Goal: Task Accomplishment & Management: Complete application form

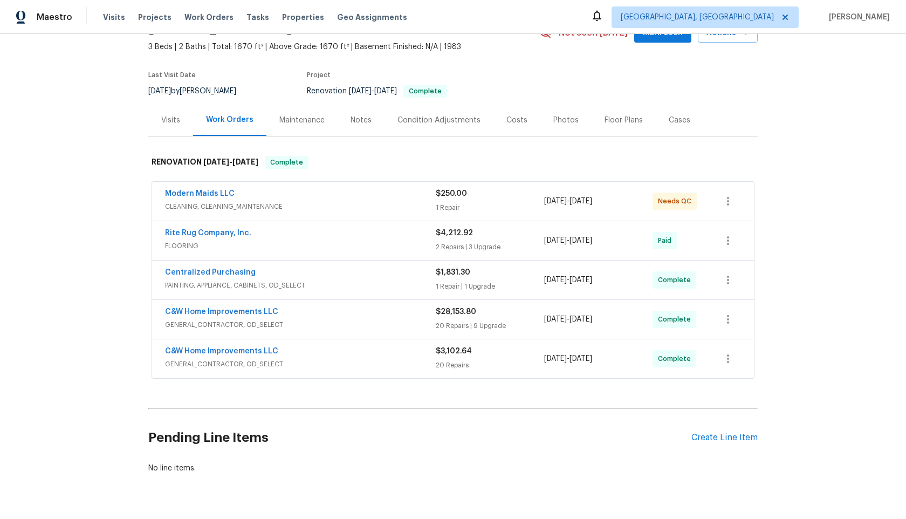
scroll to position [87, 0]
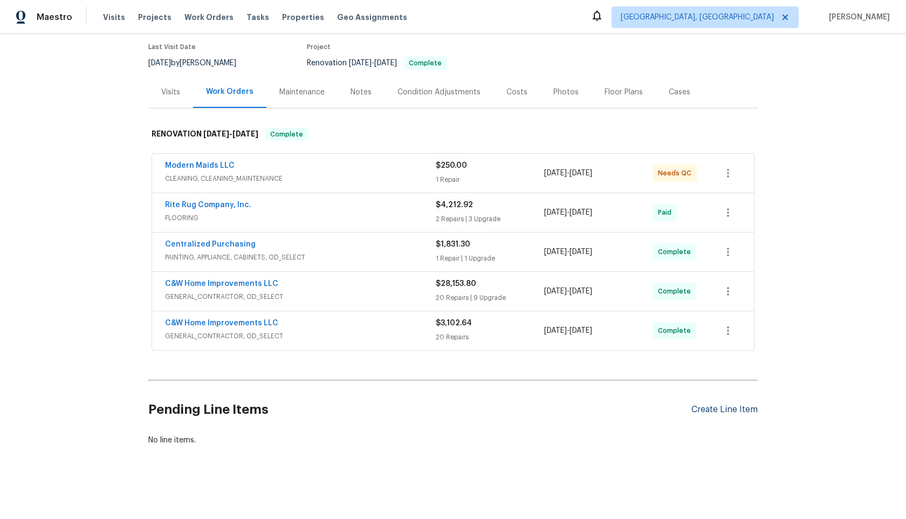
click at [726, 410] on div "Create Line Item" at bounding box center [724, 409] width 66 height 10
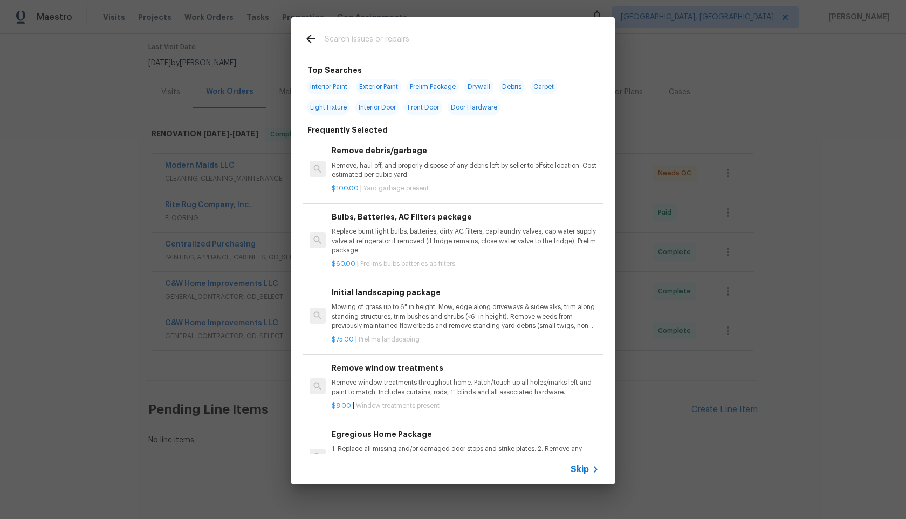
click at [575, 465] on span "Skip" at bounding box center [579, 469] width 18 height 11
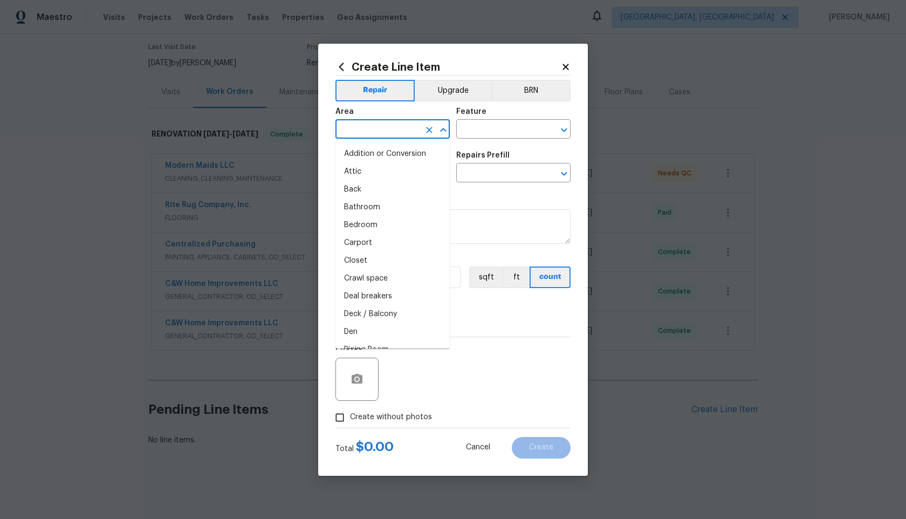
click at [367, 132] on input "text" at bounding box center [377, 130] width 84 height 17
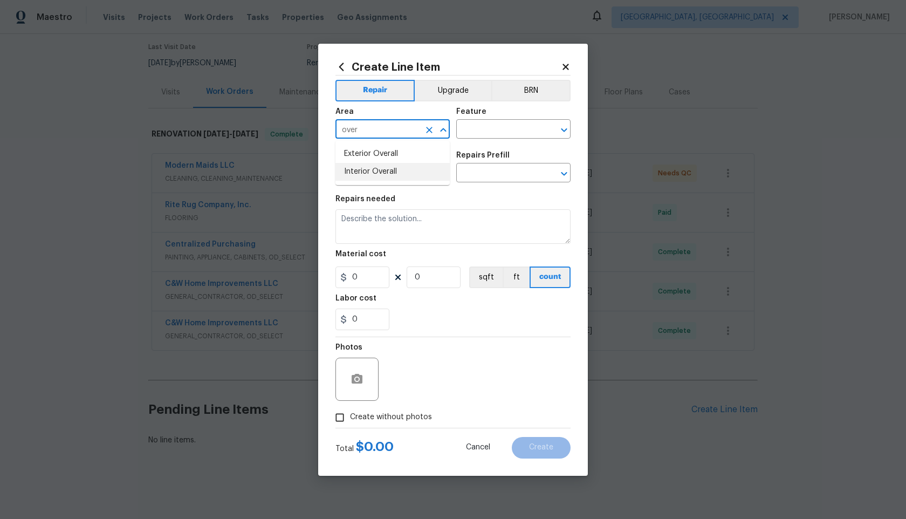
click at [361, 172] on li "Interior Overall" at bounding box center [392, 172] width 114 height 18
type input "Interior Overall"
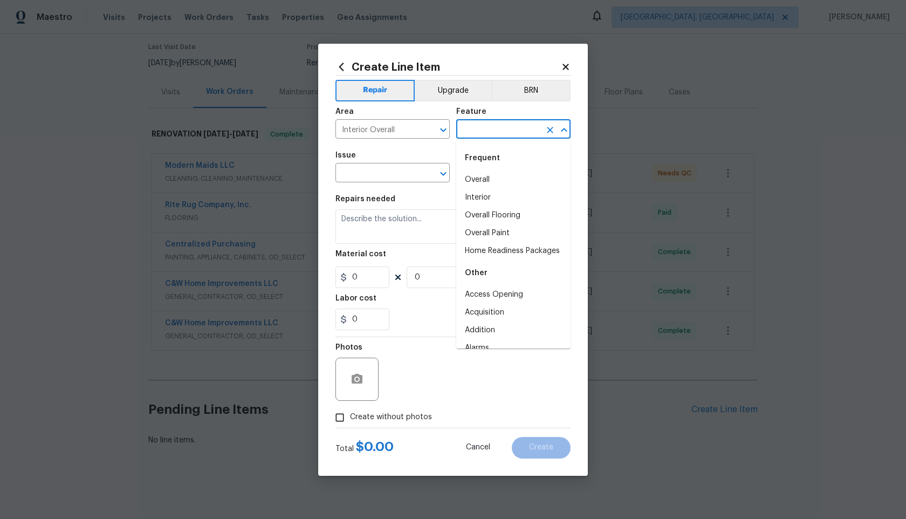
click at [493, 134] on input "text" at bounding box center [498, 130] width 84 height 17
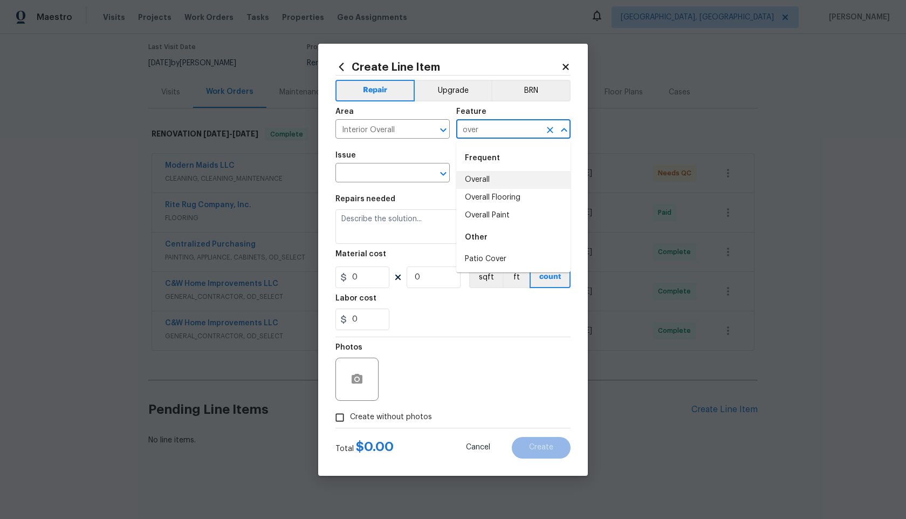
click at [502, 176] on li "Overall" at bounding box center [513, 180] width 114 height 18
type input "Overall"
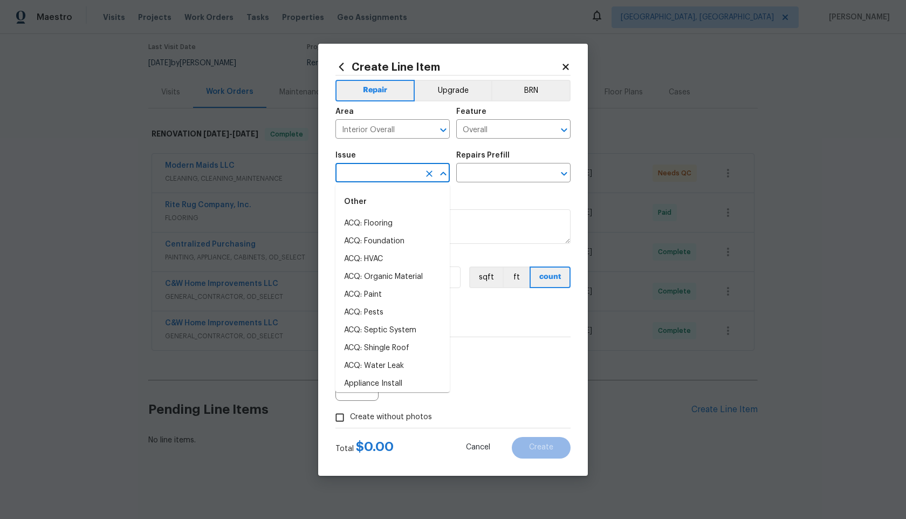
click at [375, 168] on input "text" at bounding box center [377, 173] width 84 height 17
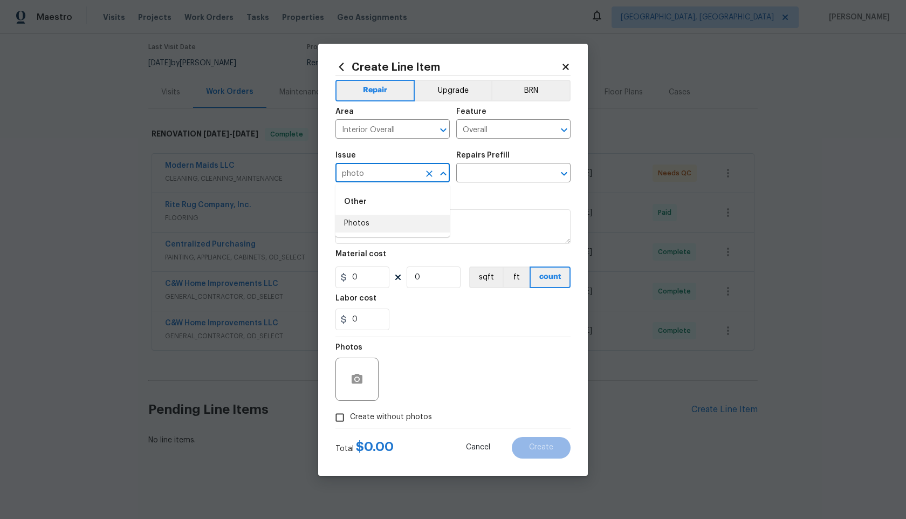
click at [372, 227] on li "Photos" at bounding box center [392, 224] width 114 height 18
type input "Photos"
click at [507, 170] on input "text" at bounding box center [498, 173] width 84 height 17
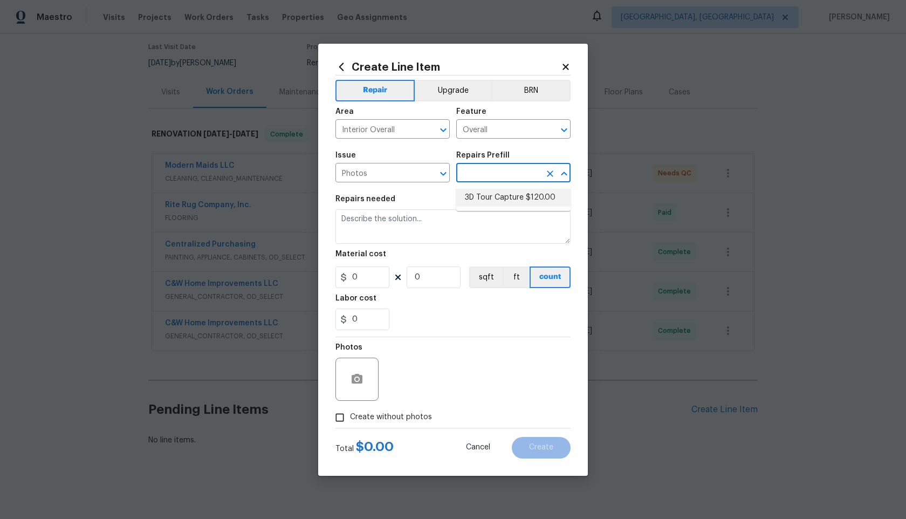
click at [499, 197] on li "3D Tour Capture $120.00" at bounding box center [513, 198] width 114 height 18
type input "3D Tour Capture $120.00"
type textarea "Capture 3D tour of home"
type input "1"
type input "120"
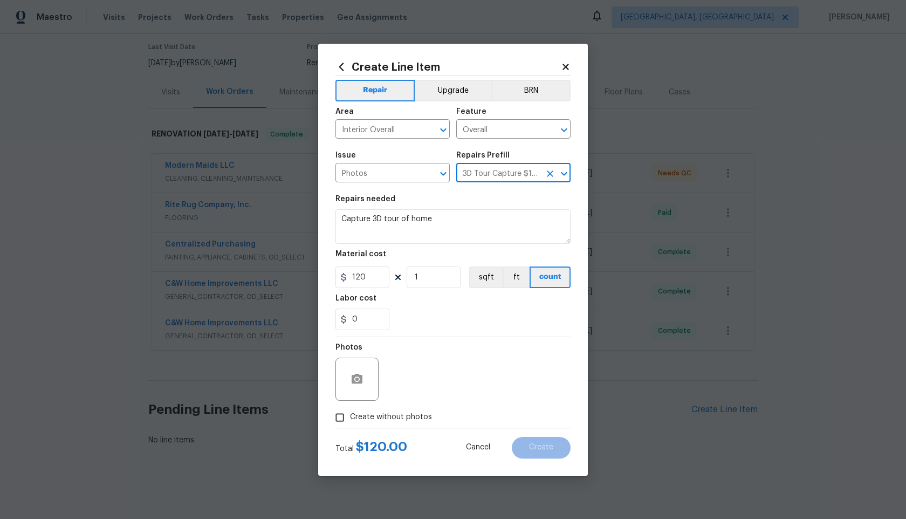
click at [344, 422] on input "Create without photos" at bounding box center [339, 417] width 20 height 20
checkbox input "true"
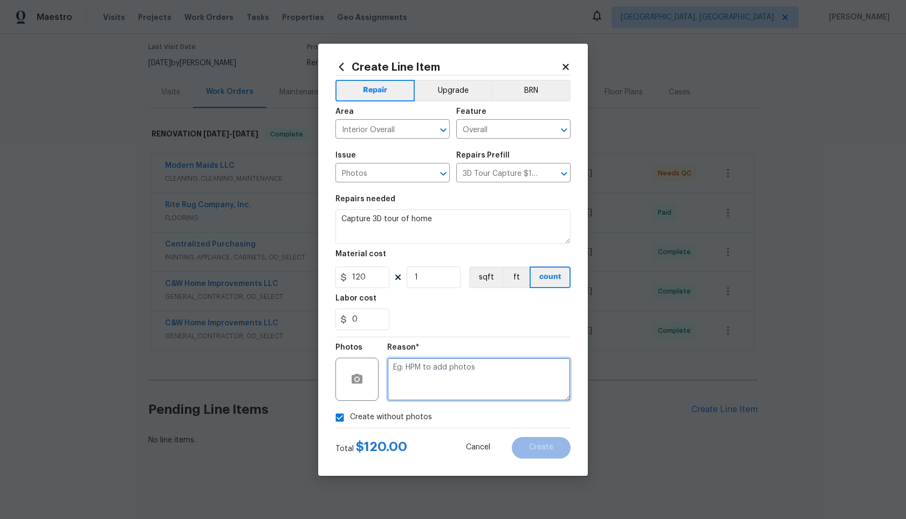
click at [447, 384] on textarea at bounding box center [478, 378] width 183 height 43
type textarea "."
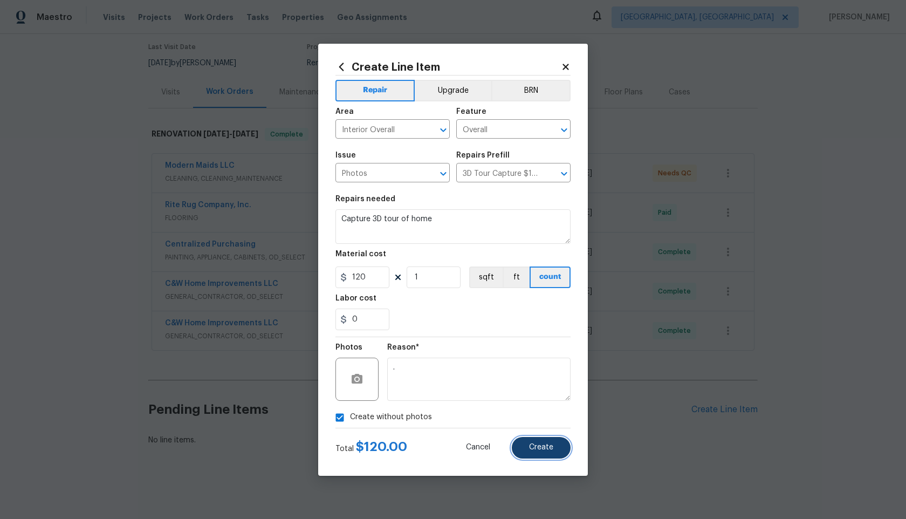
click at [540, 450] on span "Create" at bounding box center [541, 447] width 24 height 8
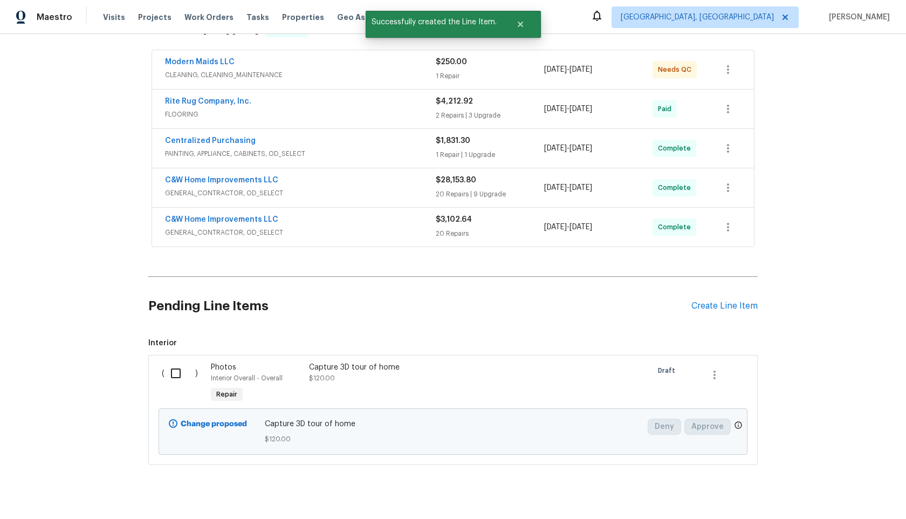
scroll to position [210, 0]
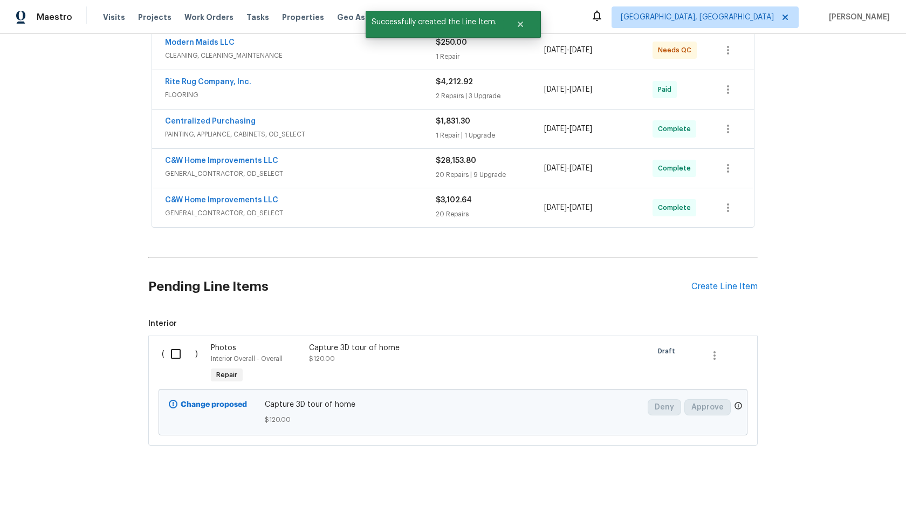
click at [173, 356] on input "checkbox" at bounding box center [179, 353] width 31 height 23
checkbox input "true"
click at [851, 487] on span "Create Work Order" at bounding box center [844, 491] width 72 height 13
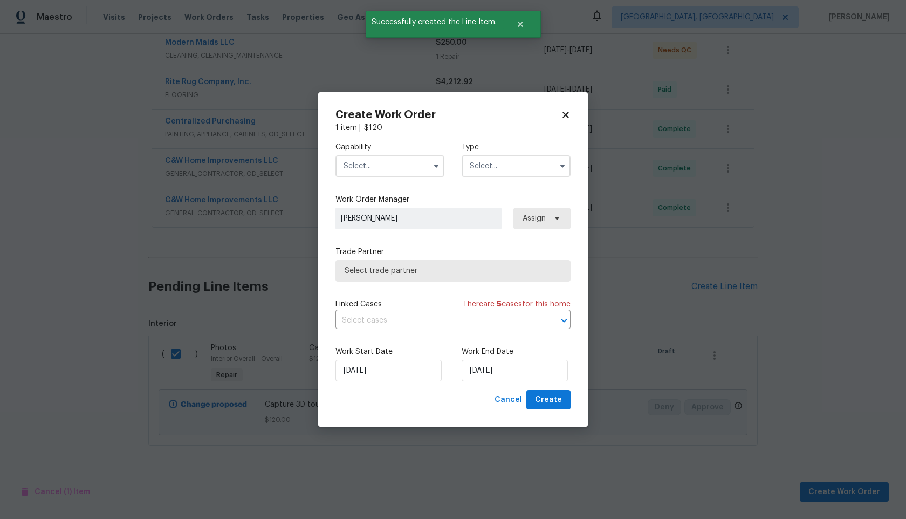
click at [400, 163] on input "text" at bounding box center [389, 166] width 109 height 22
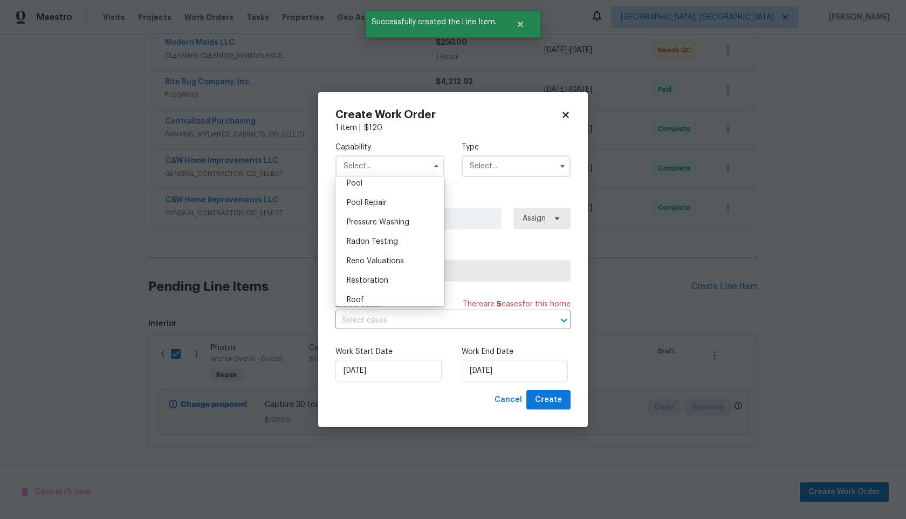
scroll to position [954, 0]
click at [386, 178] on span "Photography" at bounding box center [370, 180] width 46 height 8
type input "Photography"
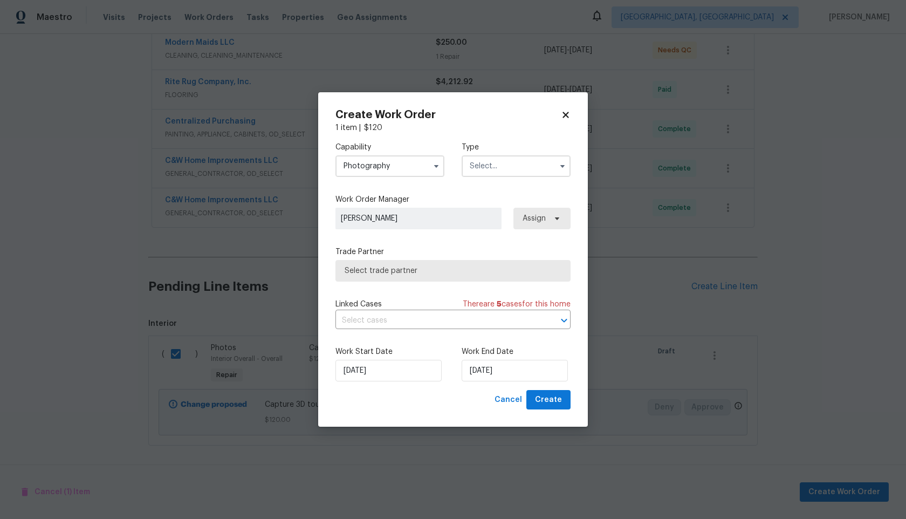
click at [515, 167] on input "text" at bounding box center [515, 166] width 109 height 22
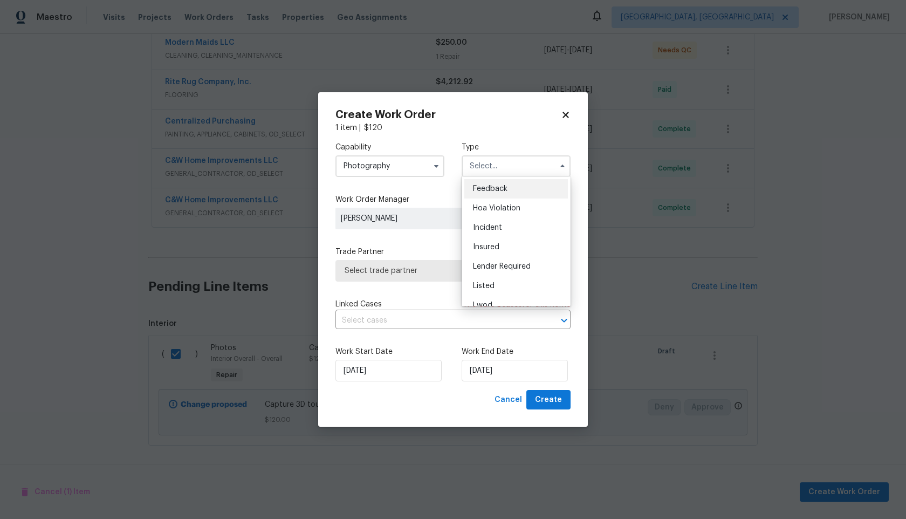
scroll to position [128, 0]
click at [489, 198] on span "Other" at bounding box center [483, 196] width 21 height 8
type input "Other"
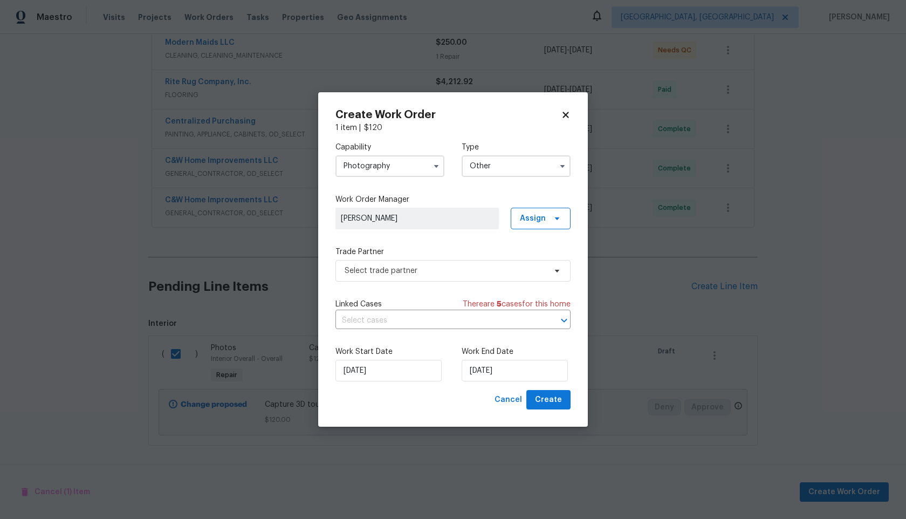
click at [445, 214] on span "[PERSON_NAME]" at bounding box center [417, 218] width 153 height 11
click at [436, 267] on span "Select trade partner" at bounding box center [444, 270] width 201 height 11
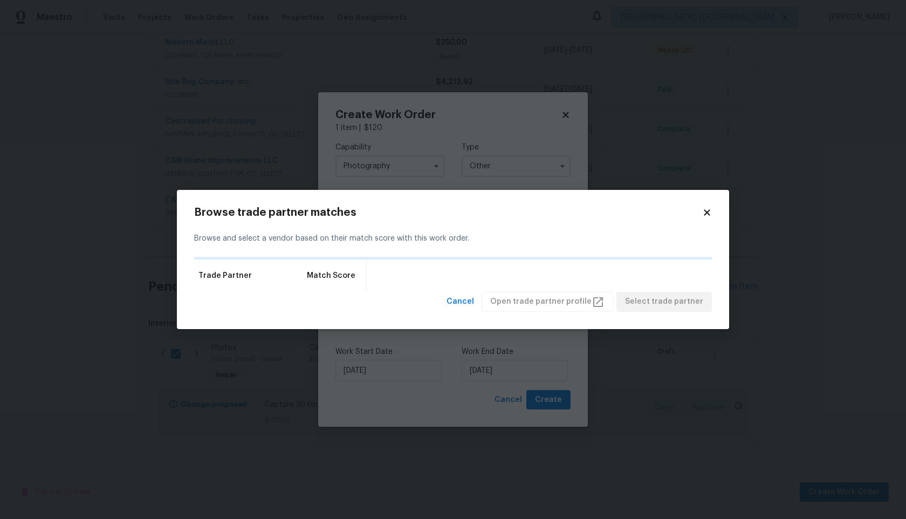
click at [707, 213] on icon at bounding box center [706, 213] width 6 height 6
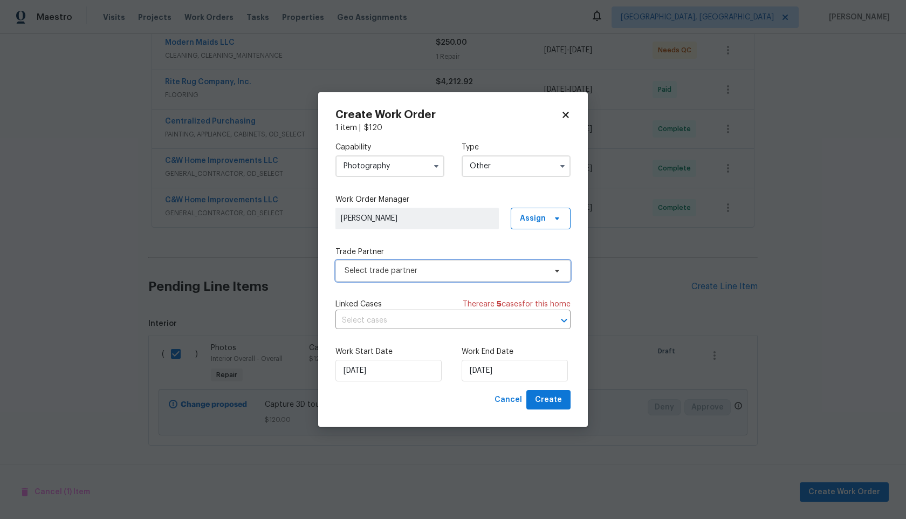
click at [437, 260] on span "Select trade partner" at bounding box center [452, 271] width 235 height 22
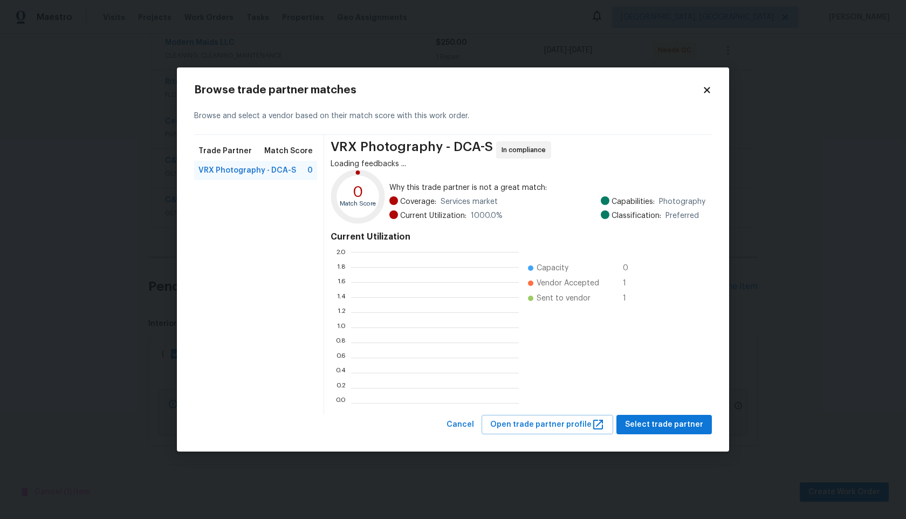
scroll to position [151, 168]
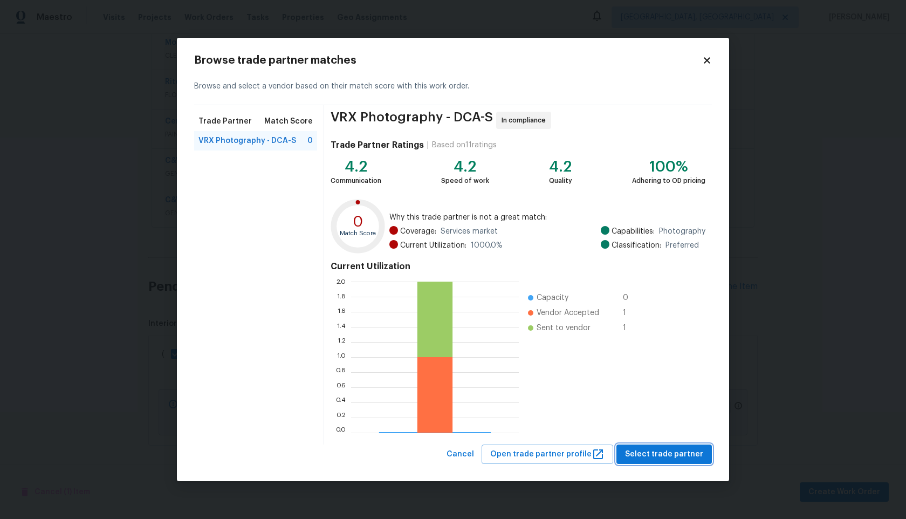
click at [676, 456] on span "Select trade partner" at bounding box center [664, 453] width 78 height 13
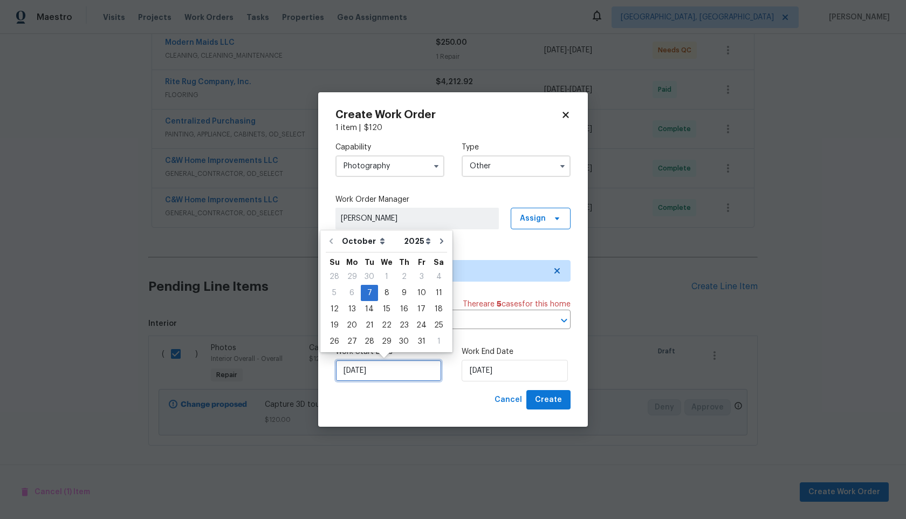
click at [412, 373] on input "07/10/2025" at bounding box center [388, 371] width 106 height 22
click at [498, 370] on input "07/10/2025" at bounding box center [514, 371] width 106 height 22
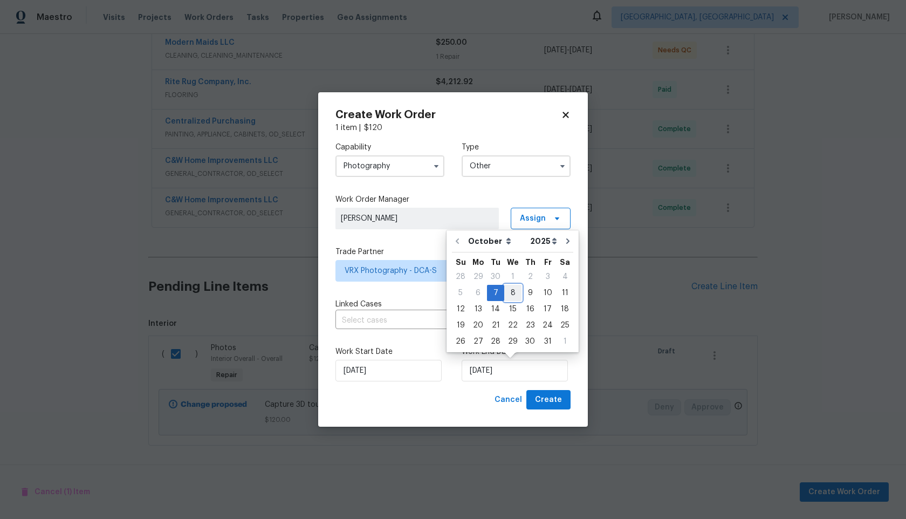
click at [508, 295] on div "8" at bounding box center [512, 292] width 17 height 15
type input "08/10/2025"
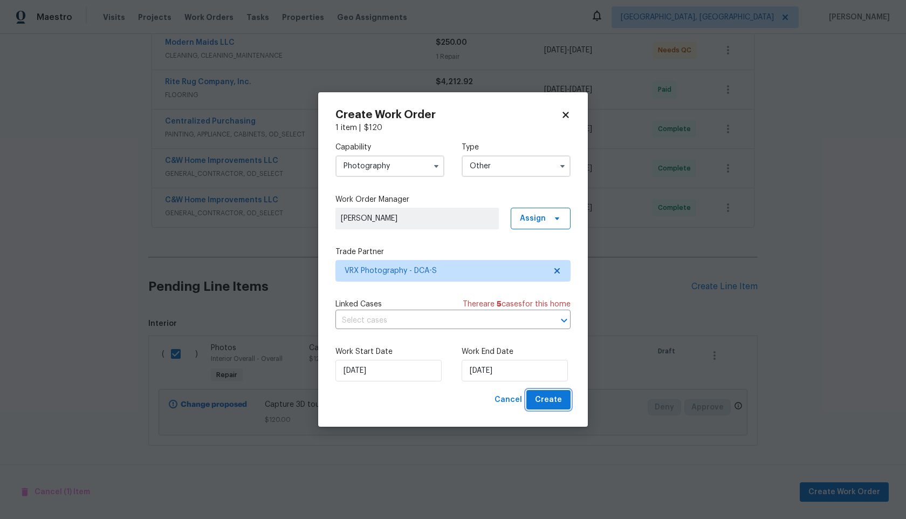
click at [548, 397] on span "Create" at bounding box center [548, 399] width 27 height 13
checkbox input "false"
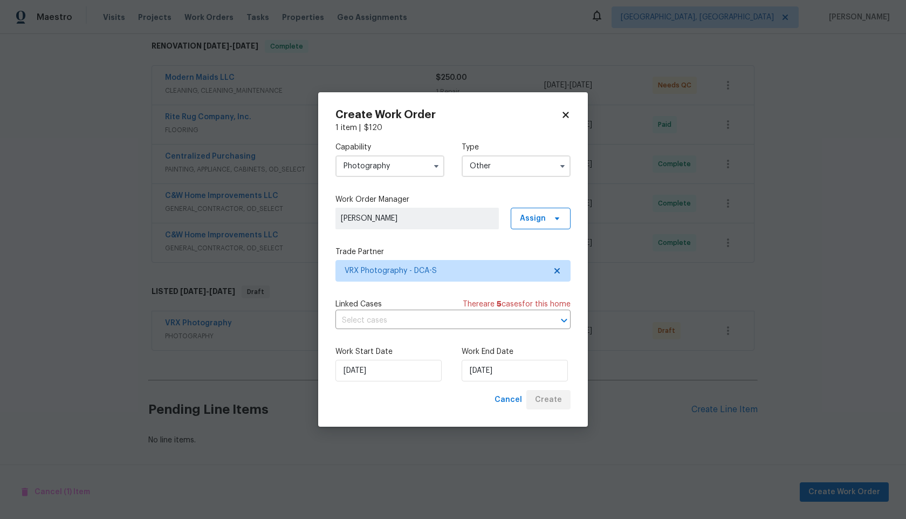
scroll to position [175, 0]
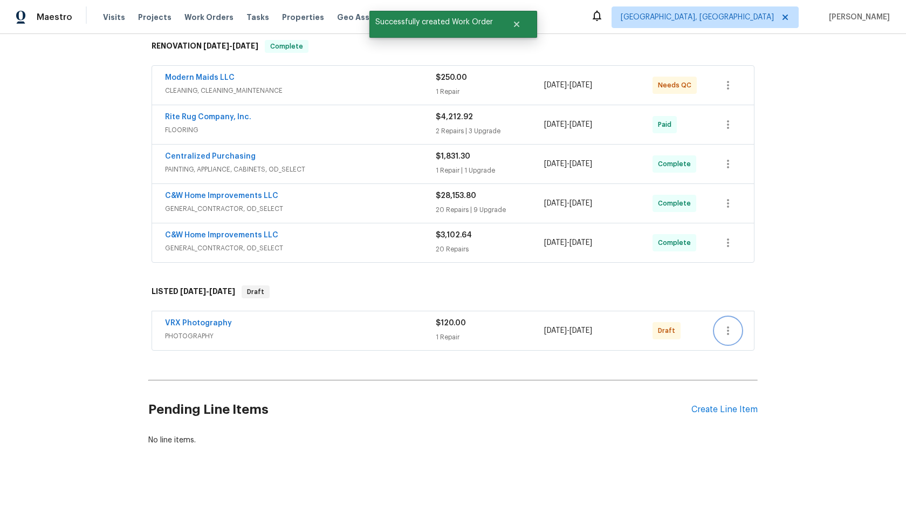
click at [731, 329] on icon "button" at bounding box center [727, 330] width 13 height 13
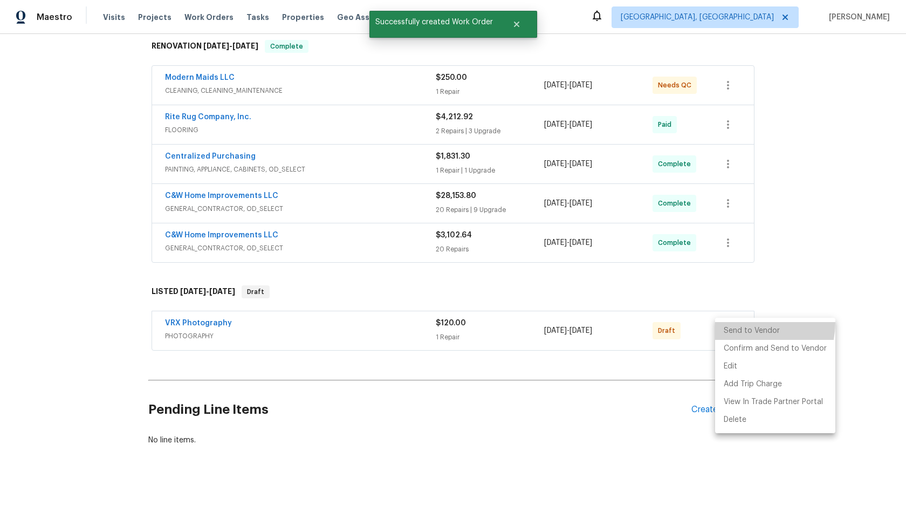
click at [732, 322] on li "Send to Vendor" at bounding box center [775, 331] width 120 height 18
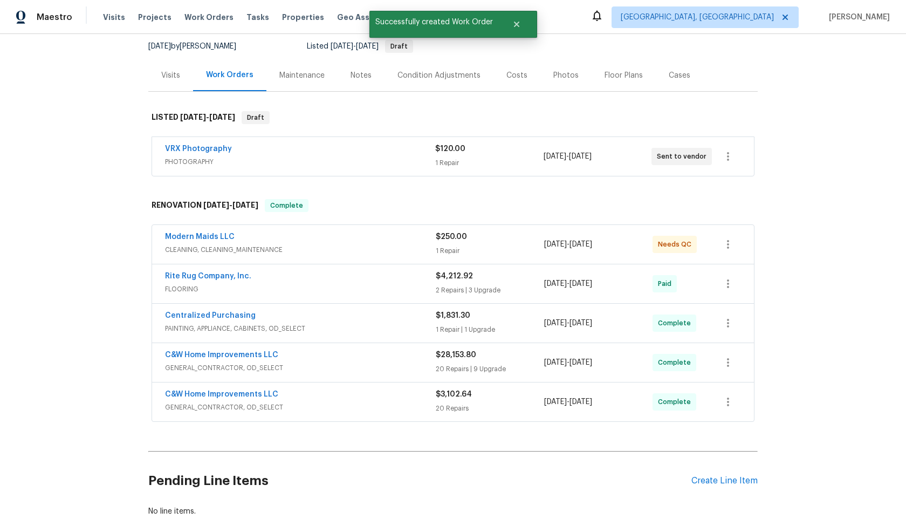
scroll to position [12, 0]
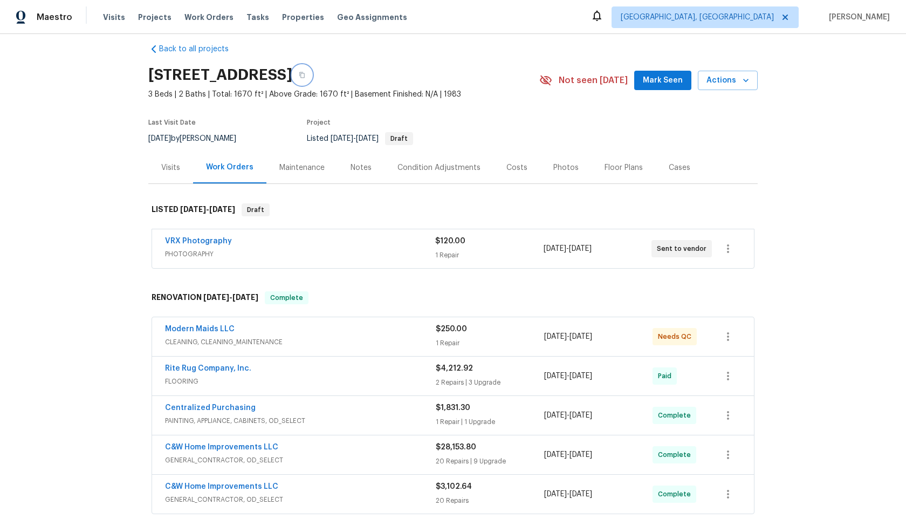
click at [305, 78] on icon "button" at bounding box center [301, 75] width 5 height 6
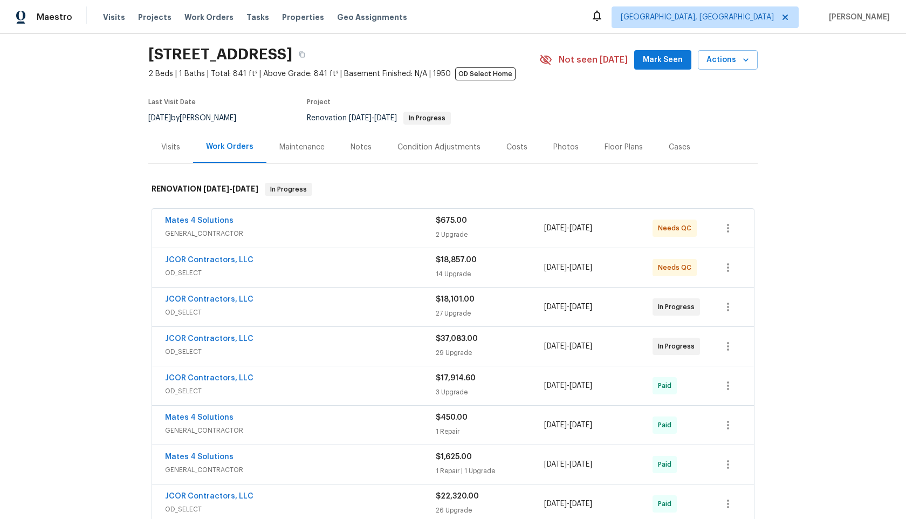
scroll to position [107, 0]
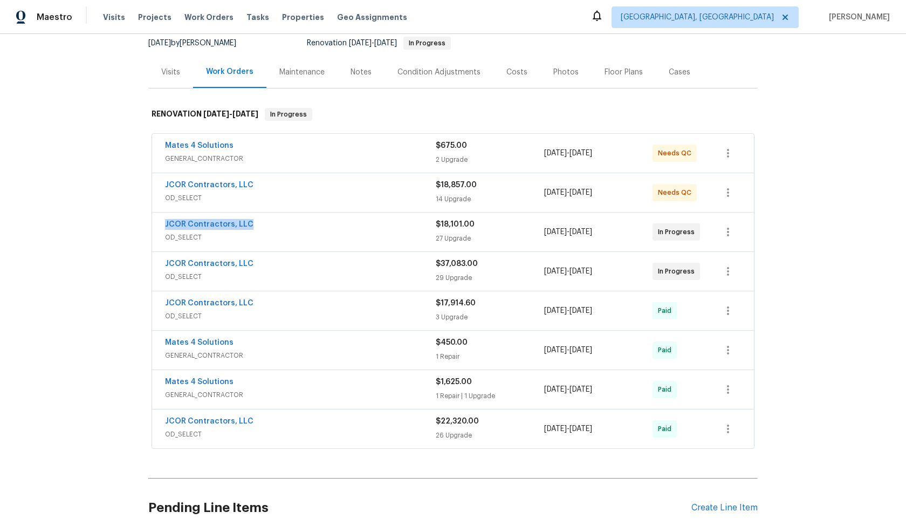
drag, startPoint x: 254, startPoint y: 222, endPoint x: 158, endPoint y: 226, distance: 96.1
click at [158, 226] on div "JCOR Contractors, LLC OD_SELECT $18,101.00 27 Upgrade 5/20/2024 - 7/31/2024 In …" at bounding box center [453, 231] width 602 height 39
copy link "JCOR Contractors, LLC"
drag, startPoint x: 255, startPoint y: 263, endPoint x: 144, endPoint y: 267, distance: 111.1
click at [143, 267] on div "Back to all projects 2421 NW 152nd St, Opa Locka, FL 33054 2 Beds | 1 Baths | T…" at bounding box center [453, 276] width 906 height 485
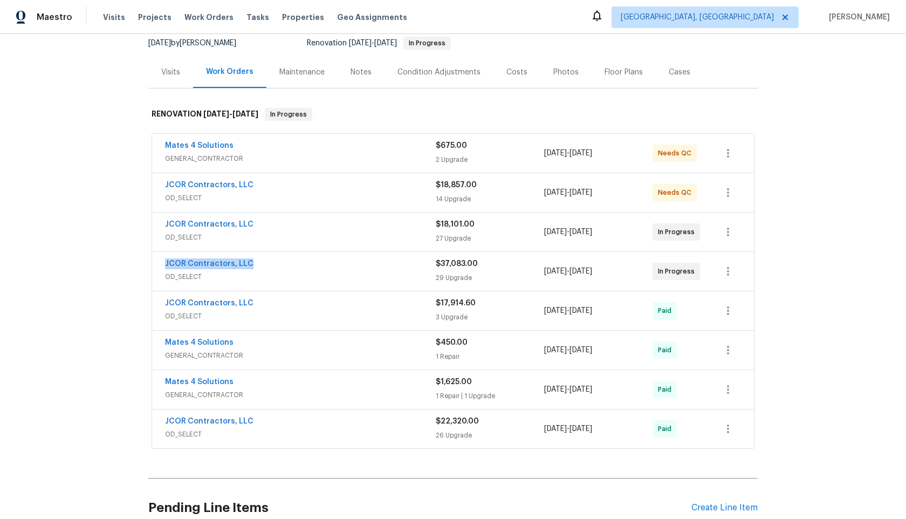
scroll to position [0, 0]
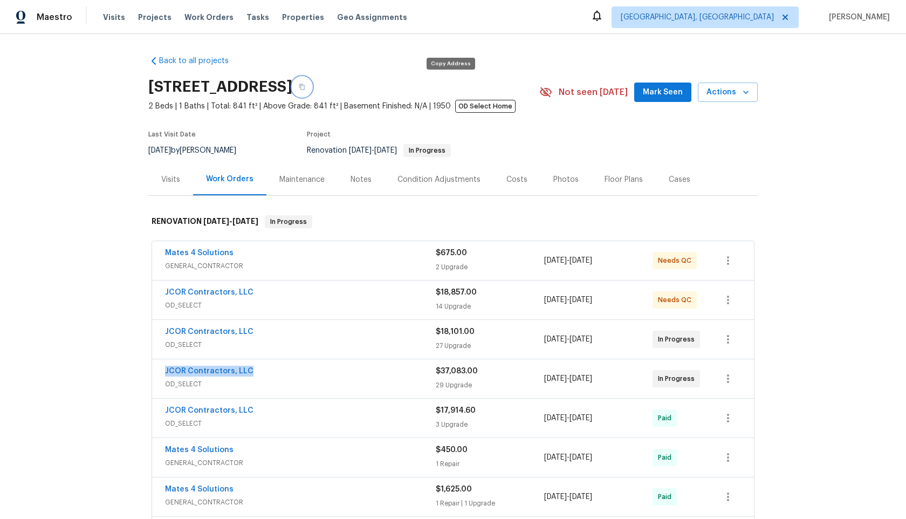
click at [305, 84] on icon "button" at bounding box center [301, 87] width 5 height 6
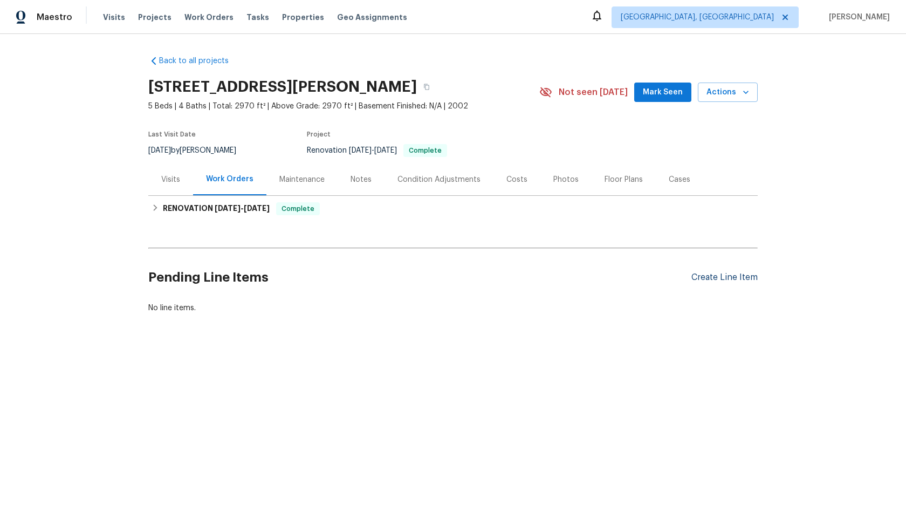
click at [734, 277] on div "Create Line Item" at bounding box center [724, 277] width 66 height 10
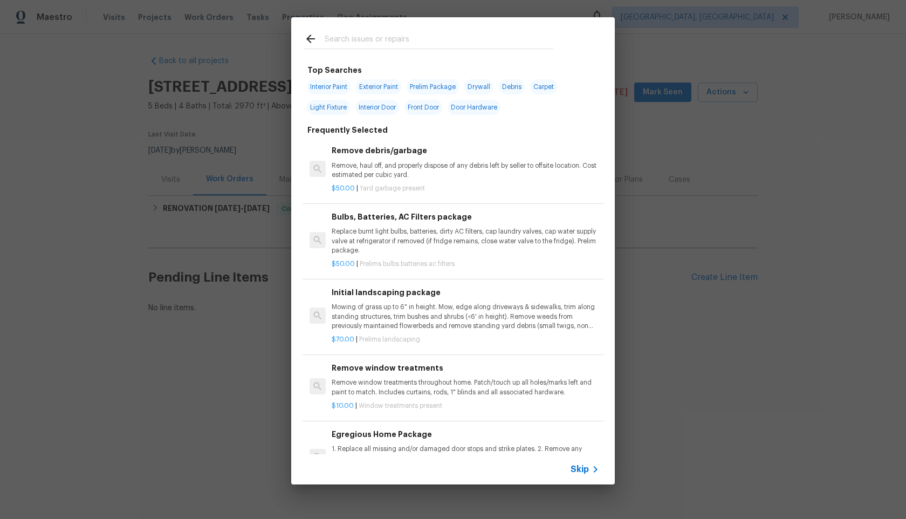
click at [581, 472] on span "Skip" at bounding box center [579, 469] width 18 height 11
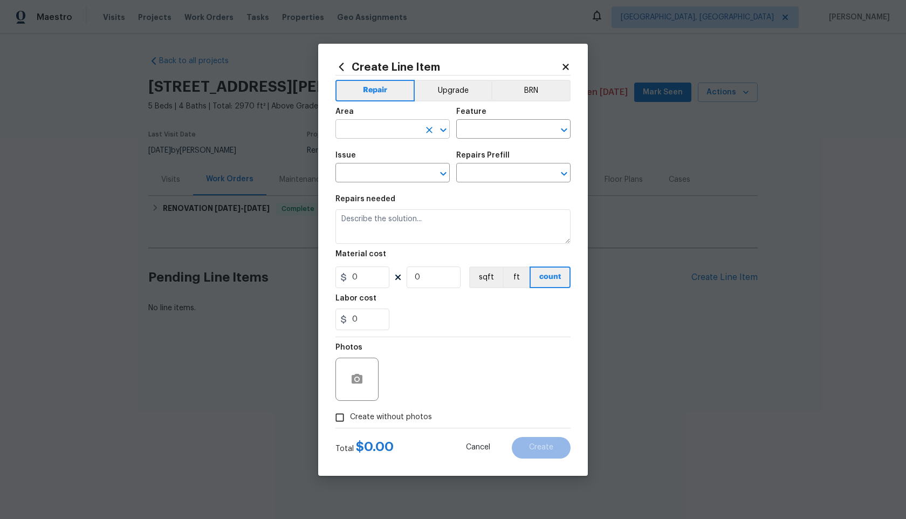
click at [396, 132] on input "text" at bounding box center [377, 130] width 84 height 17
drag, startPoint x: 367, startPoint y: 172, endPoint x: 381, endPoint y: 162, distance: 17.4
click at [367, 172] on li "Interior Overall" at bounding box center [392, 172] width 114 height 18
type input "Interior Overall"
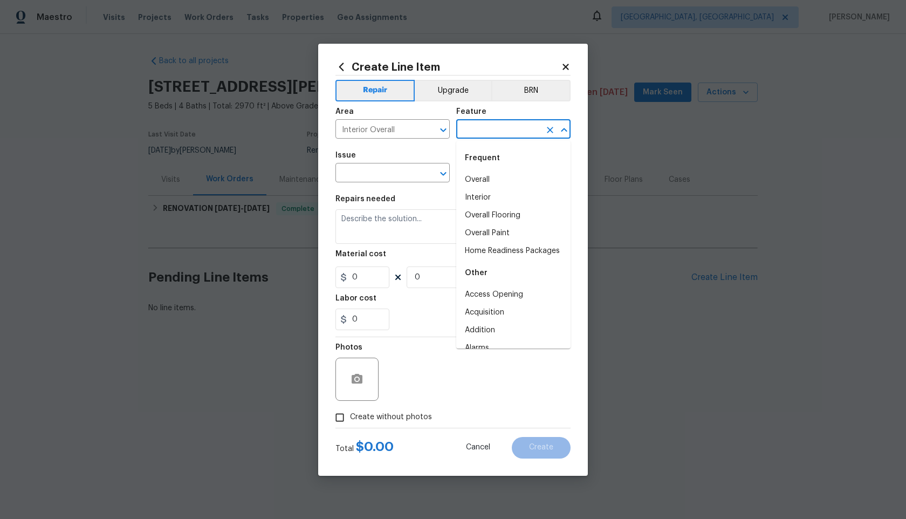
click at [486, 132] on input "text" at bounding box center [498, 130] width 84 height 17
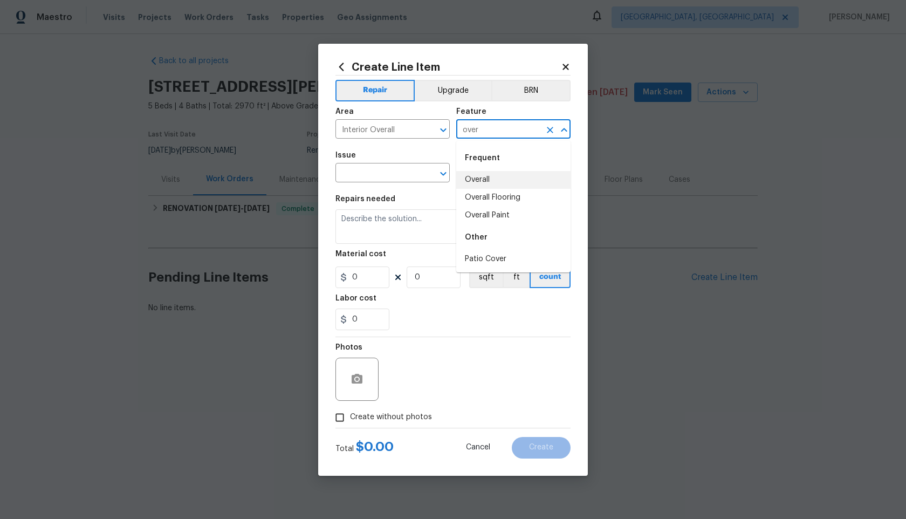
click at [487, 181] on li "Overall" at bounding box center [513, 180] width 114 height 18
type input "Overall"
click at [381, 177] on input "text" at bounding box center [377, 173] width 84 height 17
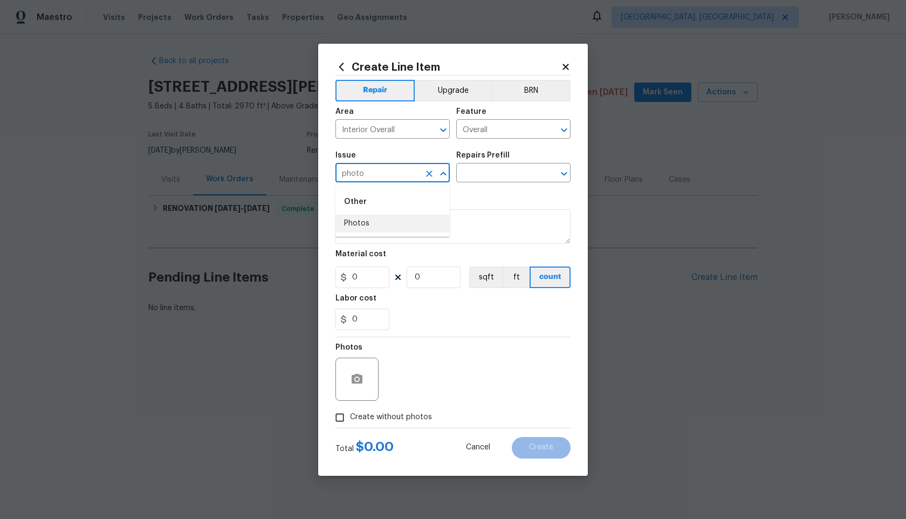
click at [371, 230] on li "Photos" at bounding box center [392, 224] width 114 height 18
type input "Photos"
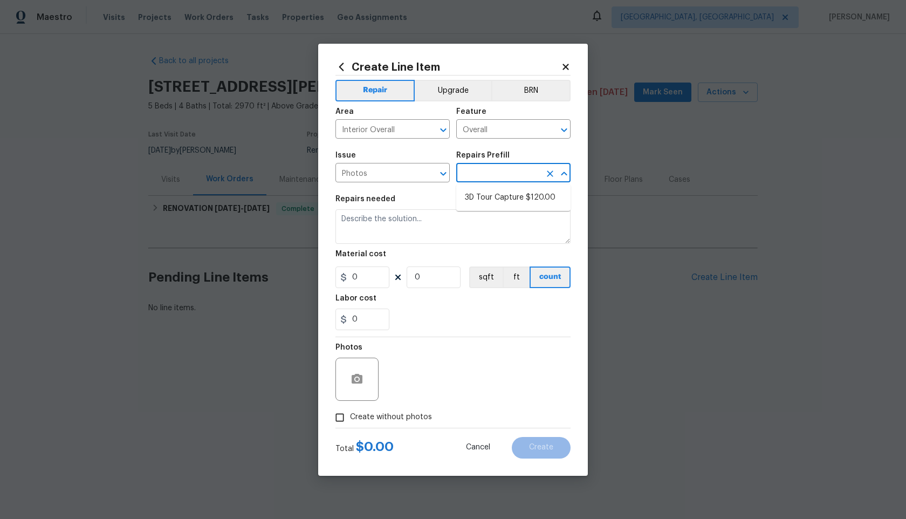
click at [469, 180] on input "text" at bounding box center [498, 173] width 84 height 17
click at [480, 201] on li "3D Tour Capture $120.00" at bounding box center [513, 198] width 114 height 18
type input "3D Tour Capture $120.00"
type textarea "Capture 3D tour of home"
type input "1"
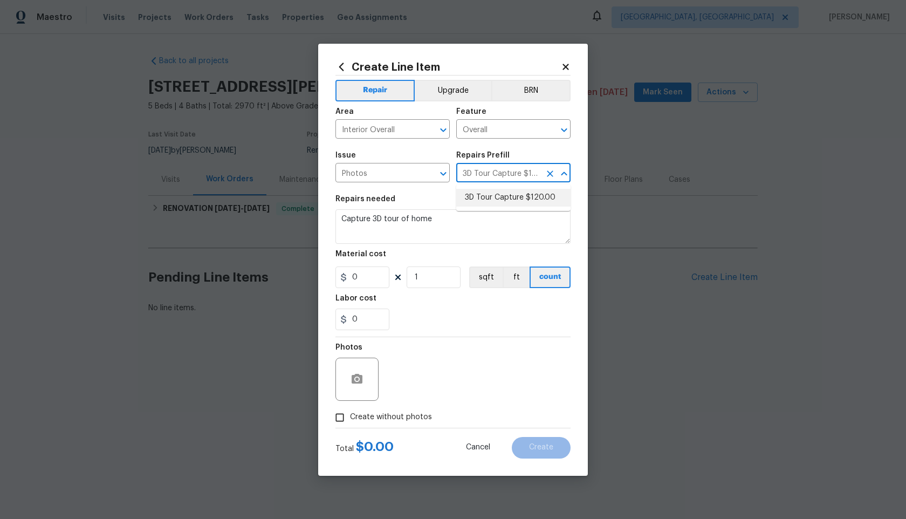
type input "120"
click at [344, 418] on input "Create without photos" at bounding box center [339, 417] width 20 height 20
checkbox input "true"
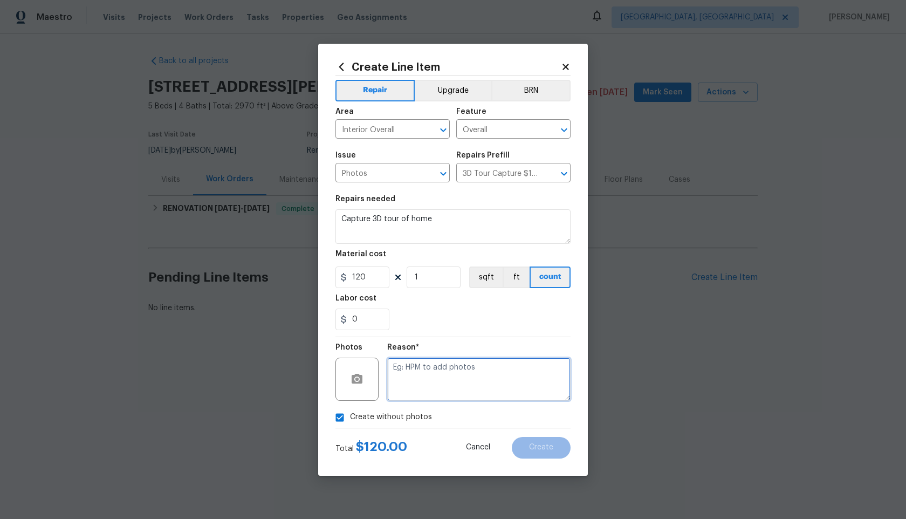
click at [417, 397] on textarea at bounding box center [478, 378] width 183 height 43
type textarea "."
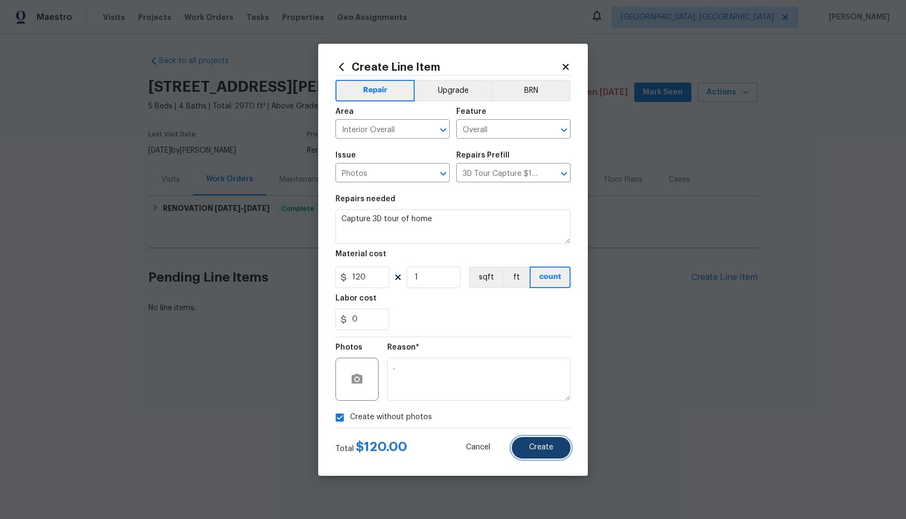
click at [537, 444] on span "Create" at bounding box center [541, 447] width 24 height 8
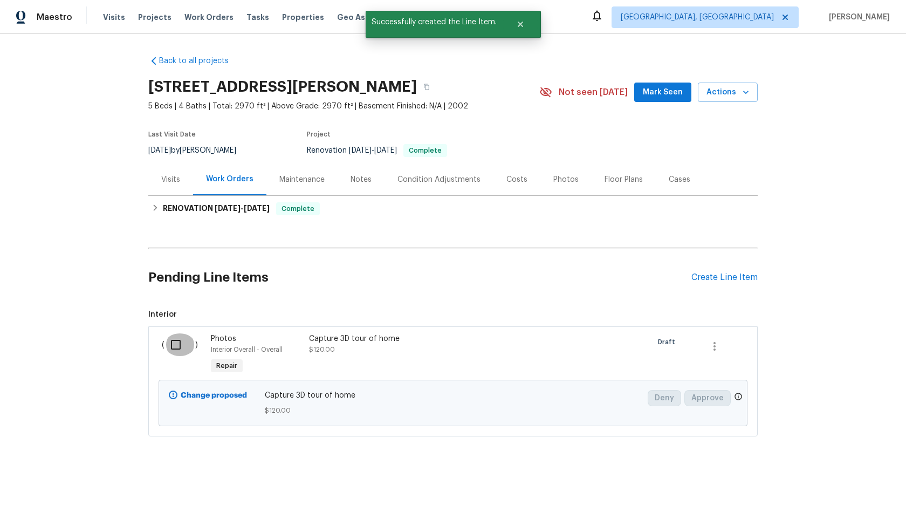
click at [177, 343] on input "checkbox" at bounding box center [179, 344] width 31 height 23
checkbox input "true"
click at [836, 493] on span "Create Work Order" at bounding box center [844, 491] width 72 height 13
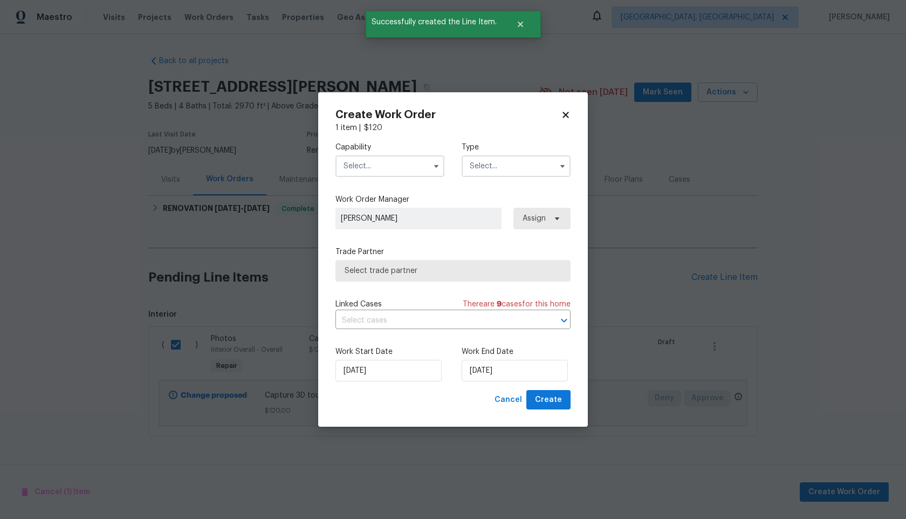
click at [394, 167] on input "text" at bounding box center [389, 166] width 109 height 22
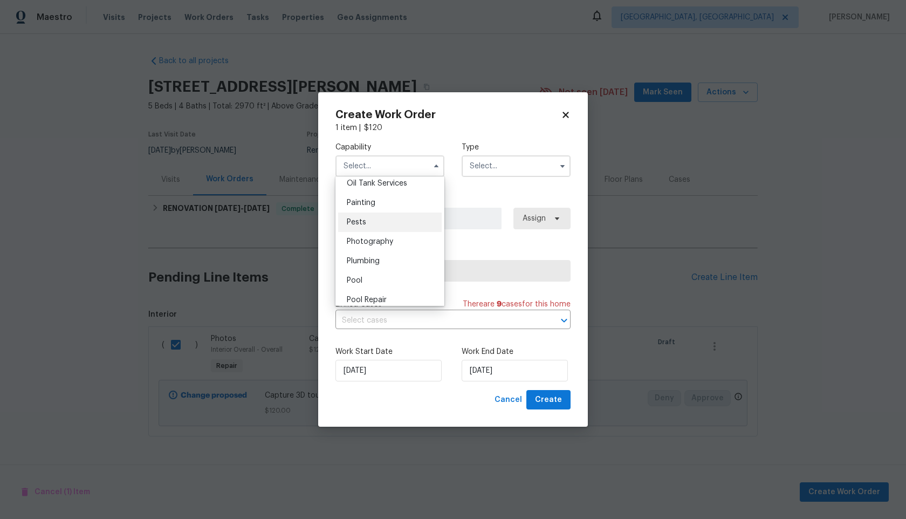
scroll to position [893, 0]
click at [382, 244] on div "Photography" at bounding box center [390, 239] width 104 height 19
type input "Photography"
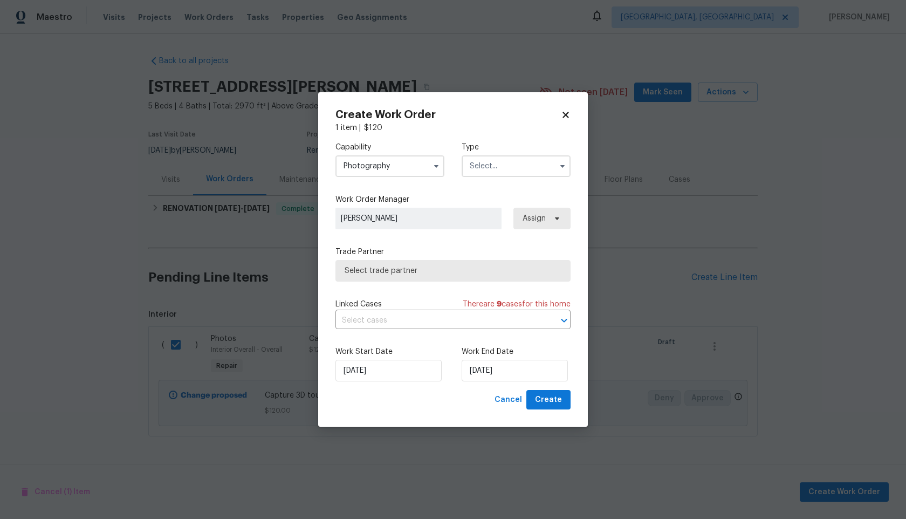
click at [510, 167] on input "text" at bounding box center [515, 166] width 109 height 22
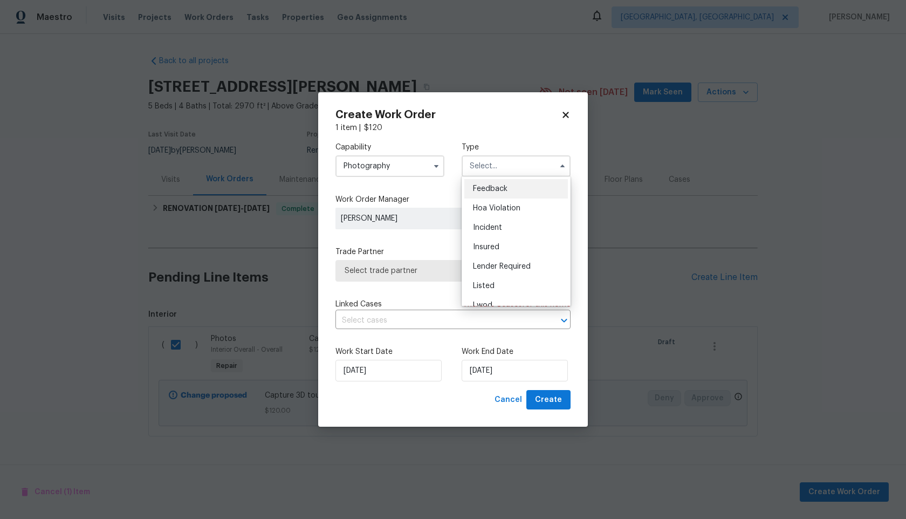
scroll to position [128, 0]
click at [501, 202] on div "Other" at bounding box center [516, 196] width 104 height 19
type input "Other"
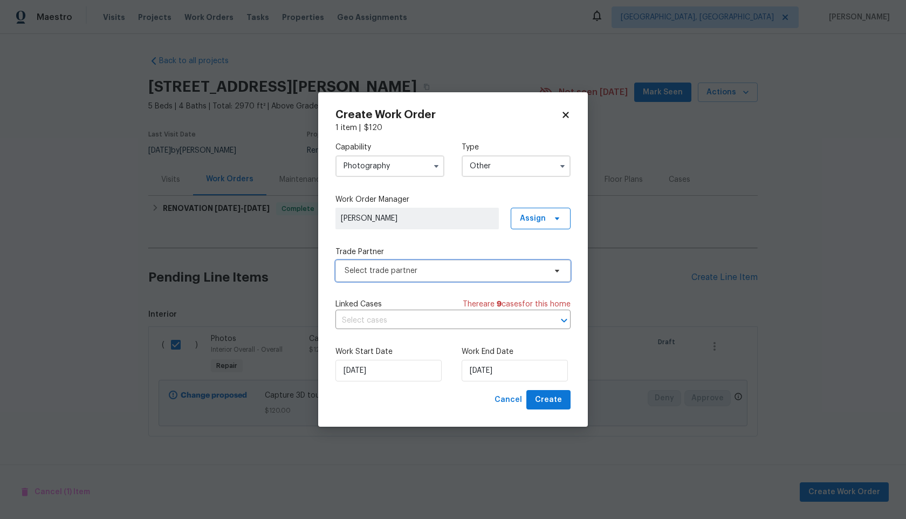
click at [439, 265] on span "Select trade partner" at bounding box center [444, 270] width 201 height 11
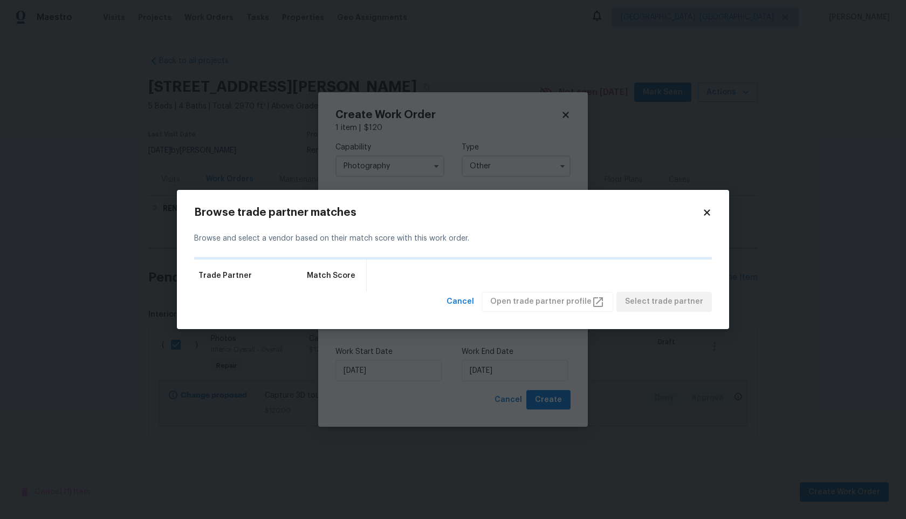
click at [707, 215] on icon at bounding box center [707, 213] width 10 height 10
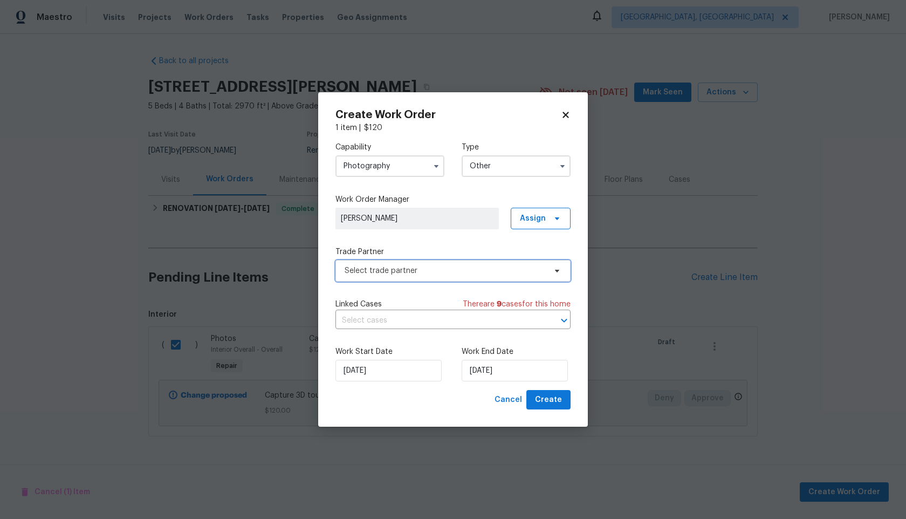
click at [395, 270] on span "Select trade partner" at bounding box center [444, 270] width 201 height 11
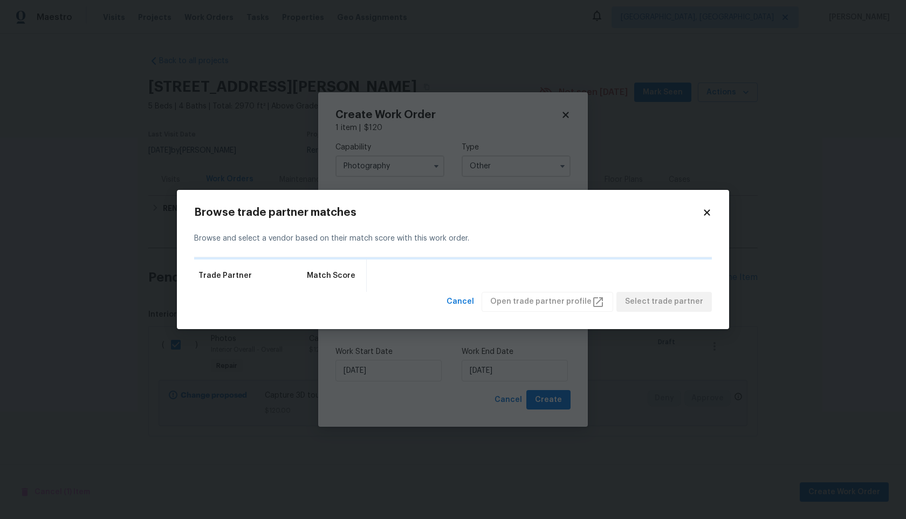
click at [709, 215] on icon at bounding box center [706, 213] width 6 height 6
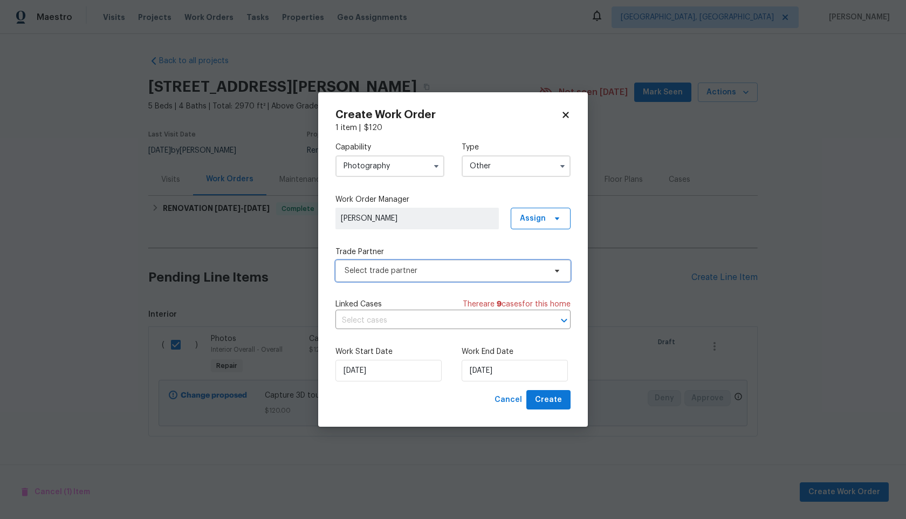
click at [444, 269] on span "Select trade partner" at bounding box center [444, 270] width 201 height 11
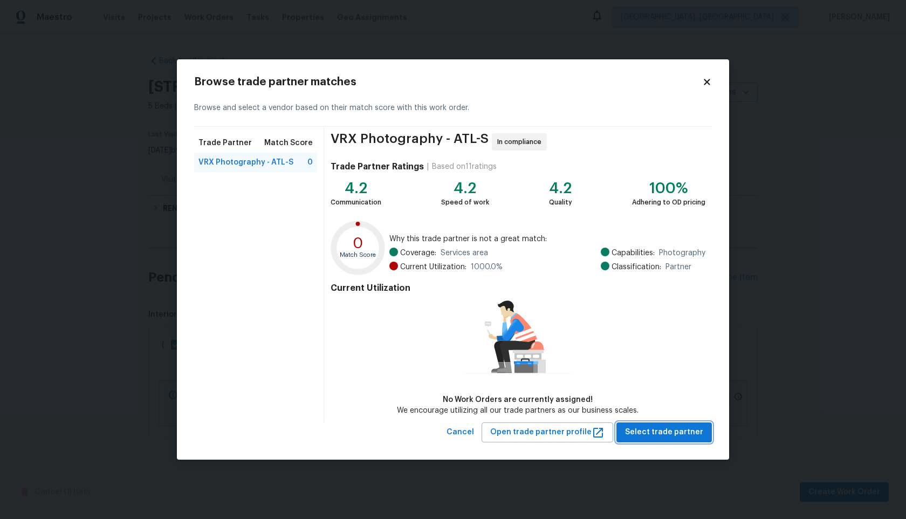
click at [673, 440] on button "Select trade partner" at bounding box center [663, 432] width 95 height 20
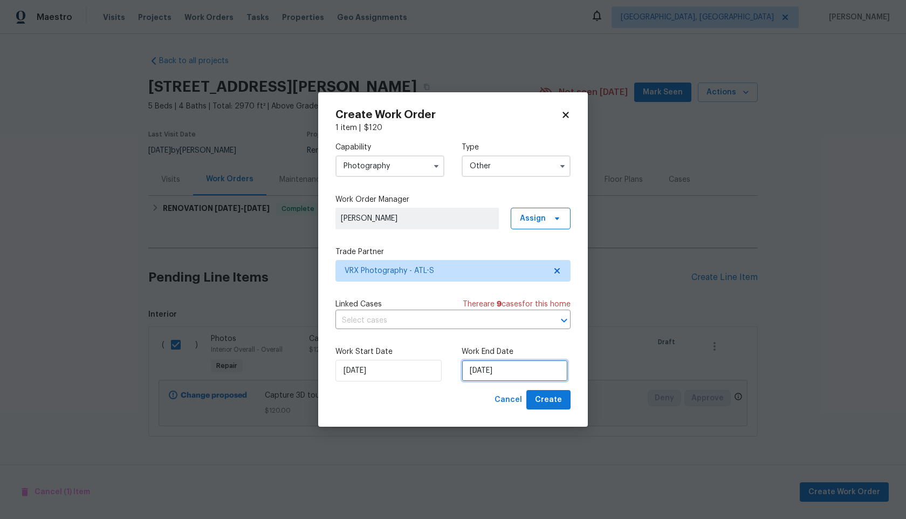
click at [507, 370] on input "07/10/2025" at bounding box center [514, 371] width 106 height 22
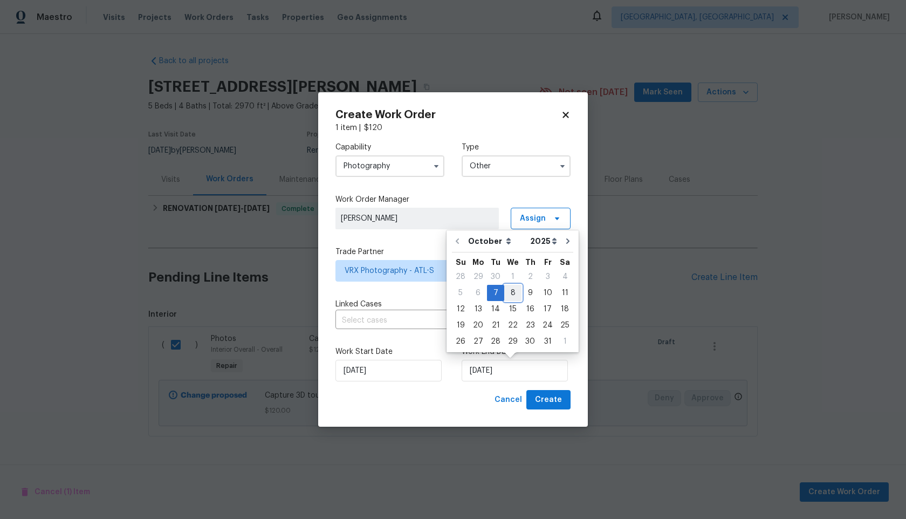
click at [512, 294] on div "8" at bounding box center [512, 292] width 17 height 15
type input "08/10/2025"
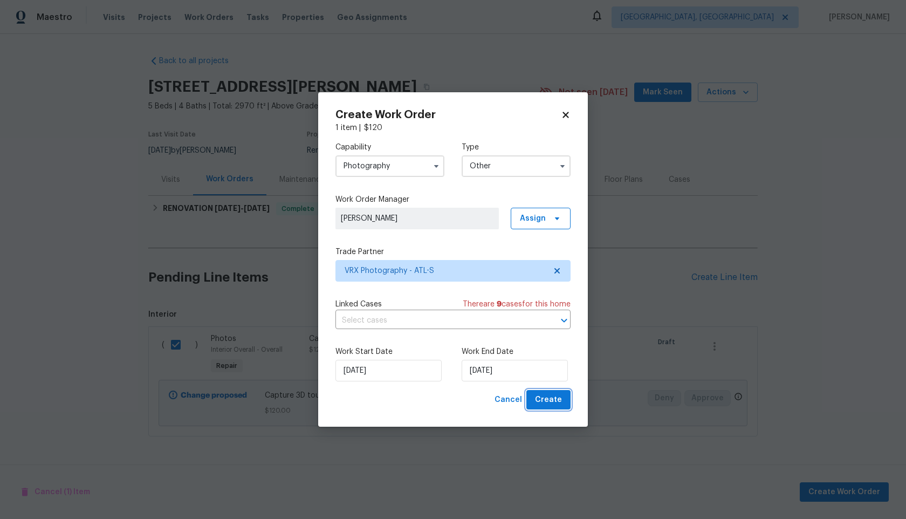
click at [554, 402] on span "Create" at bounding box center [548, 399] width 27 height 13
checkbox input "false"
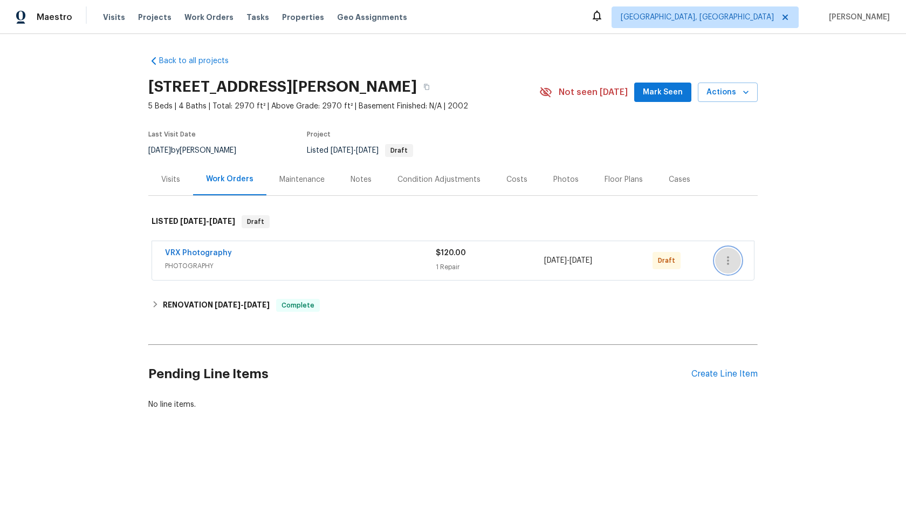
click at [735, 265] on button "button" at bounding box center [728, 260] width 26 height 26
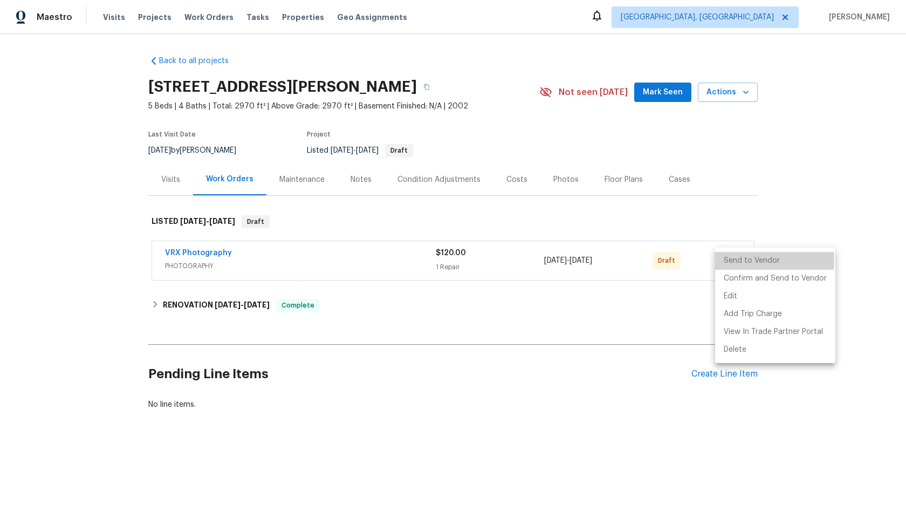
click at [735, 259] on li "Send to Vendor" at bounding box center [775, 261] width 120 height 18
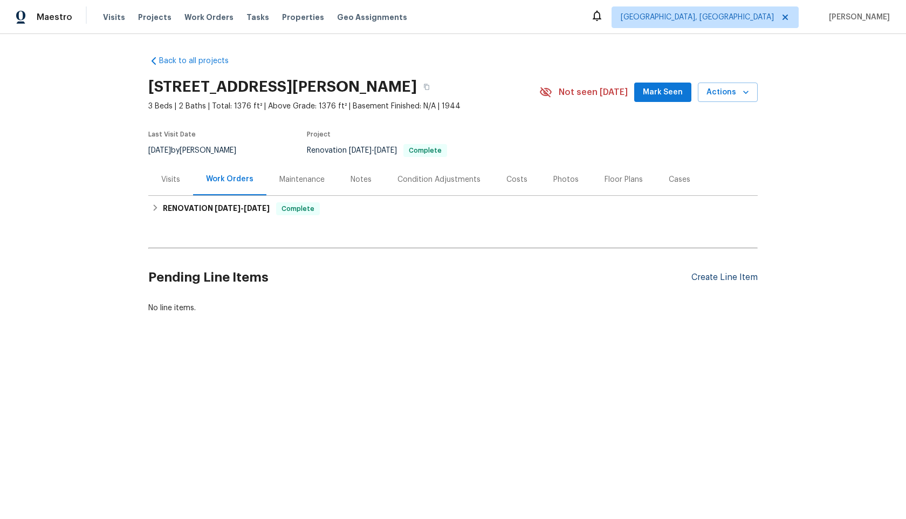
click at [723, 274] on div "Create Line Item" at bounding box center [724, 277] width 66 height 10
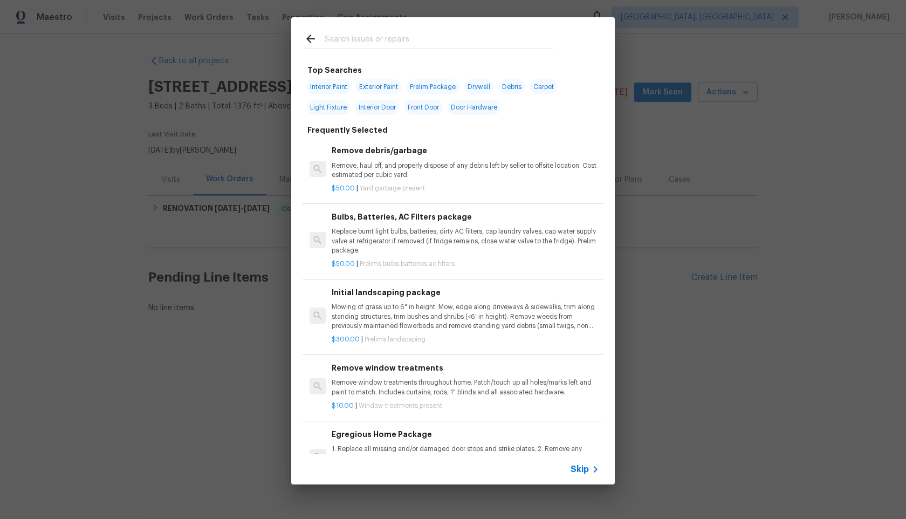
click at [579, 466] on span "Skip" at bounding box center [579, 469] width 18 height 11
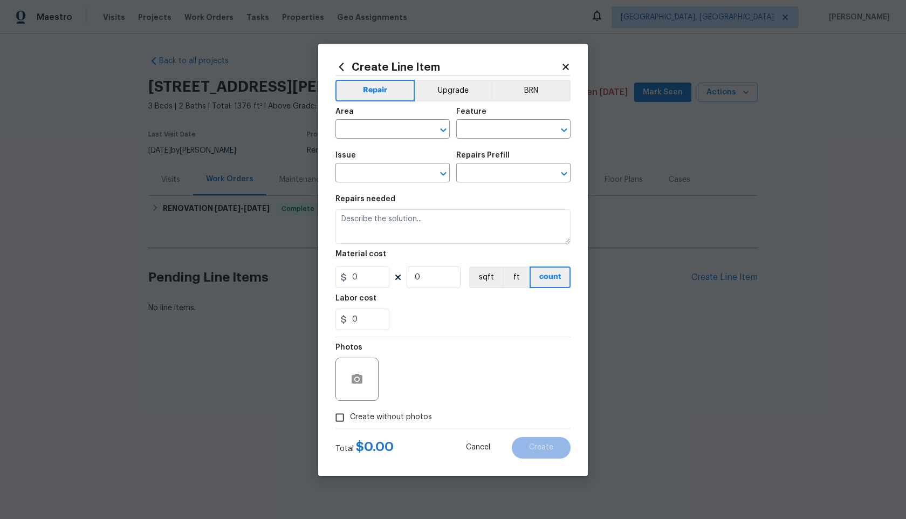
click at [374, 139] on span "Area ​" at bounding box center [392, 123] width 114 height 44
click at [377, 129] on input "text" at bounding box center [377, 130] width 84 height 17
click at [382, 170] on li "Interior Overall" at bounding box center [392, 172] width 114 height 18
type input "Interior Overall"
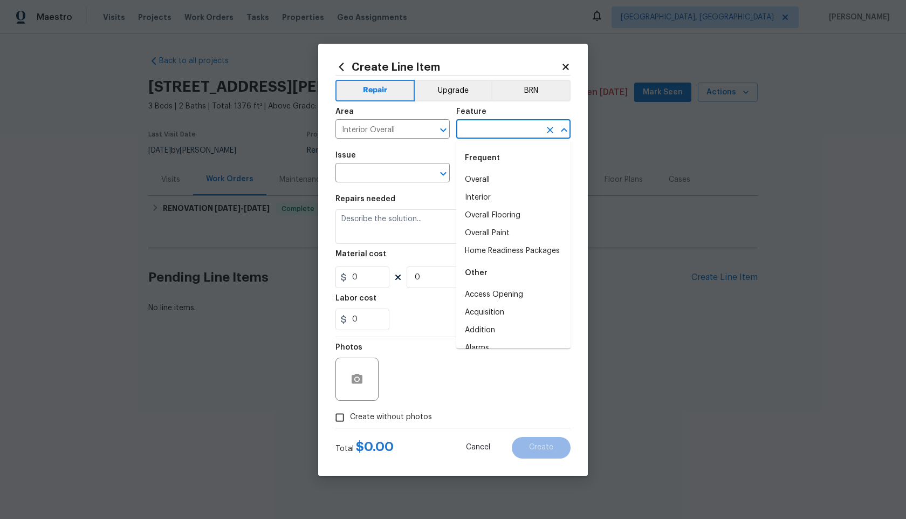
click at [482, 127] on input "text" at bounding box center [498, 130] width 84 height 17
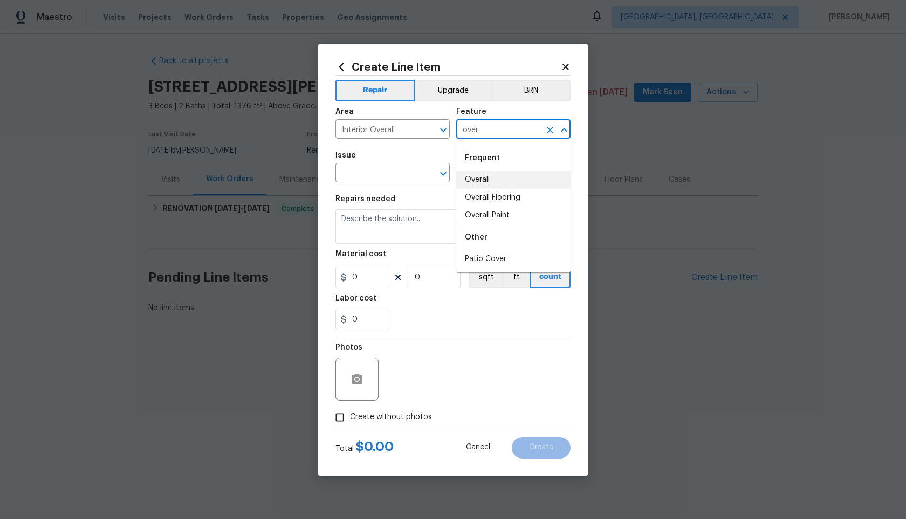
click at [489, 178] on li "Overall" at bounding box center [513, 180] width 114 height 18
type input "Overall"
click at [370, 176] on input "text" at bounding box center [377, 173] width 84 height 17
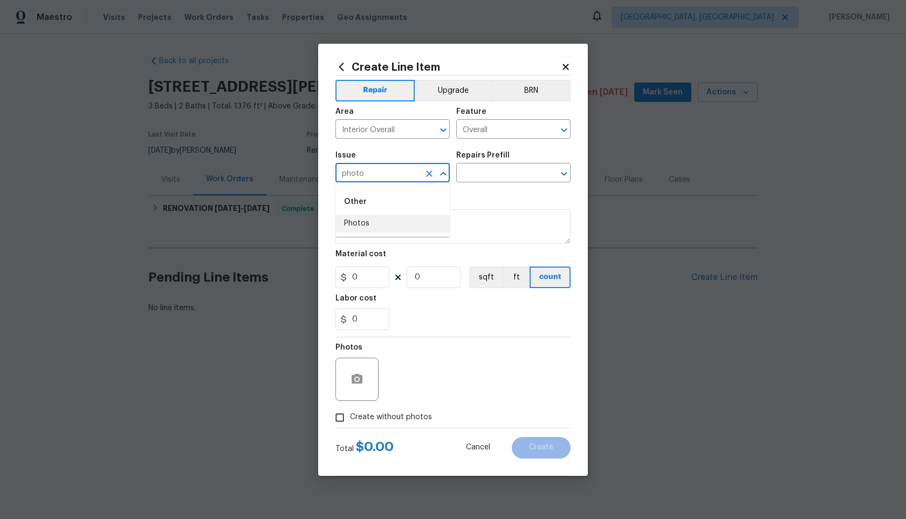
click at [374, 222] on li "Photos" at bounding box center [392, 224] width 114 height 18
type input "Photos"
click at [515, 170] on input "text" at bounding box center [498, 173] width 84 height 17
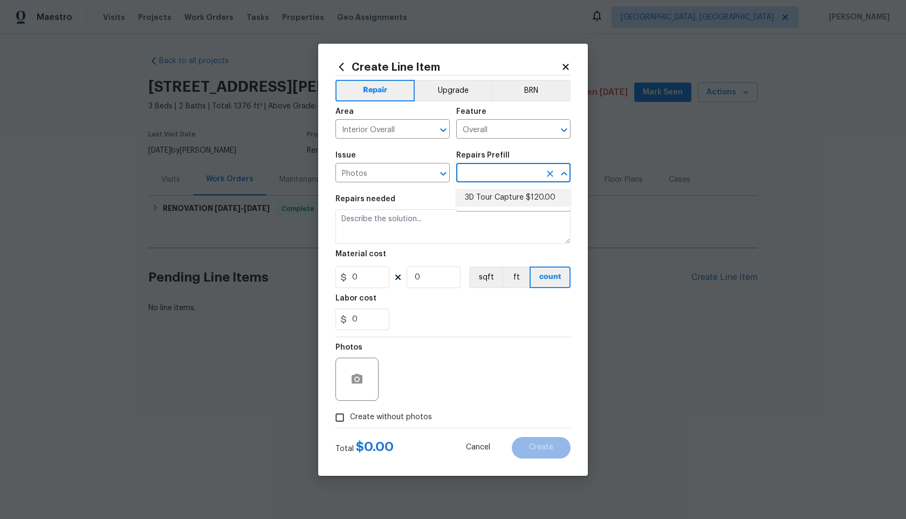
click at [505, 194] on li "3D Tour Capture $120.00" at bounding box center [513, 198] width 114 height 18
type input "3D Tour Capture $120.00"
type textarea "Capture 3D tour of home"
type input "1"
type input "120"
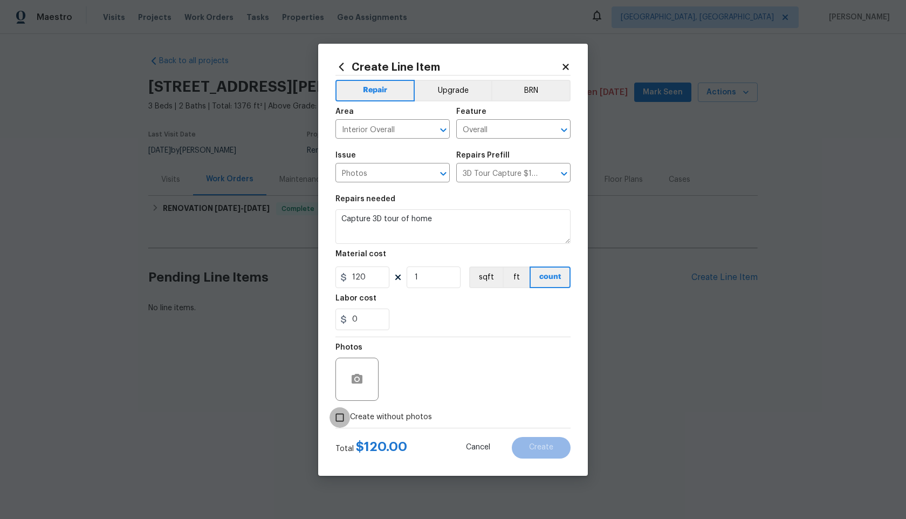
click at [344, 417] on input "Create without photos" at bounding box center [339, 417] width 20 height 20
checkbox input "true"
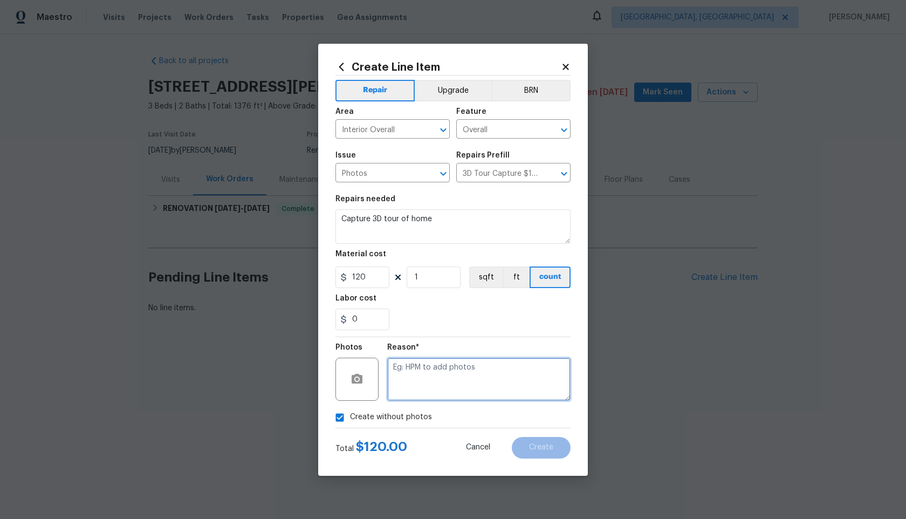
click at [426, 363] on textarea at bounding box center [478, 378] width 183 height 43
type textarea "."
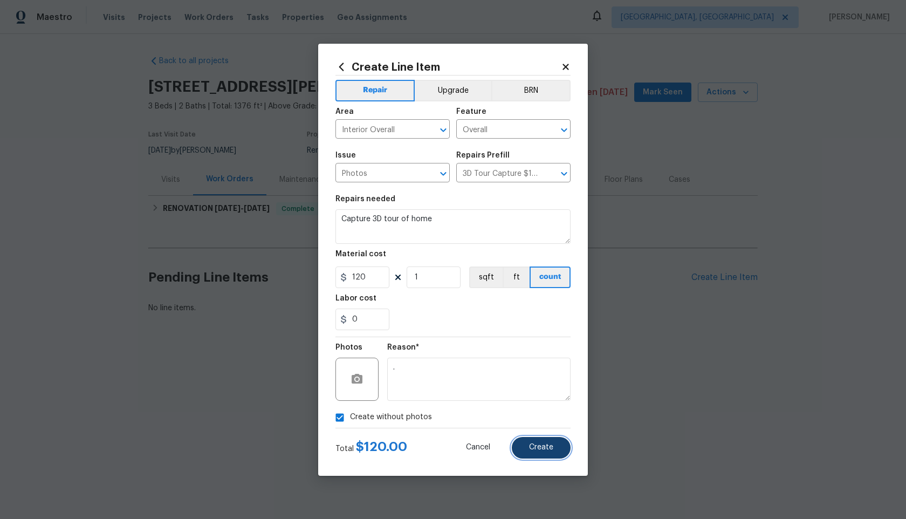
click at [535, 445] on span "Create" at bounding box center [541, 447] width 24 height 8
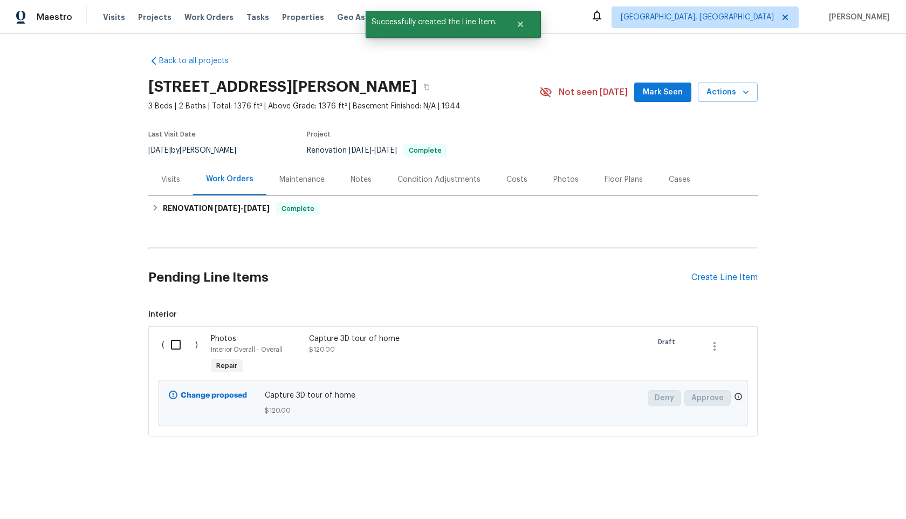
click at [172, 343] on input "checkbox" at bounding box center [179, 344] width 31 height 23
checkbox input "true"
click at [836, 509] on div "Cancel (1) Item Create Work Order" at bounding box center [453, 491] width 906 height 55
click at [838, 499] on button "Create Work Order" at bounding box center [843, 492] width 89 height 20
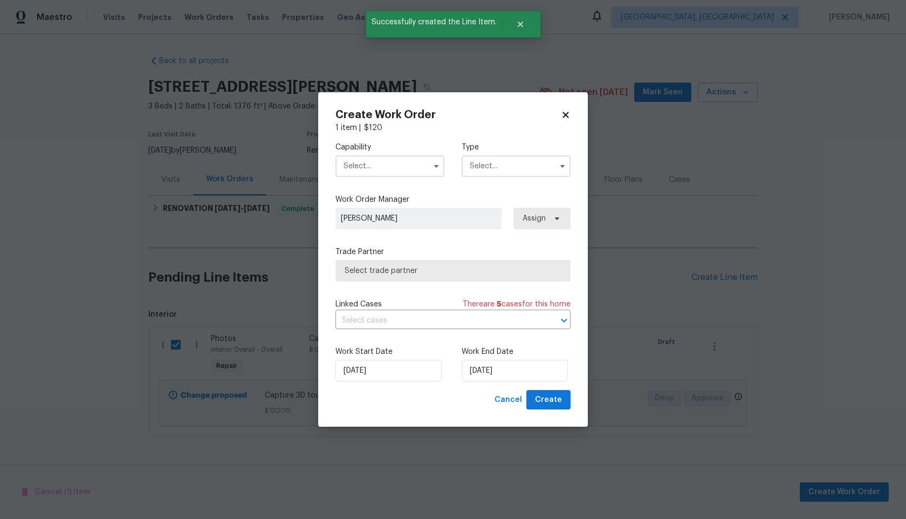
click at [399, 168] on input "text" at bounding box center [389, 166] width 109 height 22
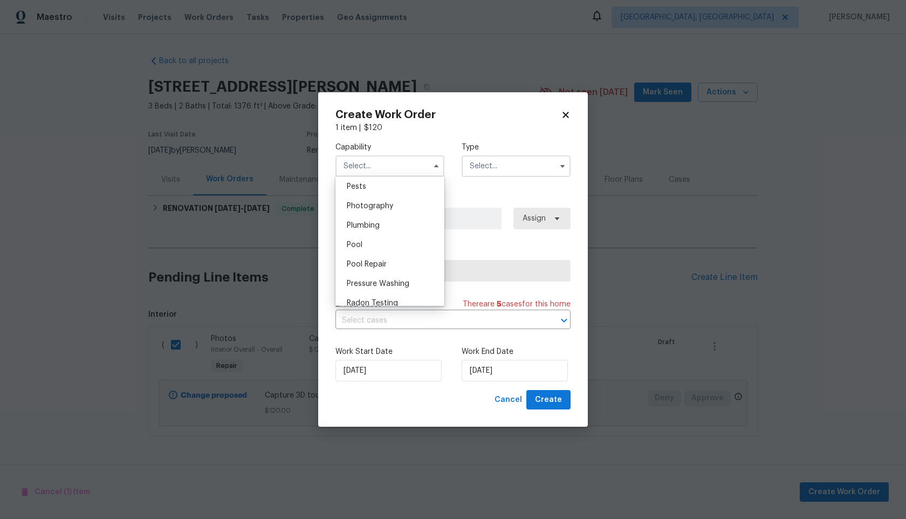
scroll to position [911, 0]
click at [381, 219] on span "Photography" at bounding box center [370, 222] width 46 height 8
type input "Photography"
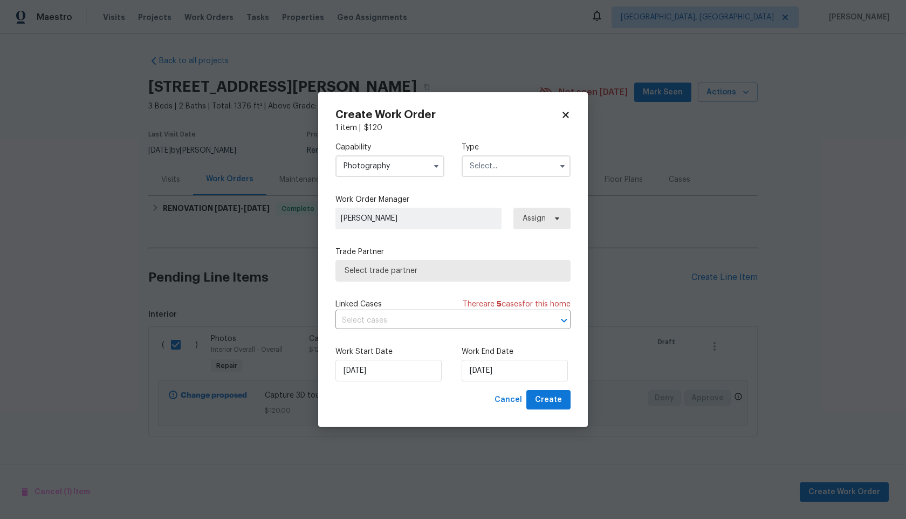
click at [526, 173] on input "text" at bounding box center [515, 166] width 109 height 22
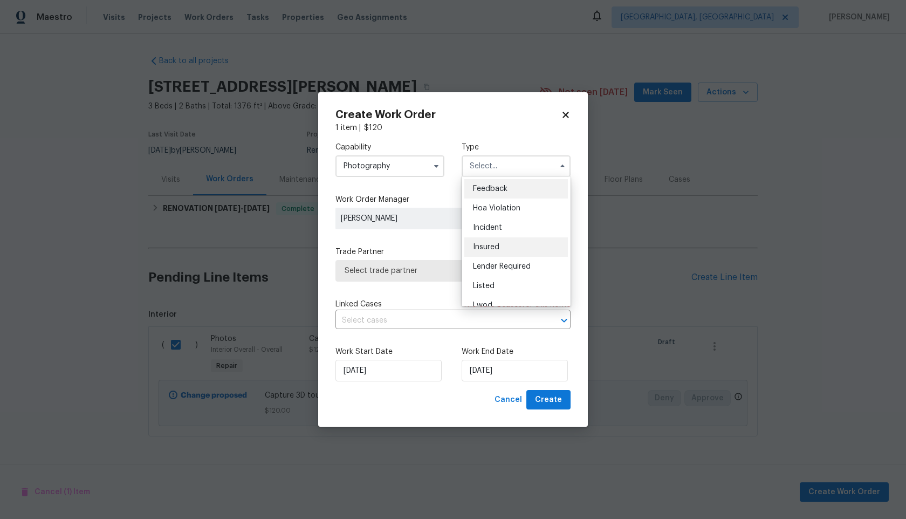
scroll to position [128, 0]
click at [495, 203] on div "Other" at bounding box center [516, 196] width 104 height 19
type input "Other"
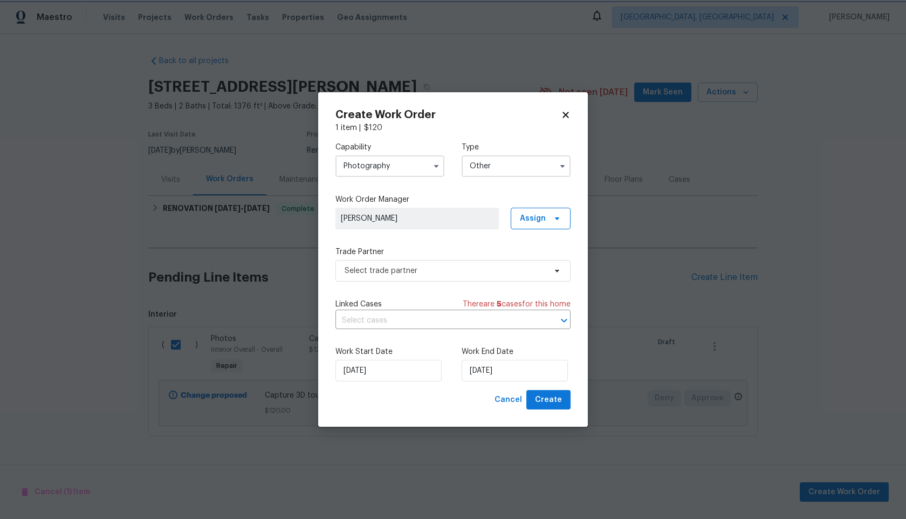
scroll to position [0, 0]
click at [437, 273] on span "Select trade partner" at bounding box center [444, 270] width 201 height 11
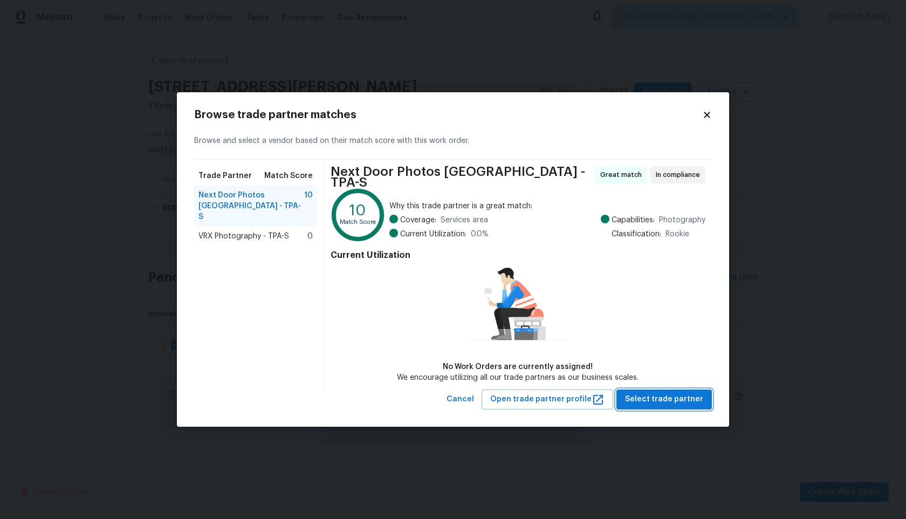
click at [665, 402] on span "Select trade partner" at bounding box center [664, 398] width 78 height 13
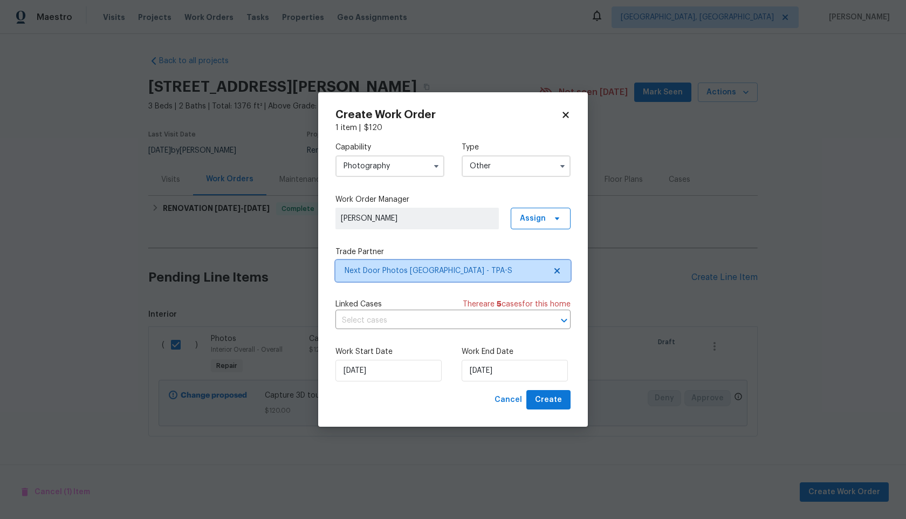
click at [555, 270] on icon at bounding box center [557, 270] width 9 height 9
click at [515, 270] on span "Select trade partner" at bounding box center [444, 270] width 201 height 11
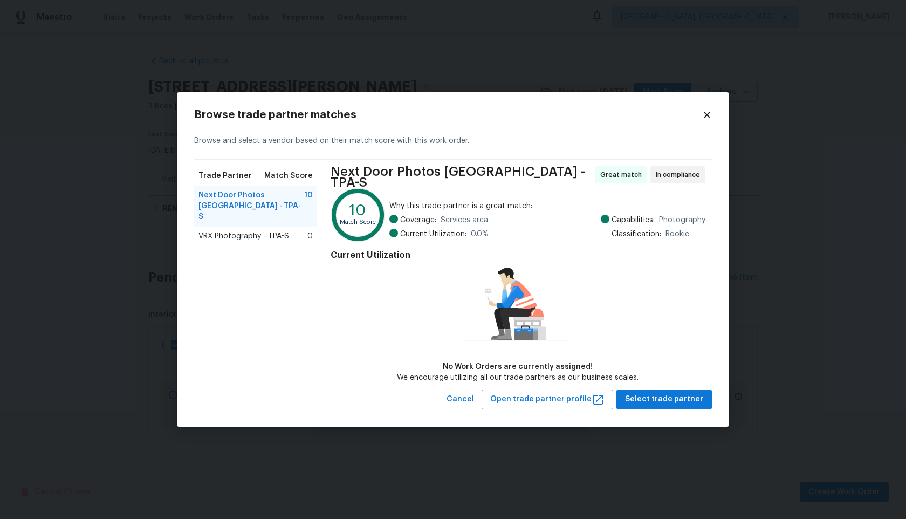
click at [278, 231] on span "VRX Photography - TPA-S" at bounding box center [243, 236] width 91 height 11
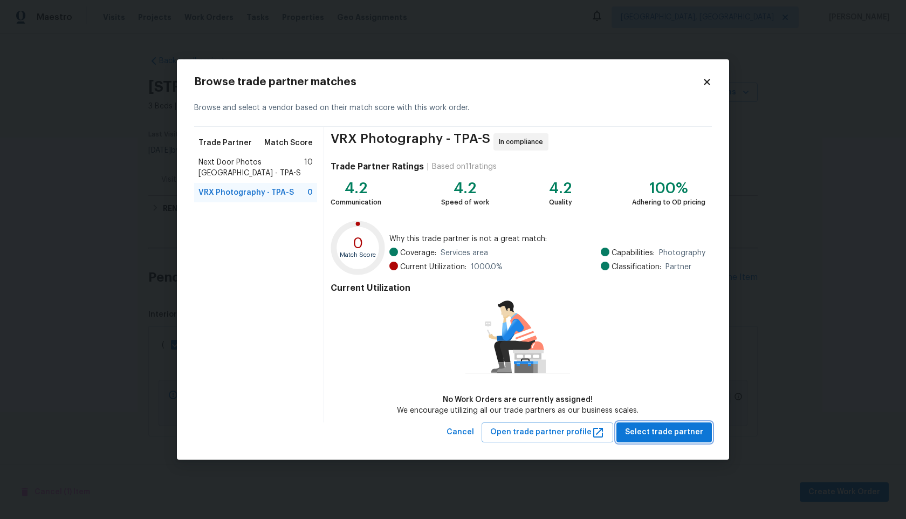
click at [668, 434] on span "Select trade partner" at bounding box center [664, 431] width 78 height 13
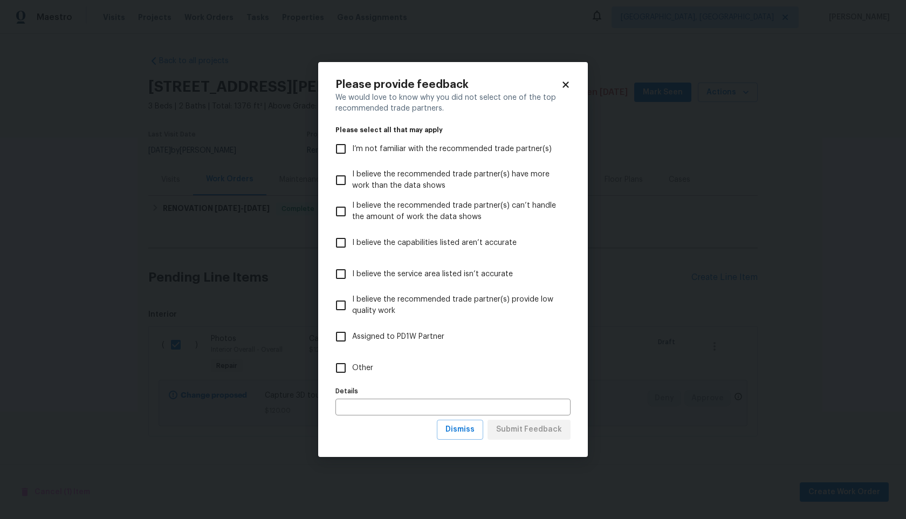
click at [341, 370] on input "Other" at bounding box center [340, 367] width 23 height 23
checkbox input "true"
click at [529, 432] on span "Submit Feedback" at bounding box center [529, 429] width 66 height 13
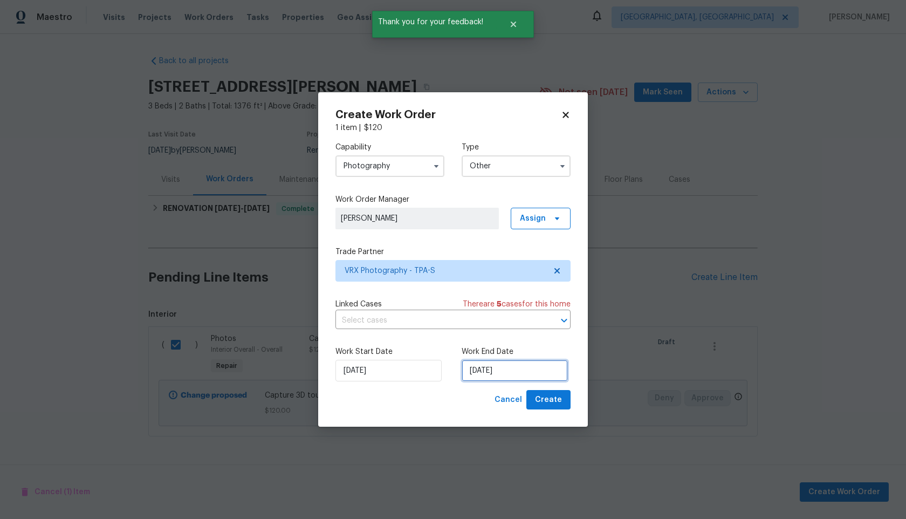
click at [532, 372] on input "[DATE]" at bounding box center [514, 371] width 106 height 22
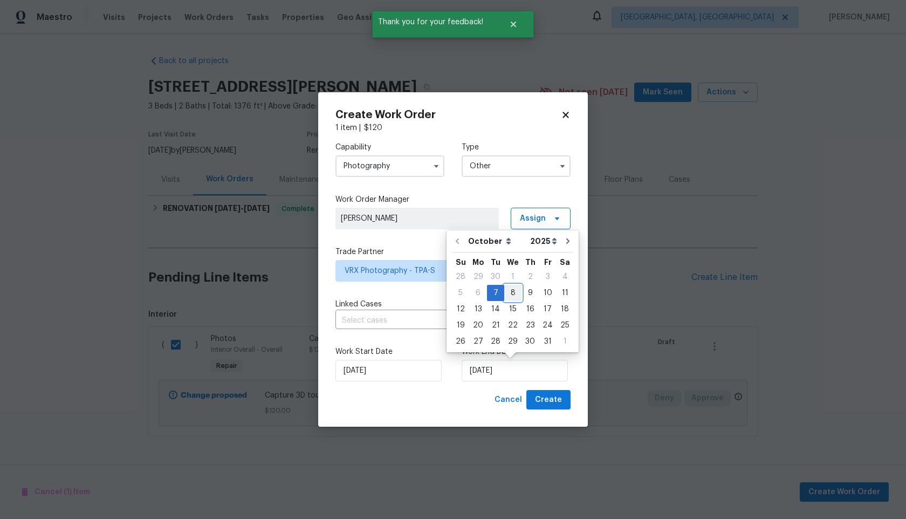
click at [508, 295] on div "8" at bounding box center [512, 292] width 17 height 15
type input "[DATE]"
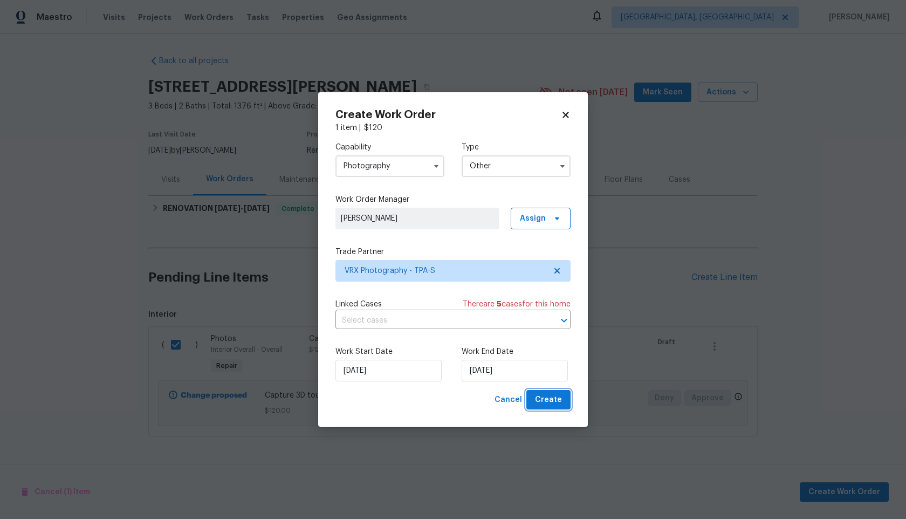
click at [548, 402] on span "Create" at bounding box center [548, 399] width 27 height 13
checkbox input "false"
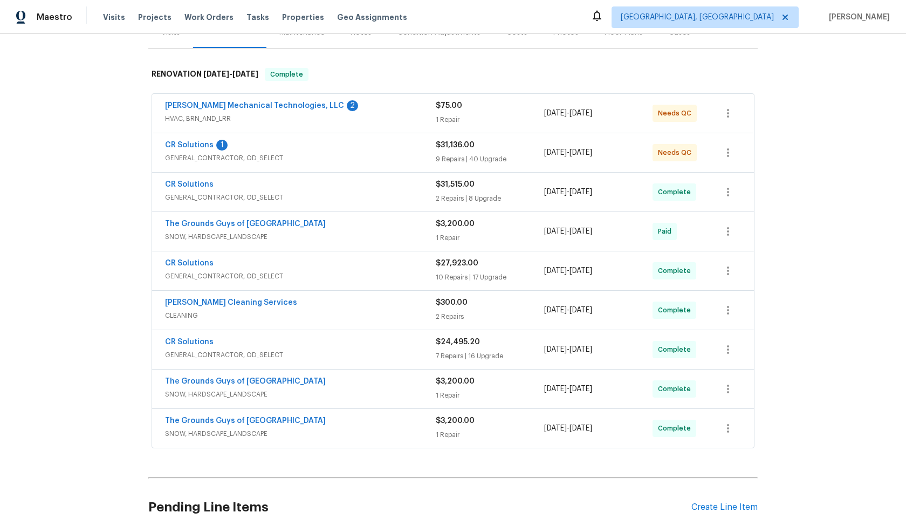
scroll to position [245, 0]
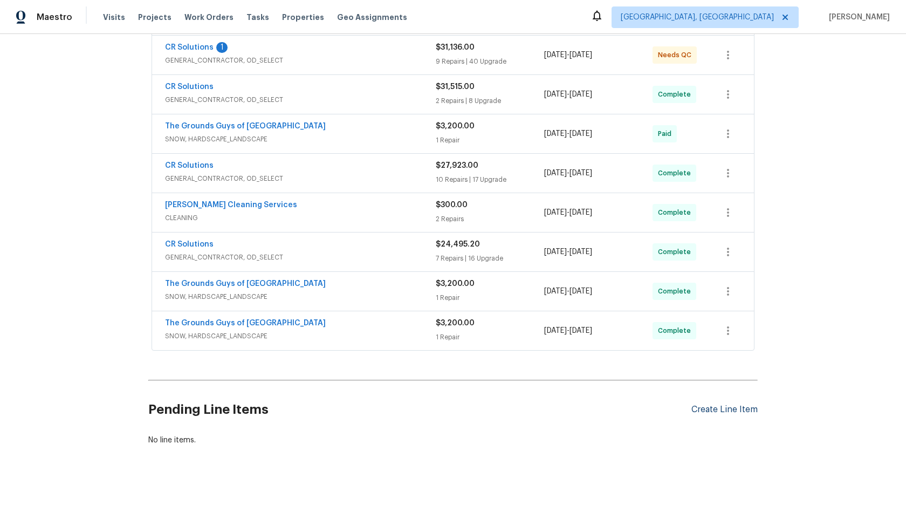
click at [728, 407] on div "Create Line Item" at bounding box center [724, 409] width 66 height 10
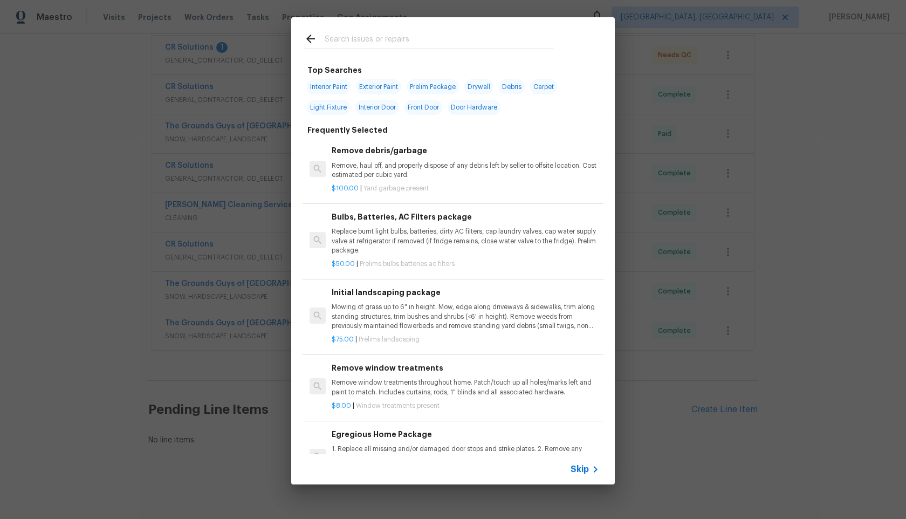
click at [585, 471] on span "Skip" at bounding box center [579, 469] width 18 height 11
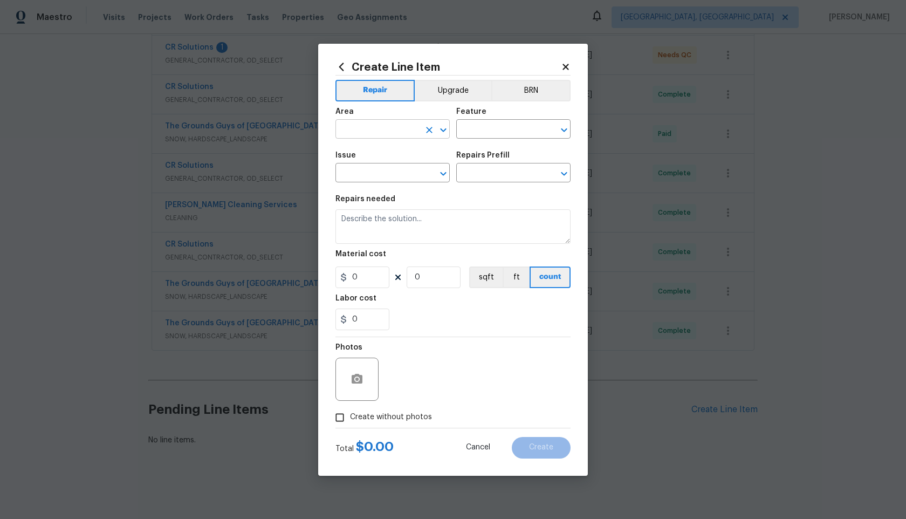
click at [398, 129] on input "text" at bounding box center [377, 130] width 84 height 17
click at [388, 170] on li "Interior Overall" at bounding box center [392, 172] width 114 height 18
type input "Interior Overall"
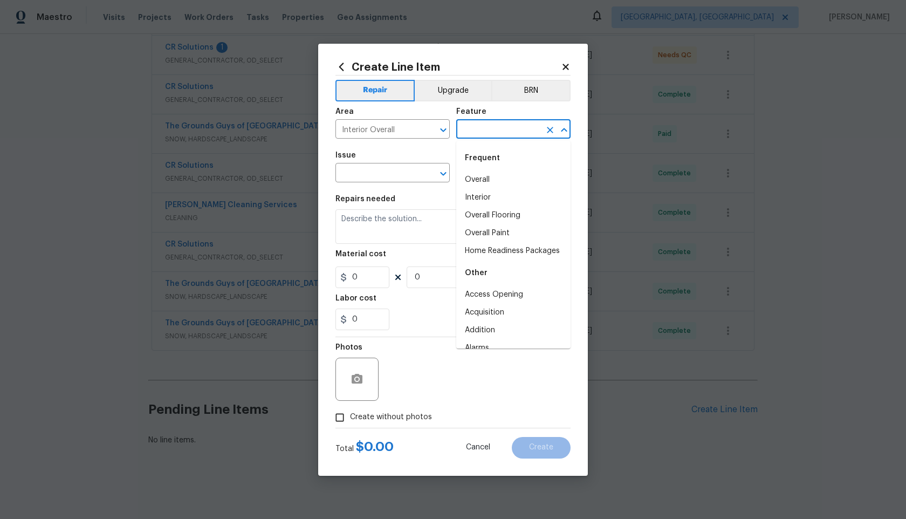
click at [494, 135] on input "text" at bounding box center [498, 130] width 84 height 17
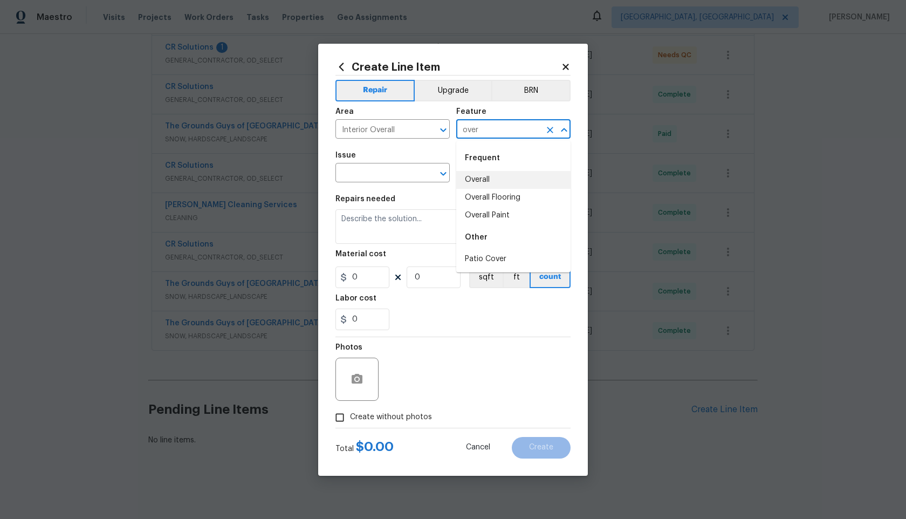
click at [493, 182] on li "Overall" at bounding box center [513, 180] width 114 height 18
type input "Overall"
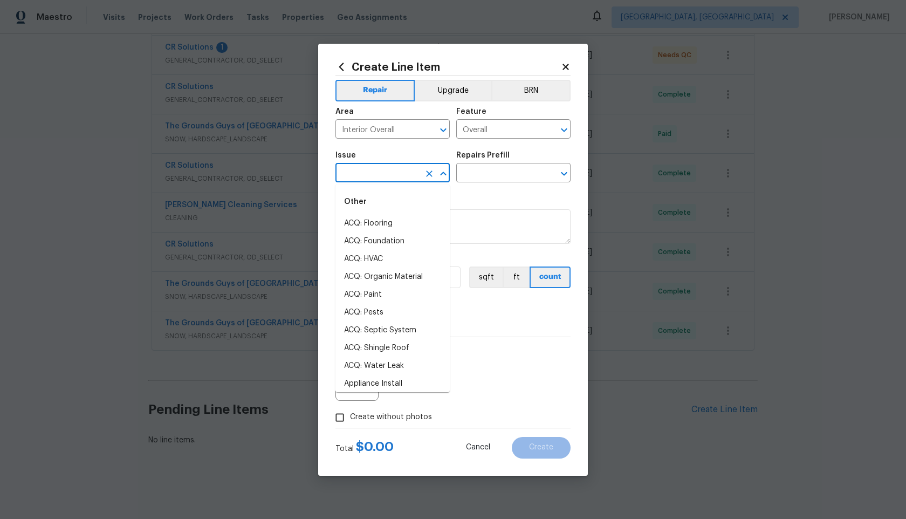
click at [396, 177] on input "text" at bounding box center [377, 173] width 84 height 17
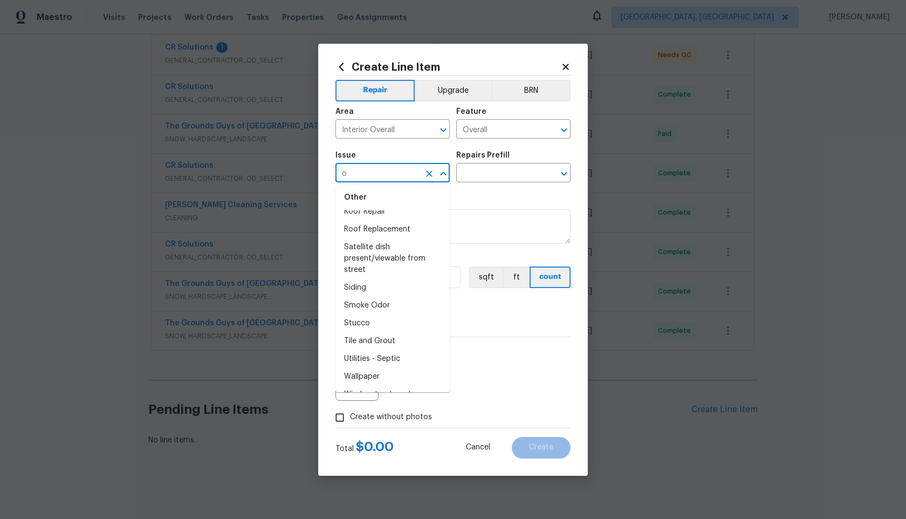
scroll to position [0, 0]
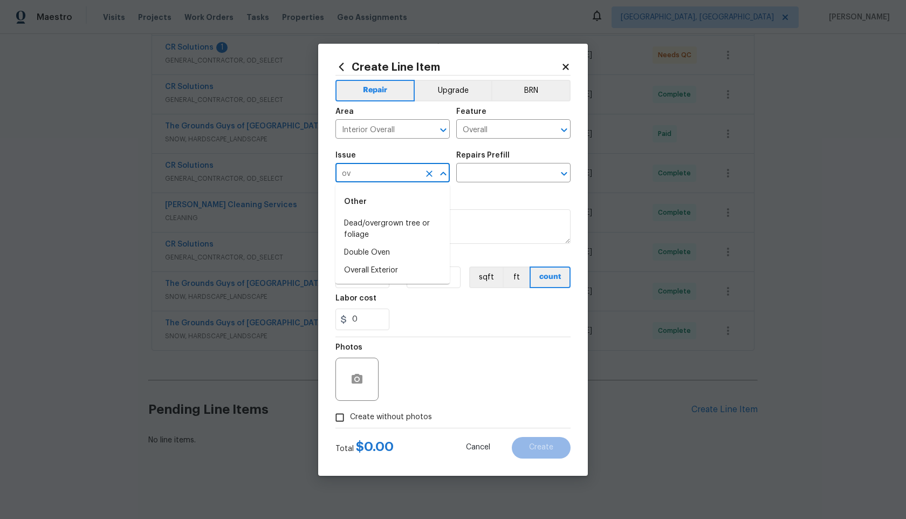
type input "o"
click at [368, 224] on li "Photos" at bounding box center [392, 224] width 114 height 18
type input "Photos"
click at [507, 177] on input "text" at bounding box center [498, 173] width 84 height 17
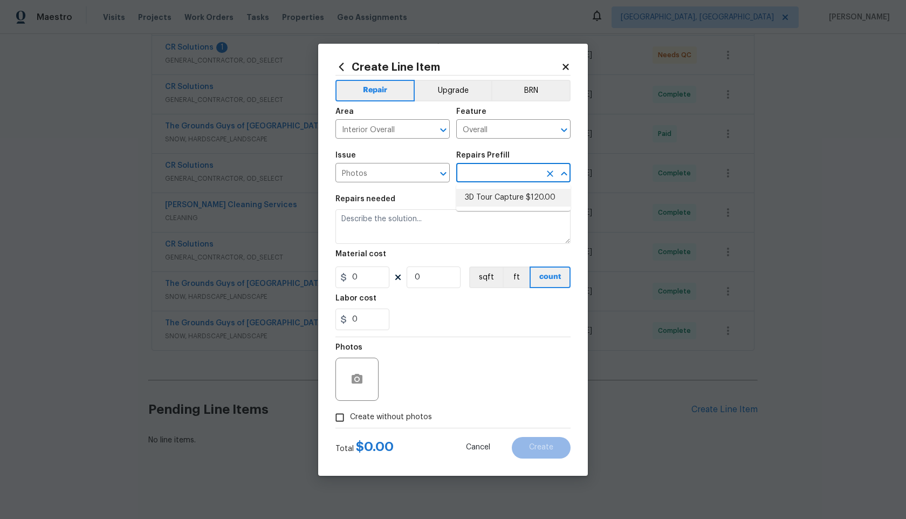
click at [495, 203] on li "3D Tour Capture $120.00" at bounding box center [513, 198] width 114 height 18
type input "3D Tour Capture $120.00"
type textarea "Capture 3D tour of home"
type input "1"
type input "120"
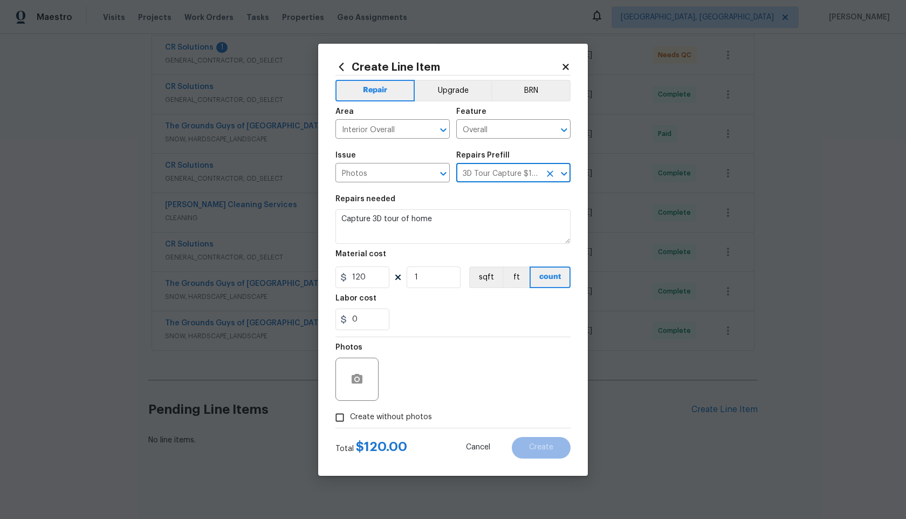
click at [342, 419] on input "Create without photos" at bounding box center [339, 417] width 20 height 20
checkbox input "true"
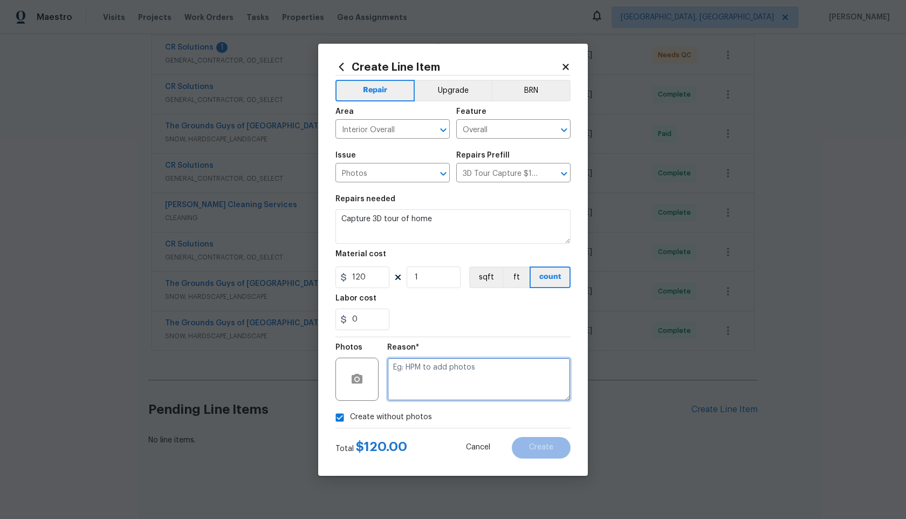
click at [446, 382] on textarea at bounding box center [478, 378] width 183 height 43
type textarea "."
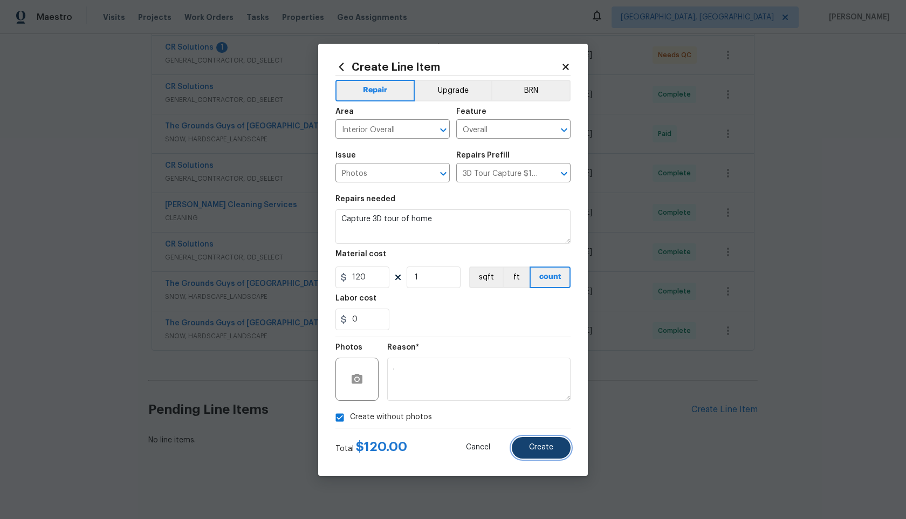
click at [547, 446] on span "Create" at bounding box center [541, 447] width 24 height 8
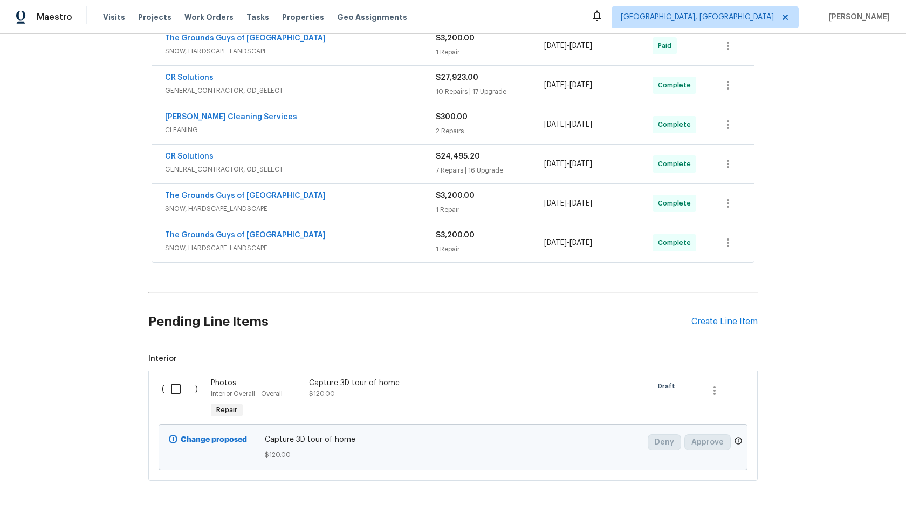
scroll to position [368, 0]
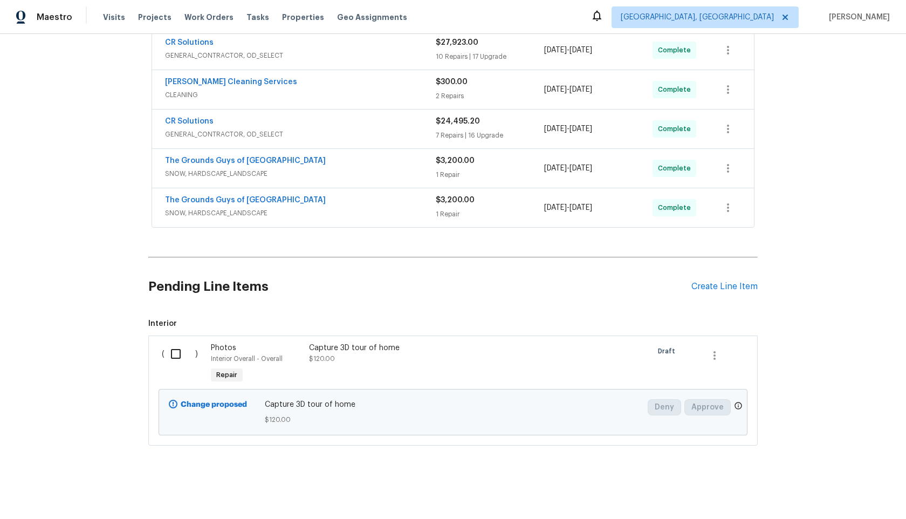
click at [178, 355] on input "checkbox" at bounding box center [179, 353] width 31 height 23
checkbox input "true"
click at [833, 489] on span "Create Work Order" at bounding box center [844, 491] width 72 height 13
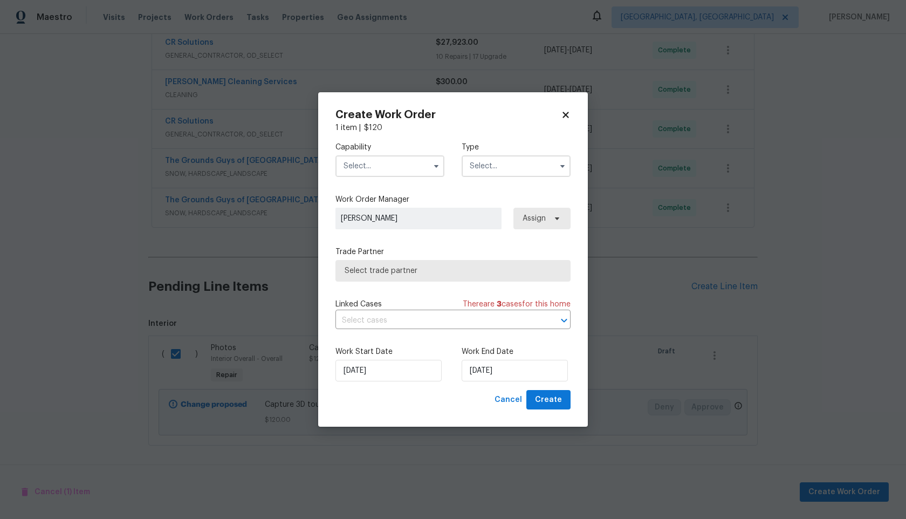
click at [374, 156] on input "text" at bounding box center [389, 166] width 109 height 22
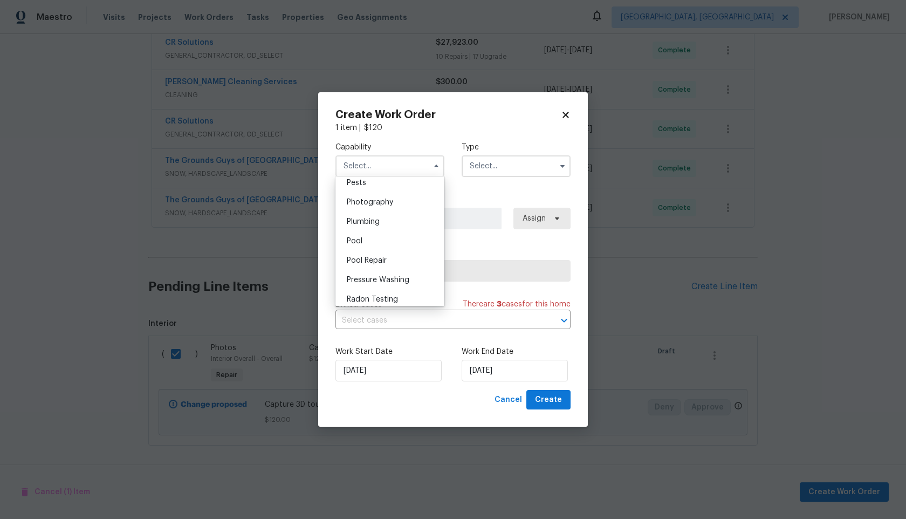
scroll to position [929, 0]
click at [378, 202] on span "Photography" at bounding box center [370, 205] width 46 height 8
type input "Photography"
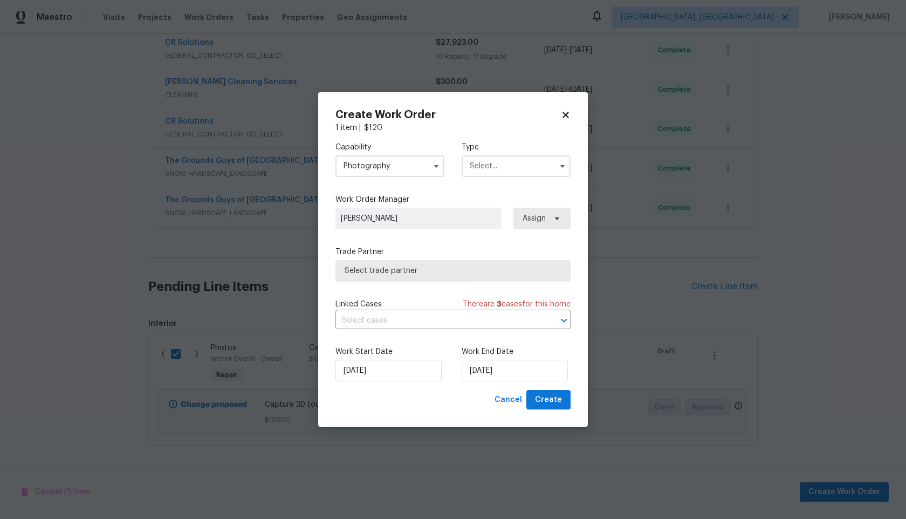
click at [512, 158] on input "text" at bounding box center [515, 166] width 109 height 22
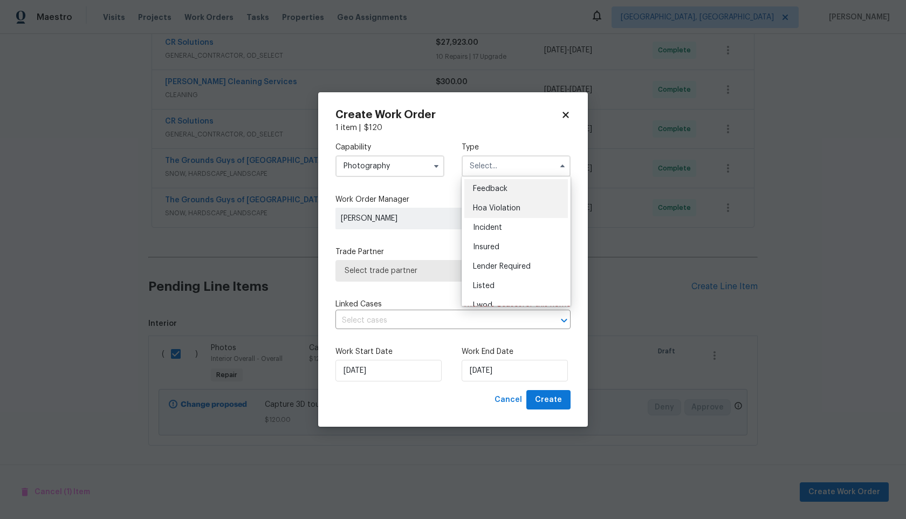
scroll to position [128, 0]
click at [491, 200] on div "Other" at bounding box center [516, 196] width 104 height 19
type input "Other"
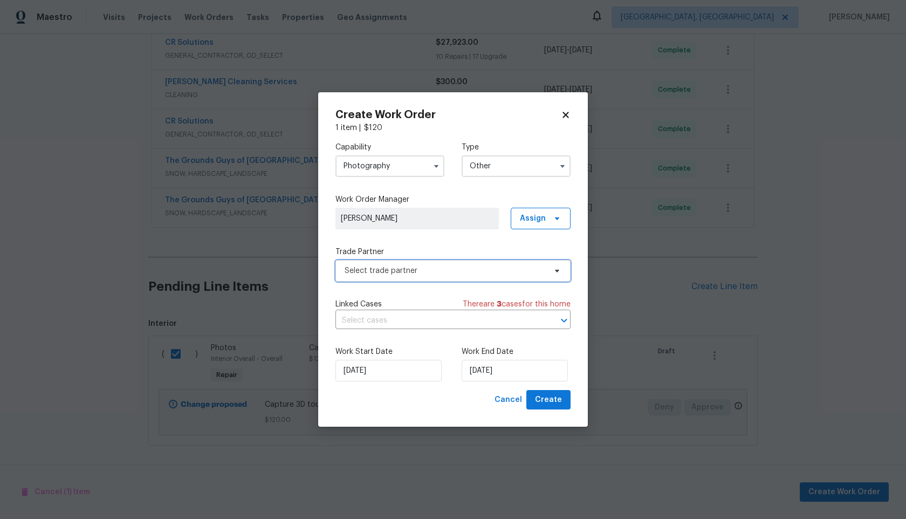
click at [435, 279] on span "Select trade partner" at bounding box center [452, 271] width 235 height 22
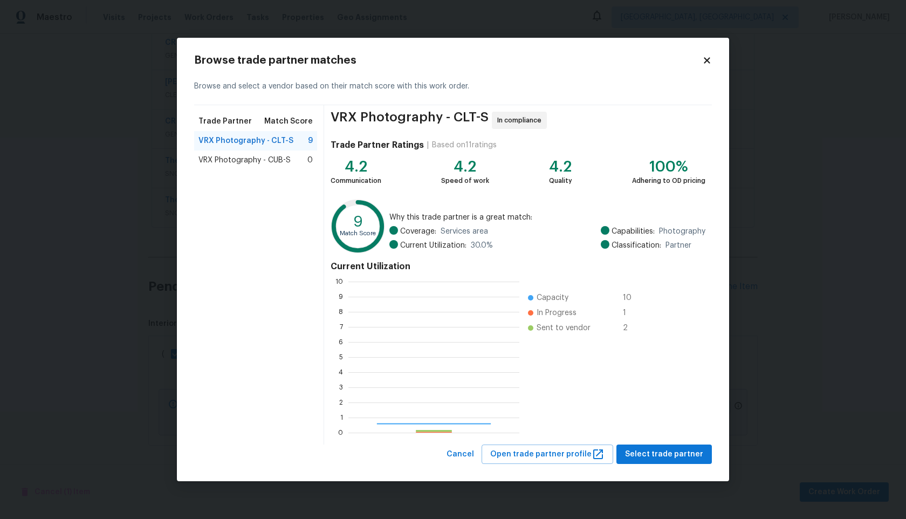
scroll to position [151, 171]
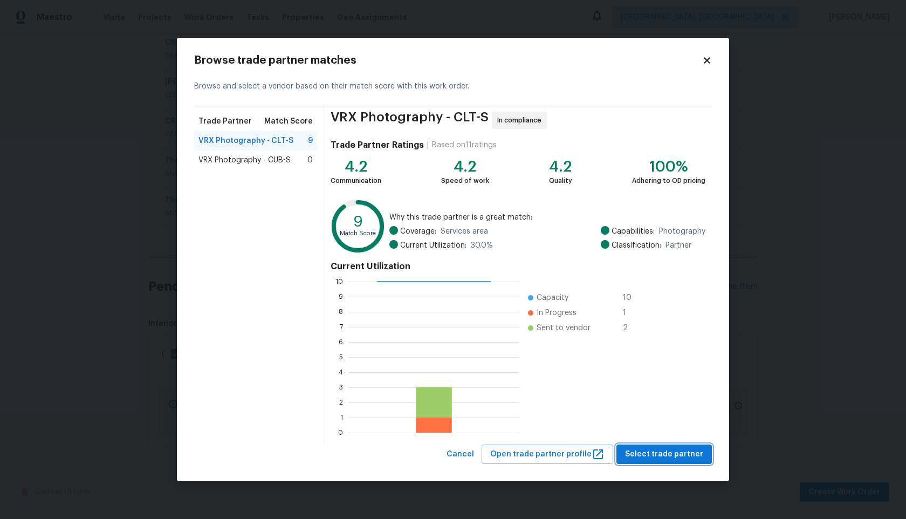
click at [664, 454] on span "Select trade partner" at bounding box center [664, 453] width 78 height 13
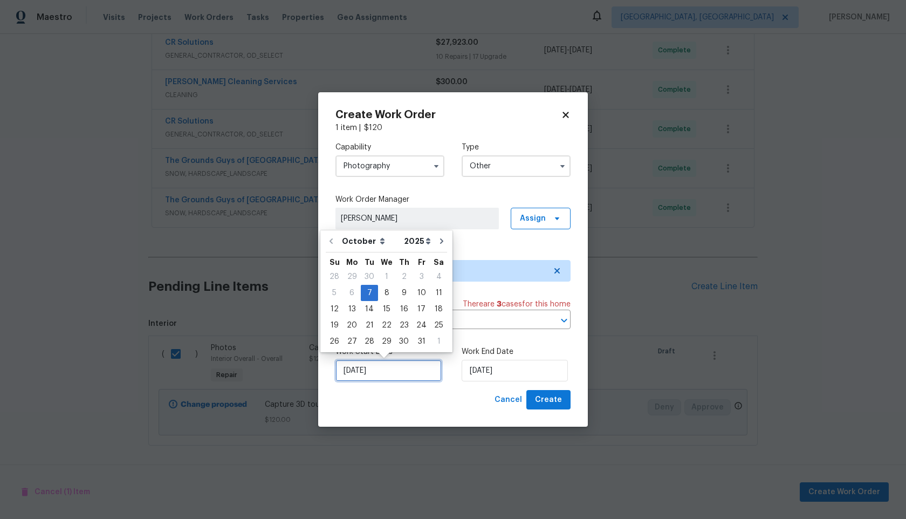
click at [398, 375] on input "07/10/2025" at bounding box center [388, 371] width 106 height 22
click at [489, 374] on input "07/10/2025" at bounding box center [514, 371] width 106 height 22
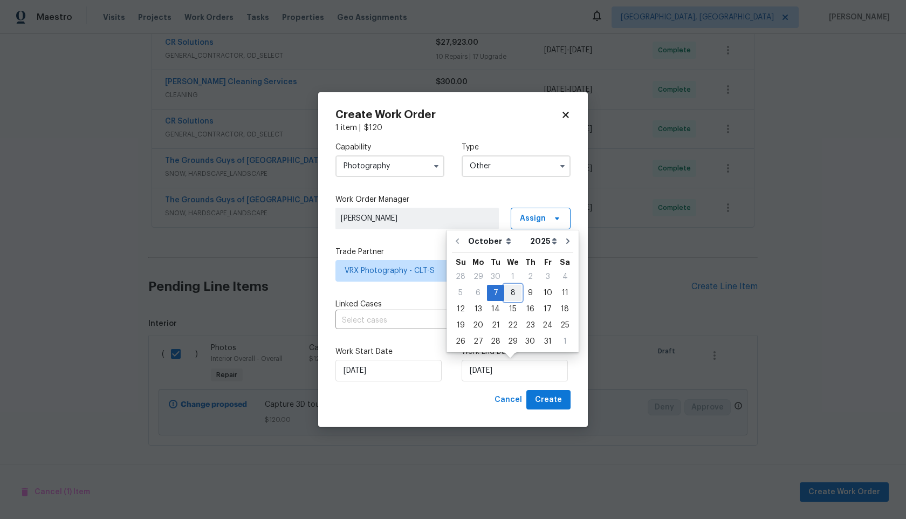
click at [509, 294] on div "8" at bounding box center [512, 292] width 17 height 15
type input "[DATE]"
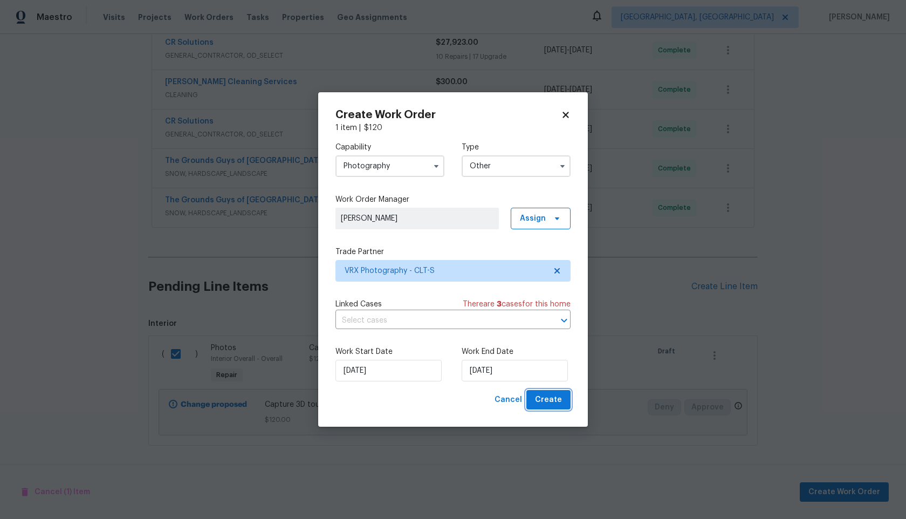
click at [543, 397] on span "Create" at bounding box center [548, 399] width 27 height 13
checkbox input "false"
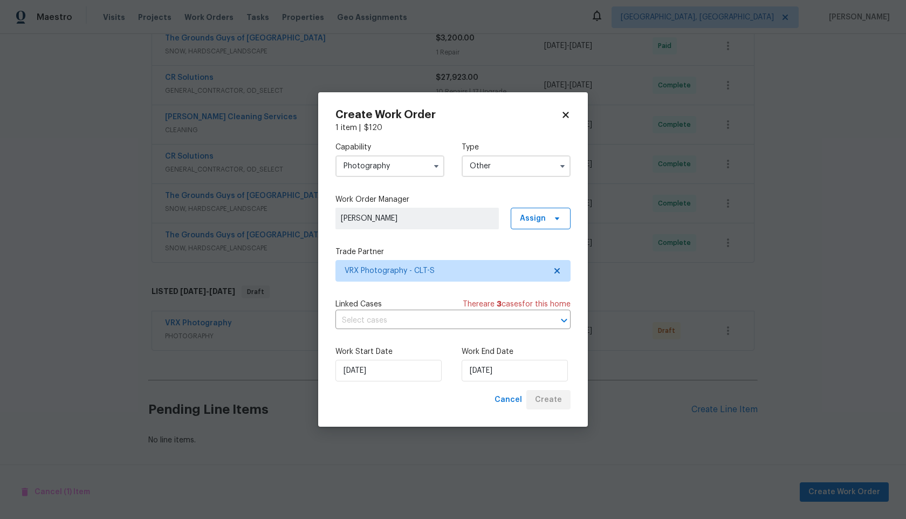
scroll to position [333, 0]
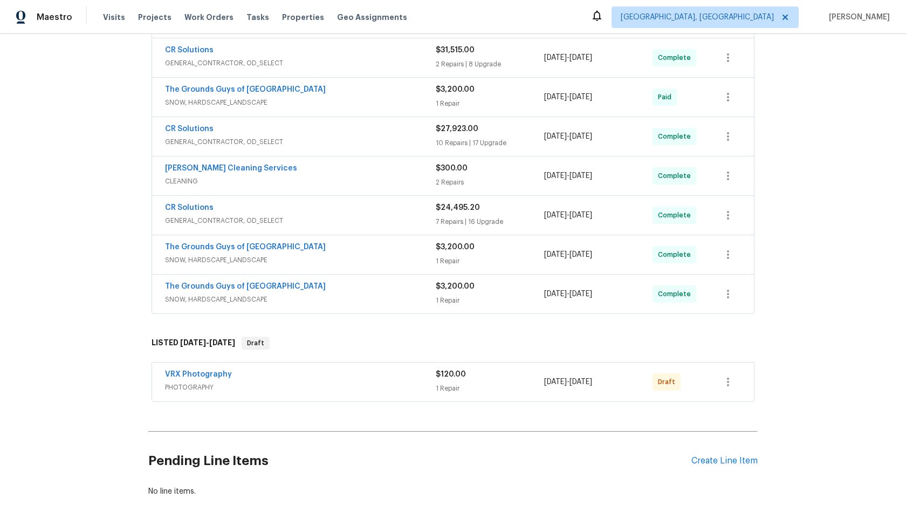
scroll to position [284, 0]
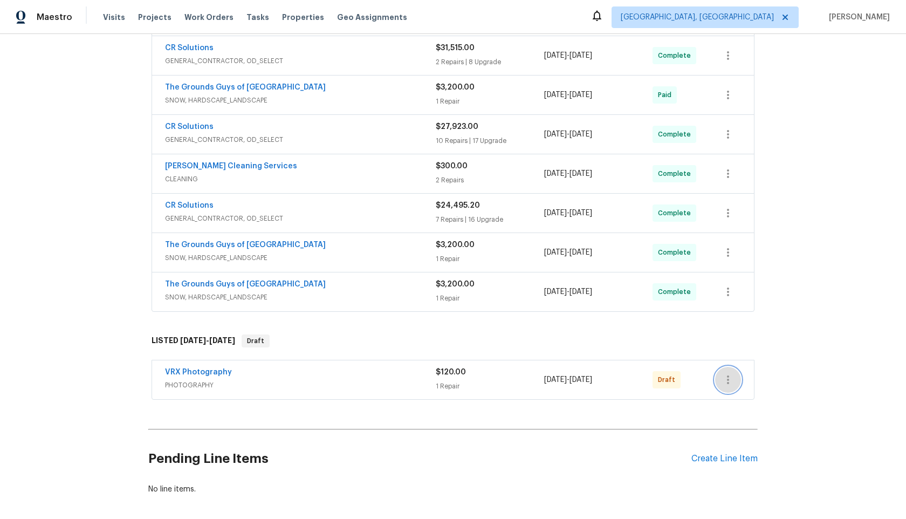
click at [729, 379] on icon "button" at bounding box center [727, 379] width 13 height 13
click at [729, 379] on li "Send to Vendor" at bounding box center [773, 380] width 116 height 18
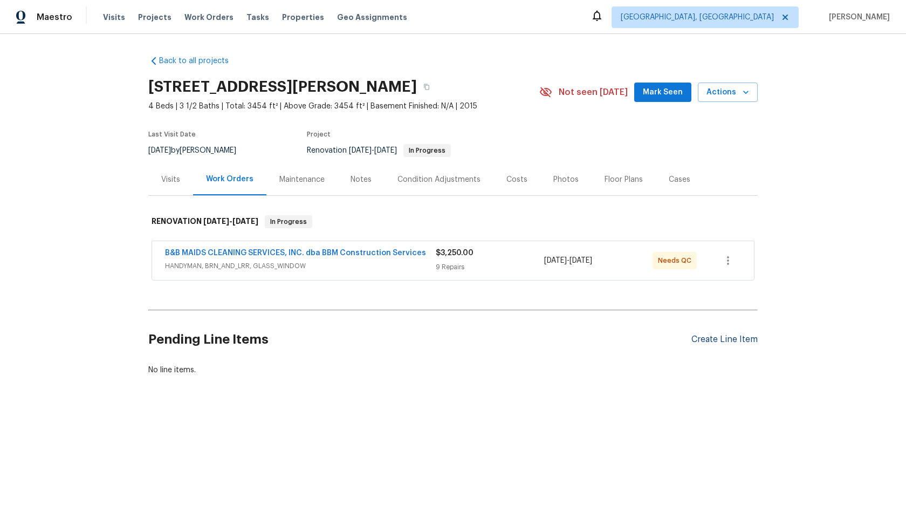
click at [744, 342] on div "Create Line Item" at bounding box center [724, 339] width 66 height 10
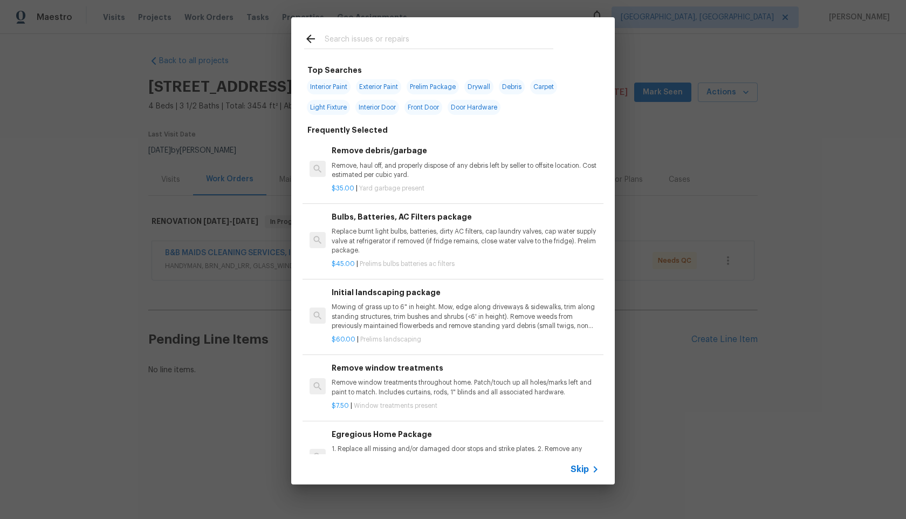
click at [584, 465] on span "Skip" at bounding box center [579, 469] width 18 height 11
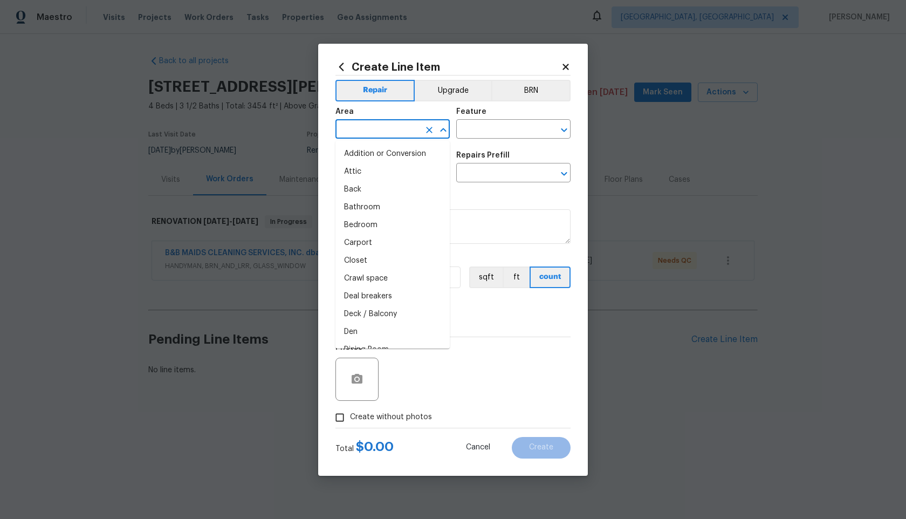
click at [393, 138] on input "text" at bounding box center [377, 130] width 84 height 17
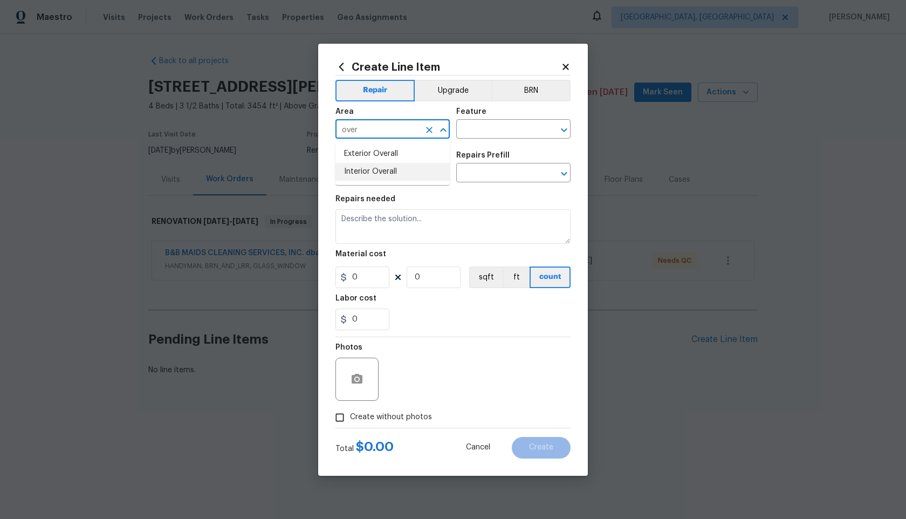
click at [371, 176] on li "Interior Overall" at bounding box center [392, 172] width 114 height 18
type input "Interior Overall"
click at [507, 134] on input "text" at bounding box center [498, 130] width 84 height 17
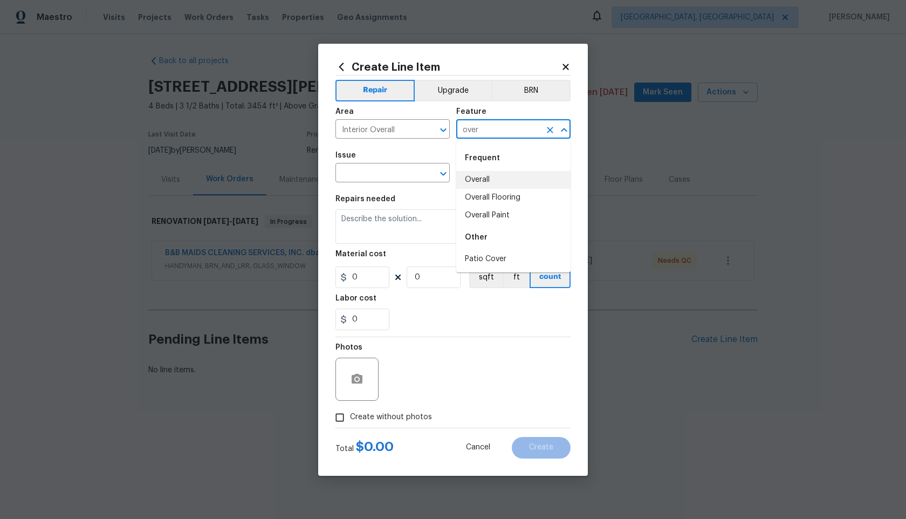
click at [483, 177] on li "Overall" at bounding box center [513, 180] width 114 height 18
type input "Overall"
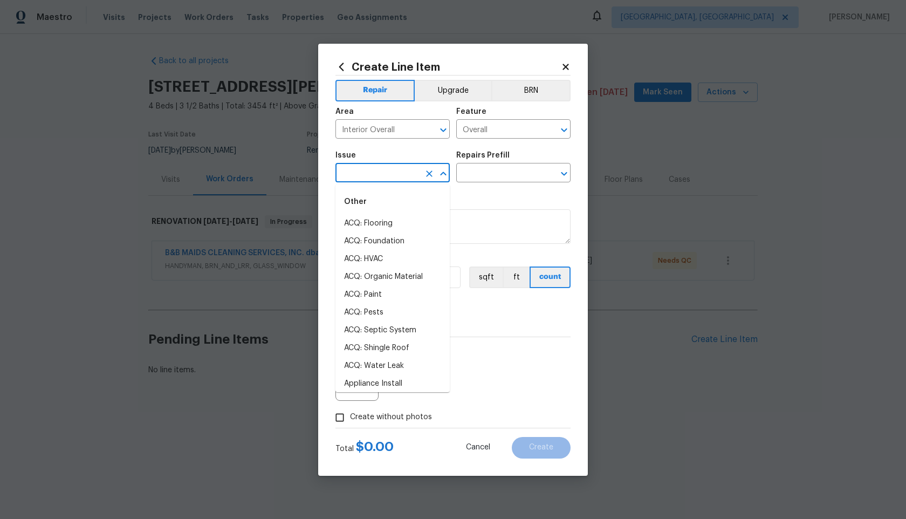
click at [367, 171] on input "text" at bounding box center [377, 173] width 84 height 17
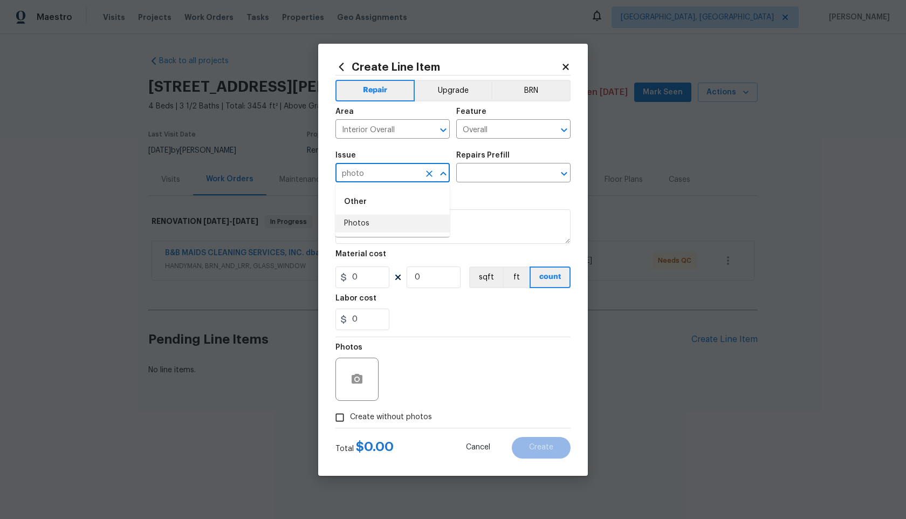
click at [354, 234] on ul "Other Photos" at bounding box center [392, 210] width 114 height 52
click at [369, 226] on li "Photos" at bounding box center [392, 224] width 114 height 18
type input "Photos"
click at [479, 177] on input "text" at bounding box center [498, 173] width 84 height 17
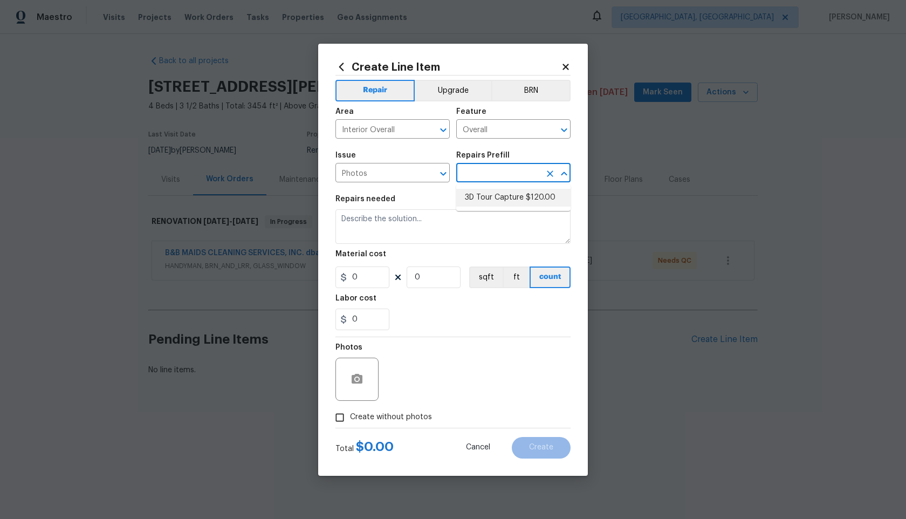
click at [487, 195] on li "3D Tour Capture $120.00" at bounding box center [513, 198] width 114 height 18
type input "3D Tour Capture $120.00"
type textarea "Capture 3D tour of home"
type input "1"
type input "120"
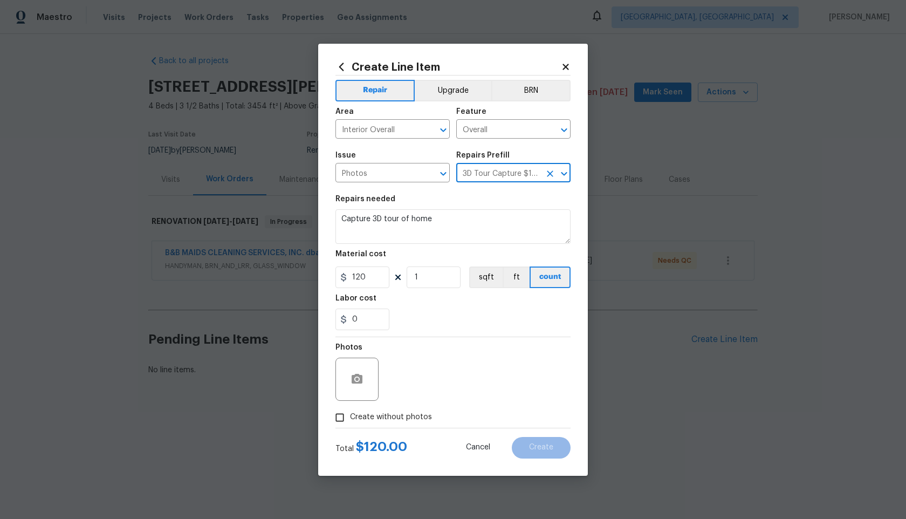
click at [349, 411] on input "Create without photos" at bounding box center [339, 417] width 20 height 20
checkbox input "true"
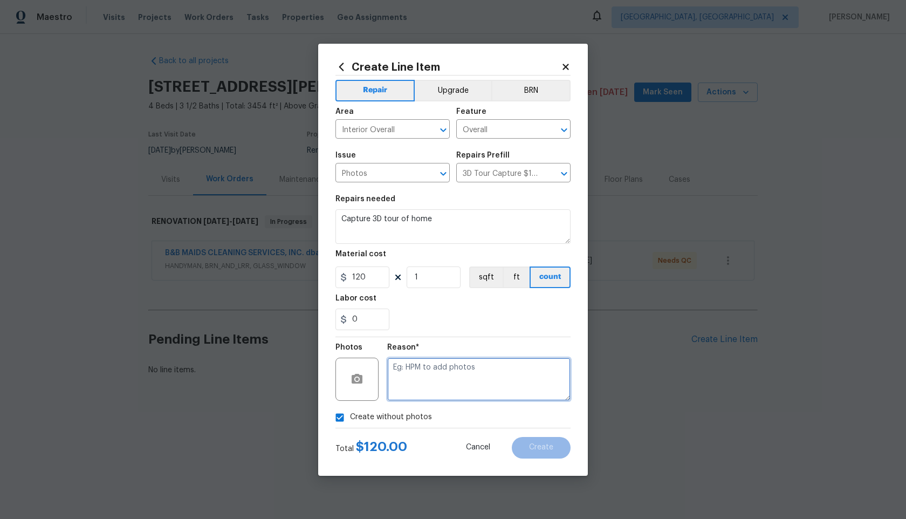
click at [456, 384] on textarea at bounding box center [478, 378] width 183 height 43
type textarea "."
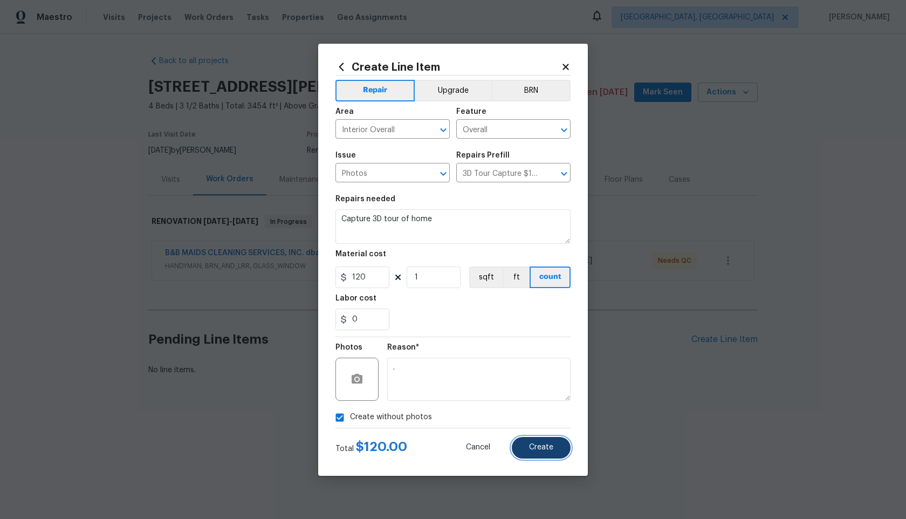
click at [542, 448] on span "Create" at bounding box center [541, 447] width 24 height 8
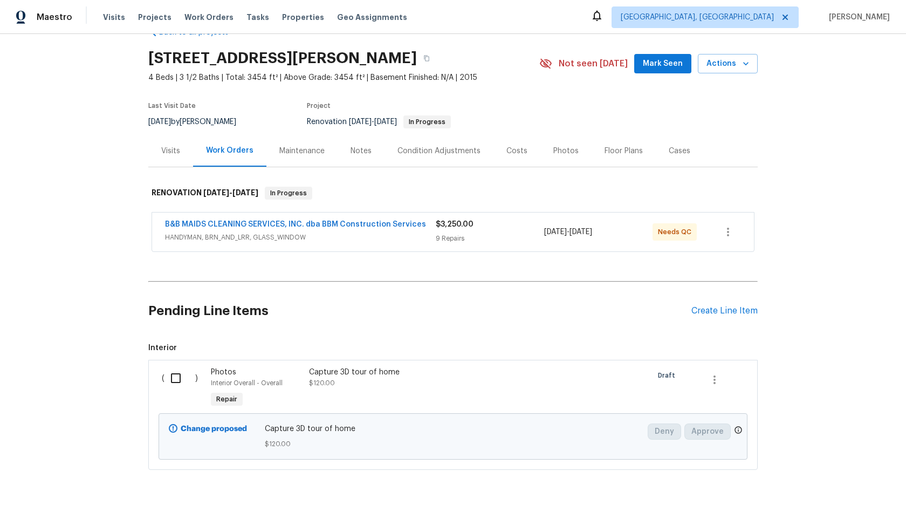
scroll to position [48, 0]
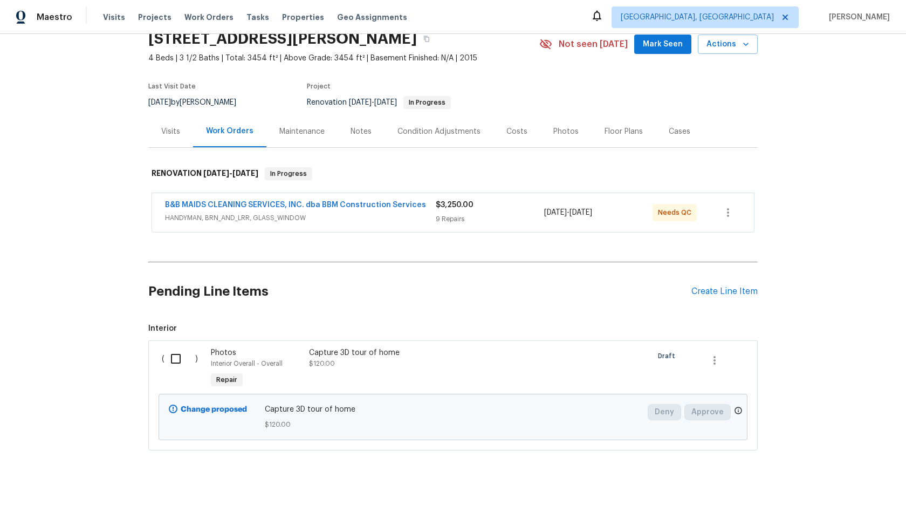
click at [176, 355] on input "checkbox" at bounding box center [179, 358] width 31 height 23
checkbox input "true"
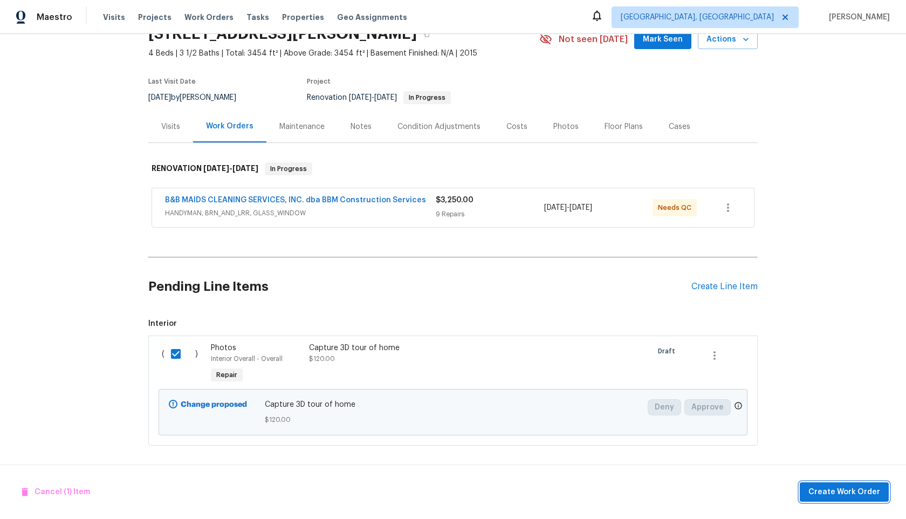
click at [850, 491] on span "Create Work Order" at bounding box center [844, 491] width 72 height 13
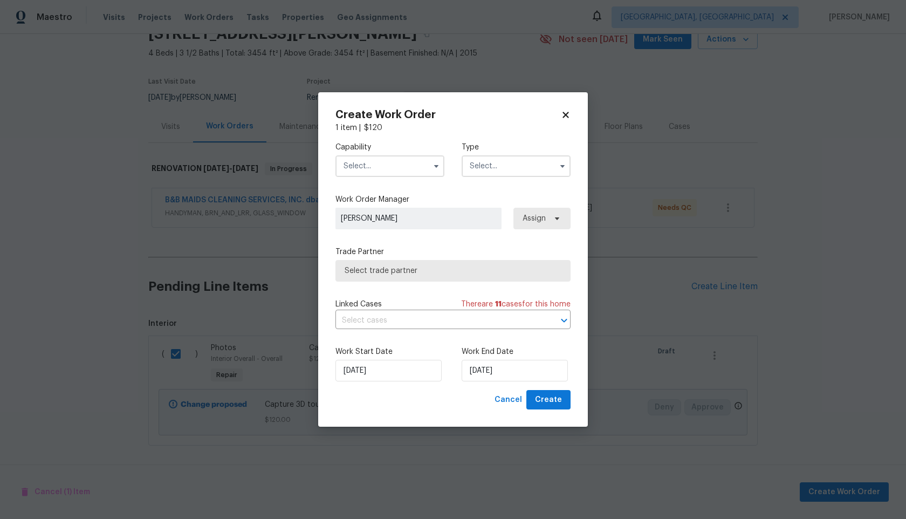
click at [373, 161] on input "text" at bounding box center [389, 166] width 109 height 22
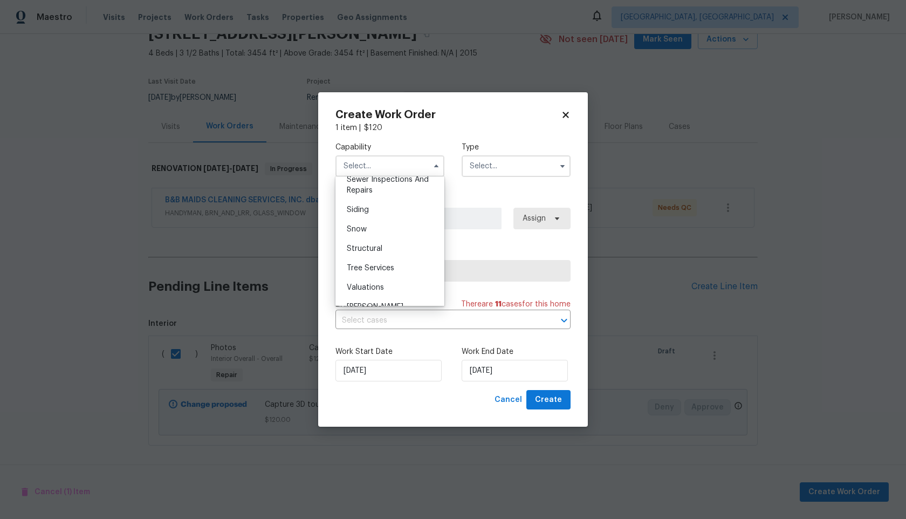
scroll to position [1160, 0]
click at [380, 183] on span "Photography" at bounding box center [370, 181] width 46 height 8
type input "Photography"
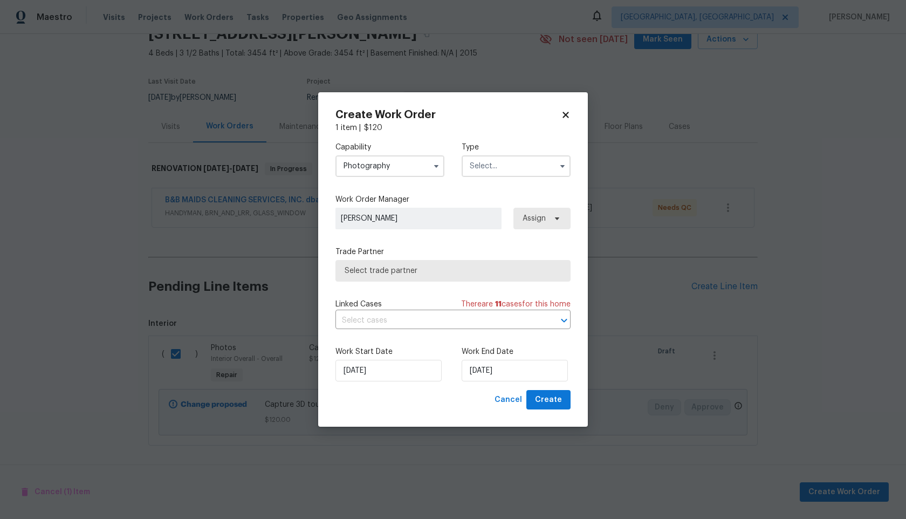
click at [508, 162] on input "text" at bounding box center [515, 166] width 109 height 22
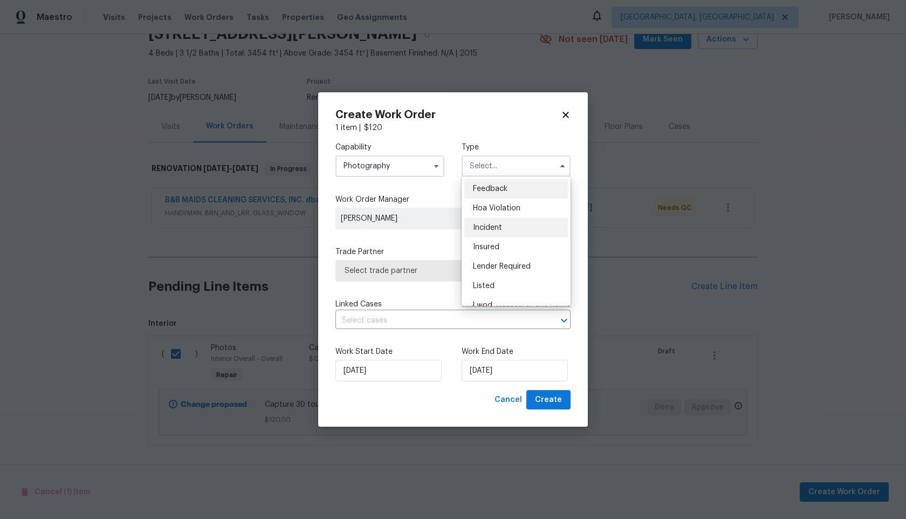
scroll to position [128, 0]
click at [494, 201] on div "Other" at bounding box center [516, 196] width 104 height 19
type input "Other"
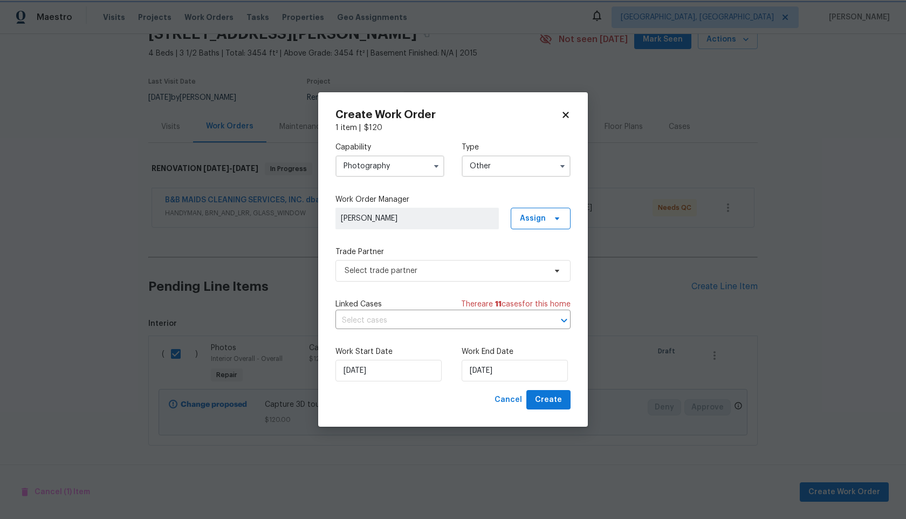
scroll to position [0, 0]
click at [435, 261] on span "Select trade partner" at bounding box center [452, 271] width 235 height 22
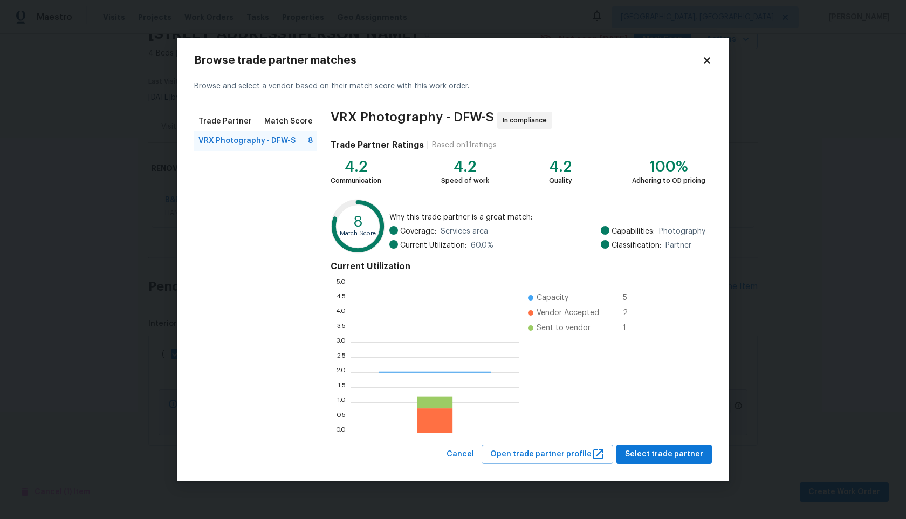
scroll to position [151, 168]
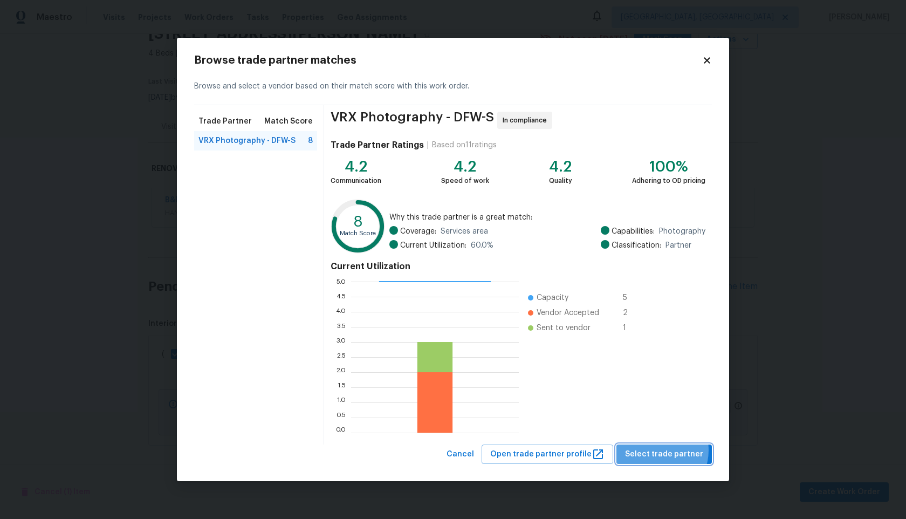
click at [659, 450] on span "Select trade partner" at bounding box center [664, 453] width 78 height 13
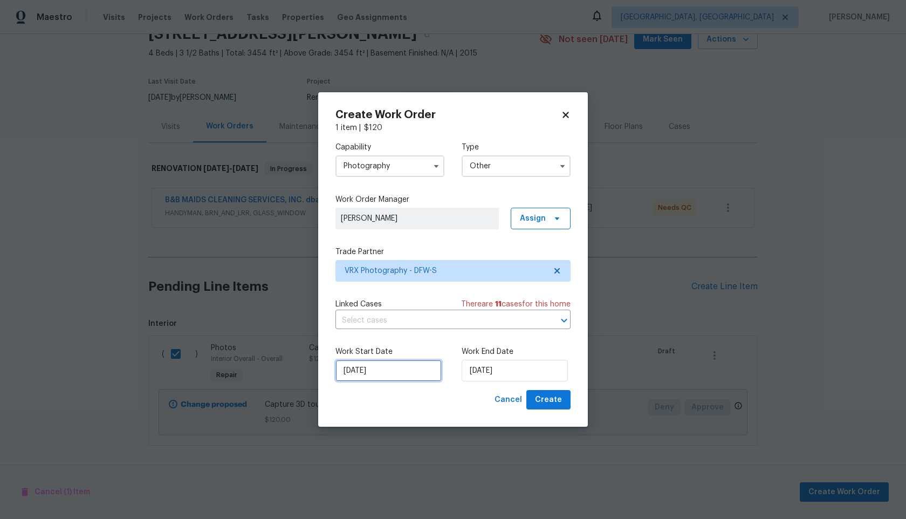
click at [398, 374] on input "07/10/2025" at bounding box center [388, 371] width 106 height 22
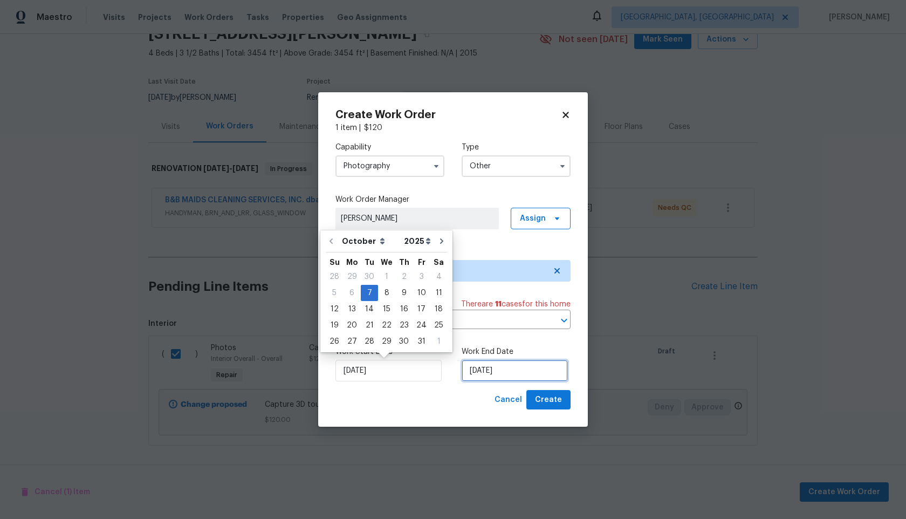
click at [514, 370] on input "07/10/2025" at bounding box center [514, 371] width 106 height 22
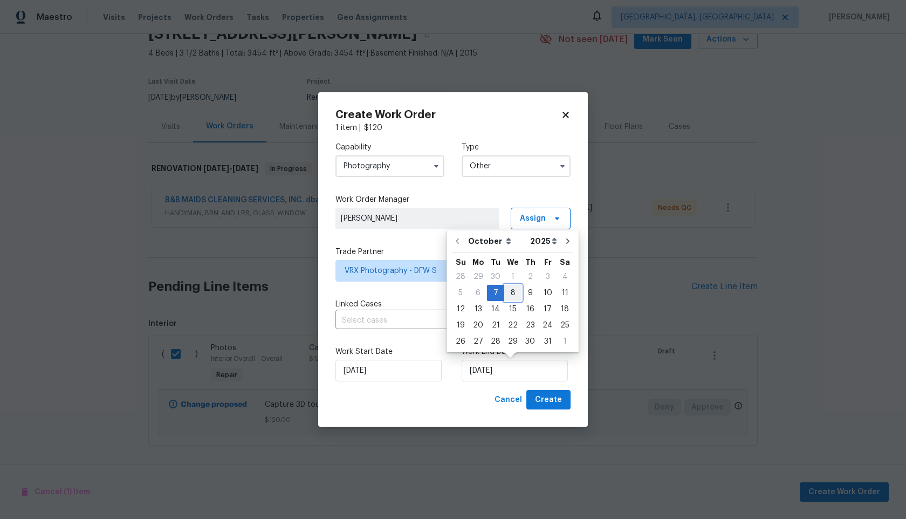
click at [513, 294] on div "8" at bounding box center [512, 292] width 17 height 15
type input "08/10/2025"
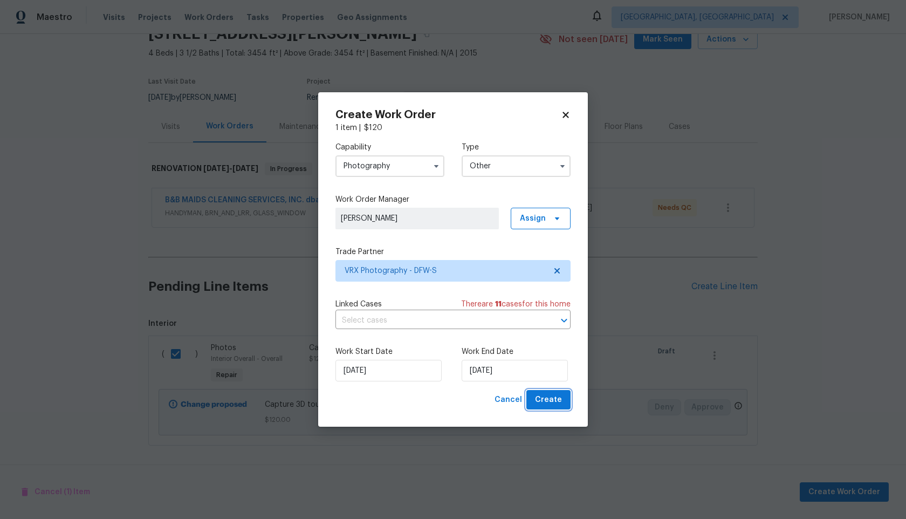
click at [541, 401] on span "Create" at bounding box center [548, 399] width 27 height 13
checkbox input "false"
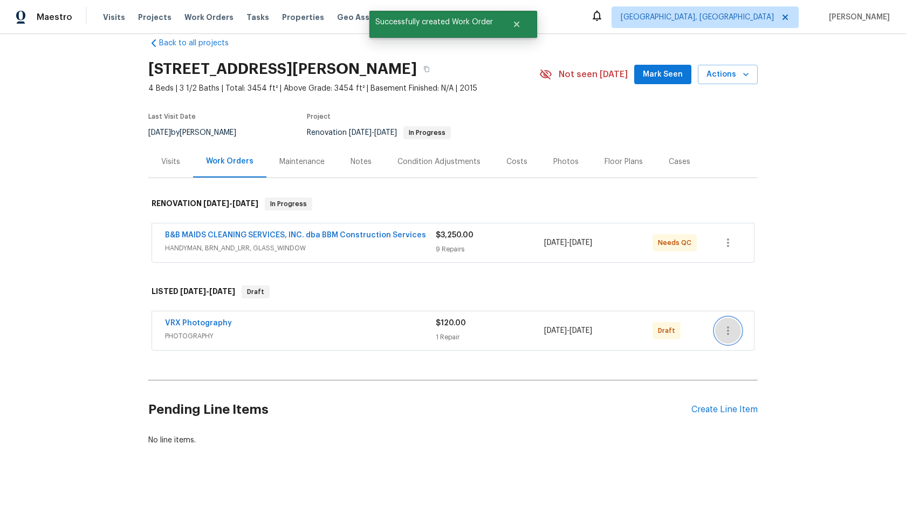
click at [733, 332] on icon "button" at bounding box center [727, 330] width 13 height 13
click at [734, 331] on li "Send to Vendor" at bounding box center [773, 331] width 116 height 18
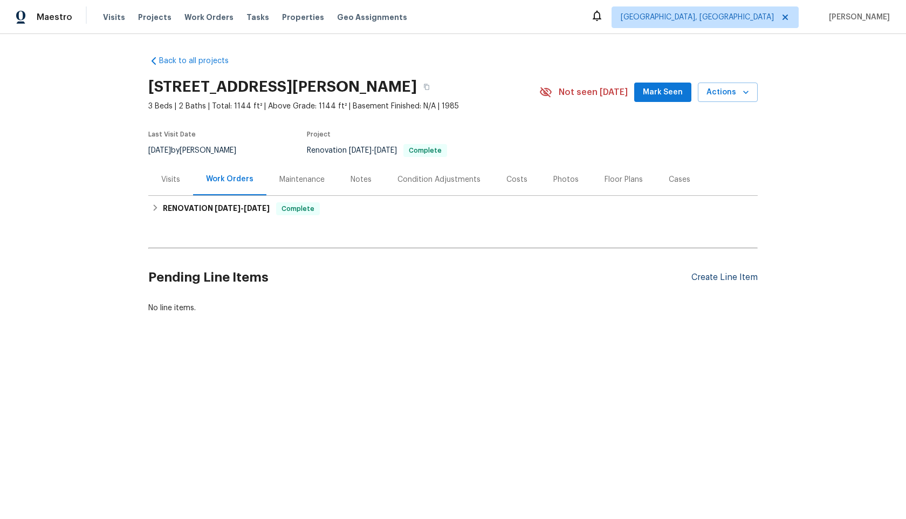
click at [718, 279] on div "Create Line Item" at bounding box center [724, 277] width 66 height 10
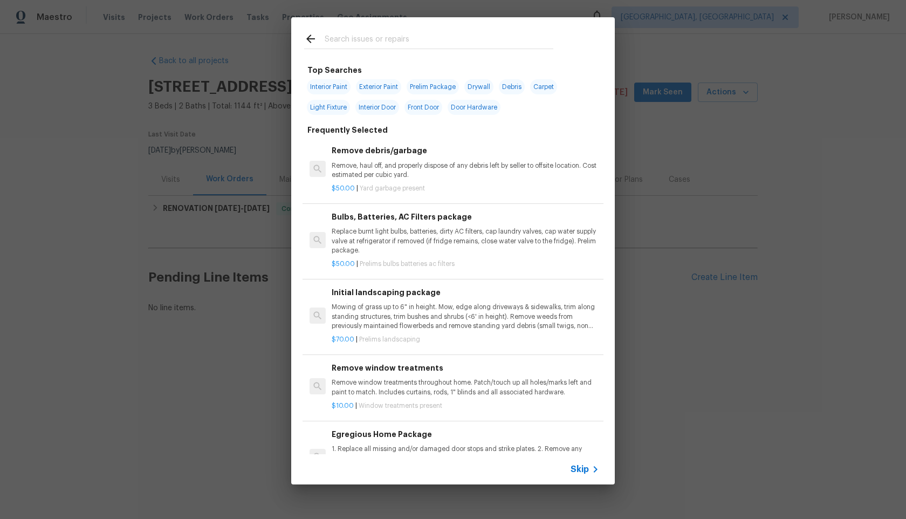
click at [581, 466] on span "Skip" at bounding box center [579, 469] width 18 height 11
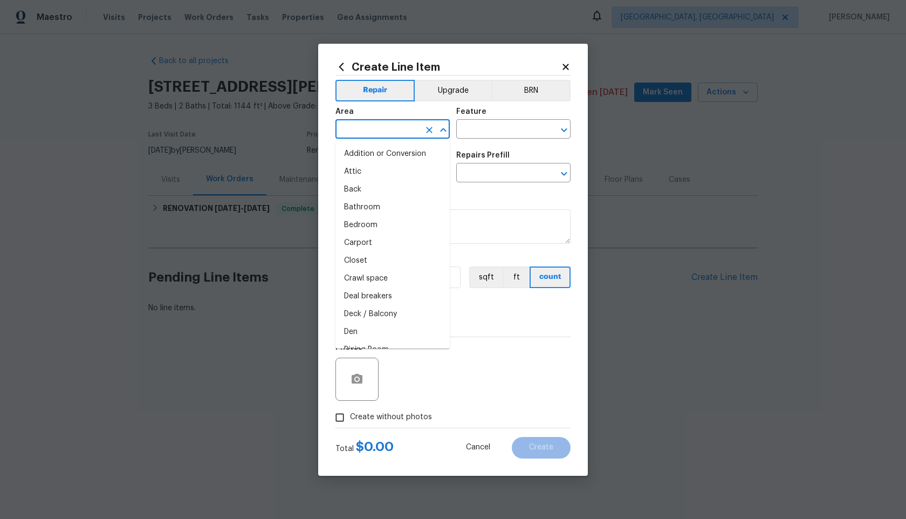
click at [380, 125] on input "text" at bounding box center [377, 130] width 84 height 17
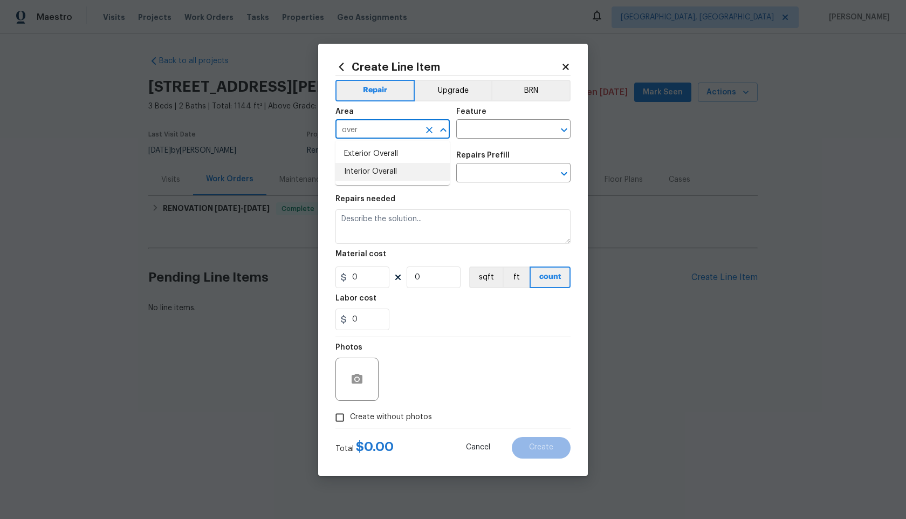
click at [387, 177] on li "Interior Overall" at bounding box center [392, 172] width 114 height 18
type input "Interior Overall"
click at [480, 127] on input "text" at bounding box center [498, 130] width 84 height 17
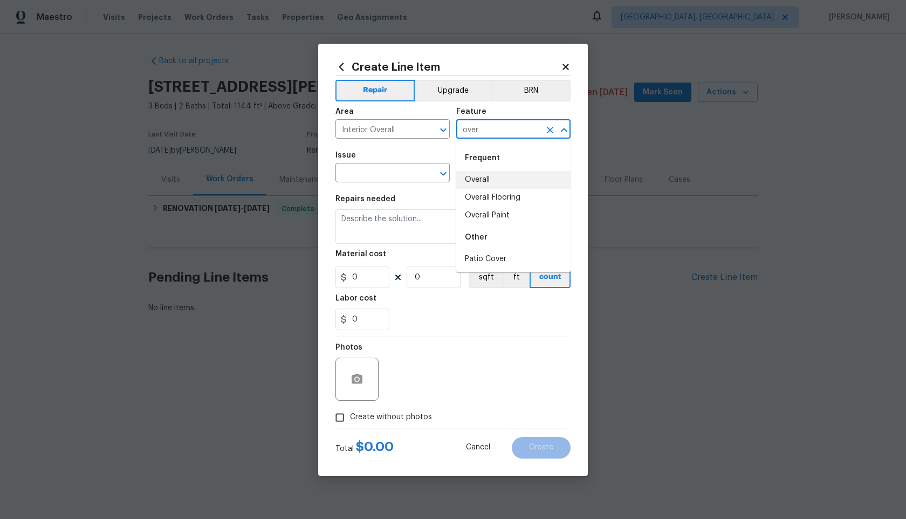
click at [486, 173] on li "Overall" at bounding box center [513, 180] width 114 height 18
type input "Overall"
click at [387, 164] on div "Issue" at bounding box center [392, 158] width 114 height 14
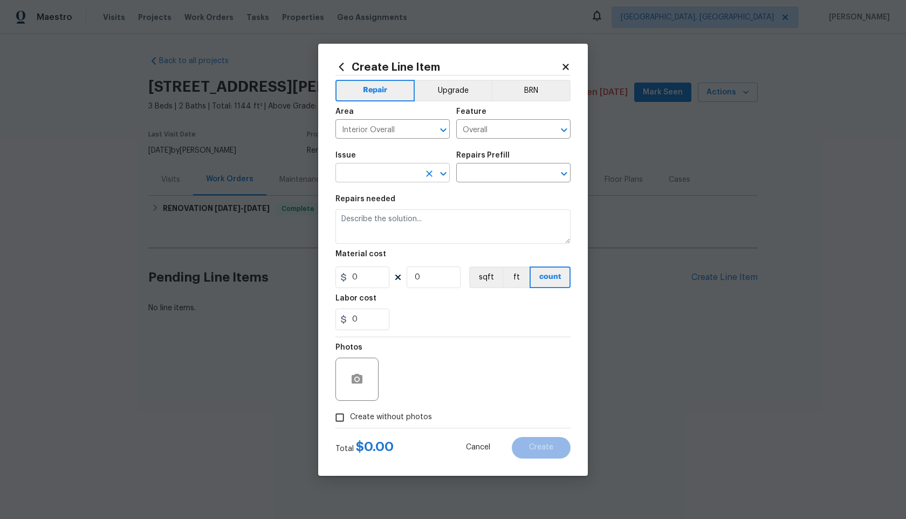
click at [384, 177] on input "text" at bounding box center [377, 173] width 84 height 17
click at [368, 224] on li "Photos" at bounding box center [392, 224] width 114 height 18
type input "Photos"
click at [507, 179] on input "text" at bounding box center [498, 173] width 84 height 17
click at [500, 197] on li "3D Tour Capture $120.00" at bounding box center [513, 198] width 114 height 18
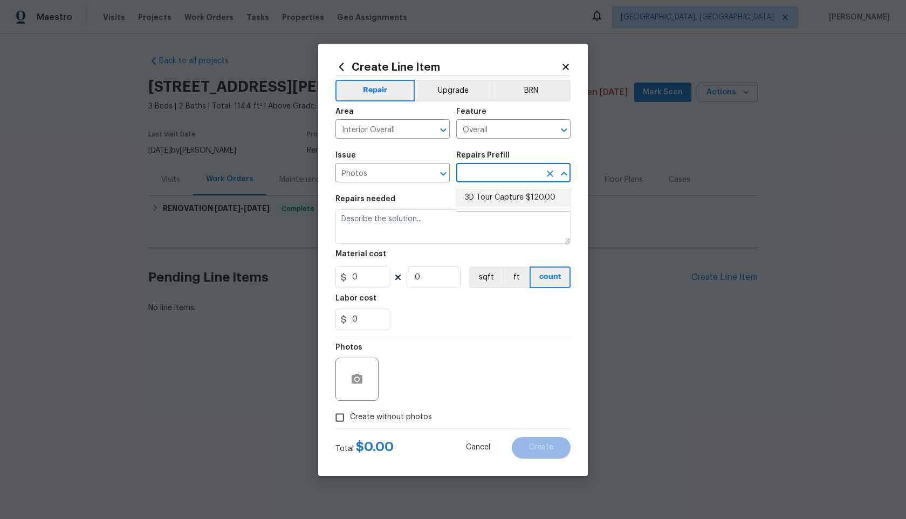
type input "3D Tour Capture $120.00"
type textarea "Capture 3D tour of home"
type input "120"
type input "1"
click at [343, 416] on input "Create without photos" at bounding box center [339, 417] width 20 height 20
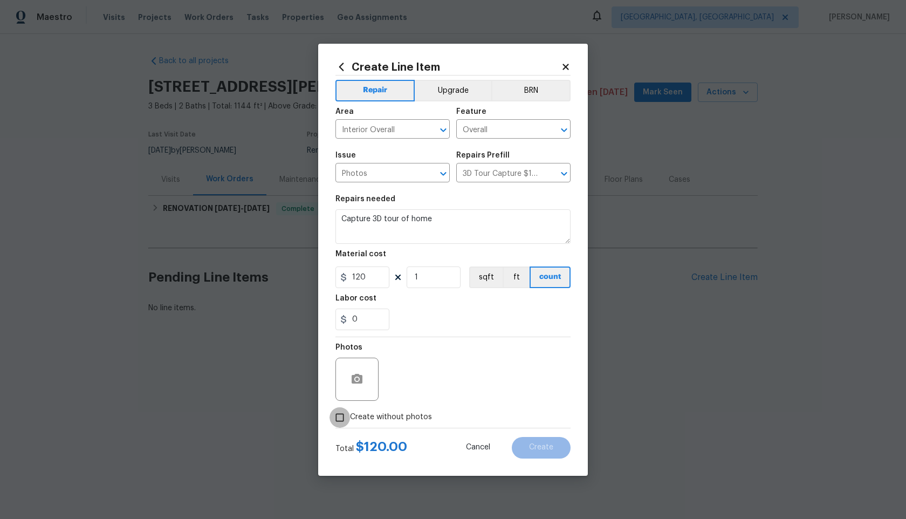
checkbox input "true"
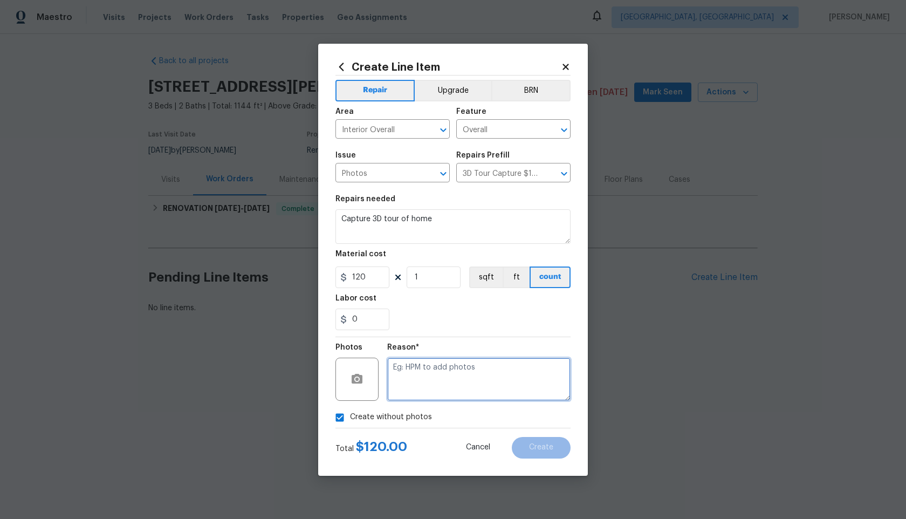
click at [423, 372] on textarea at bounding box center [478, 378] width 183 height 43
type textarea "."
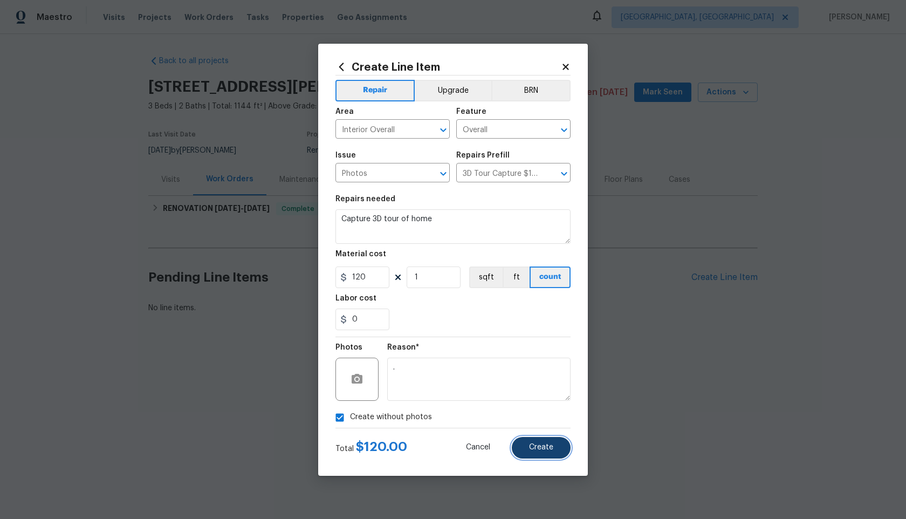
click at [535, 448] on span "Create" at bounding box center [541, 447] width 24 height 8
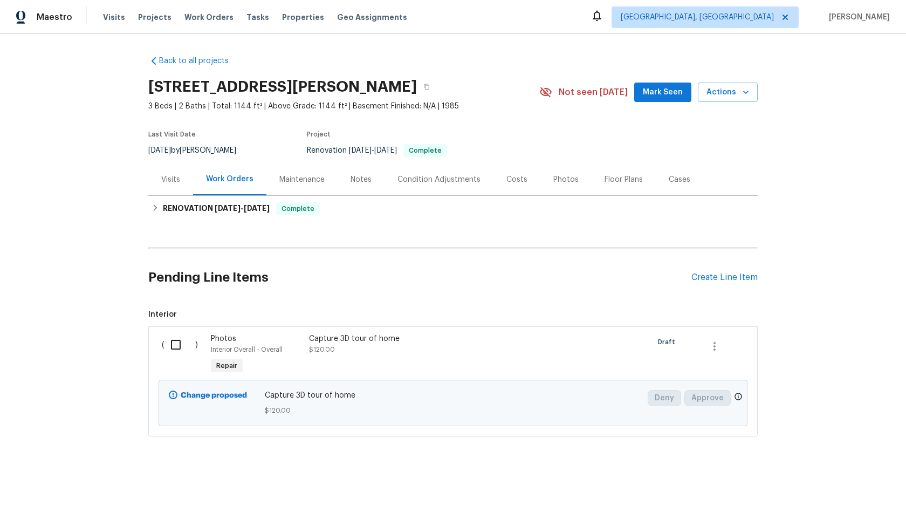
click at [179, 340] on input "checkbox" at bounding box center [179, 344] width 31 height 23
checkbox input "true"
click at [825, 496] on span "Create Work Order" at bounding box center [844, 491] width 72 height 13
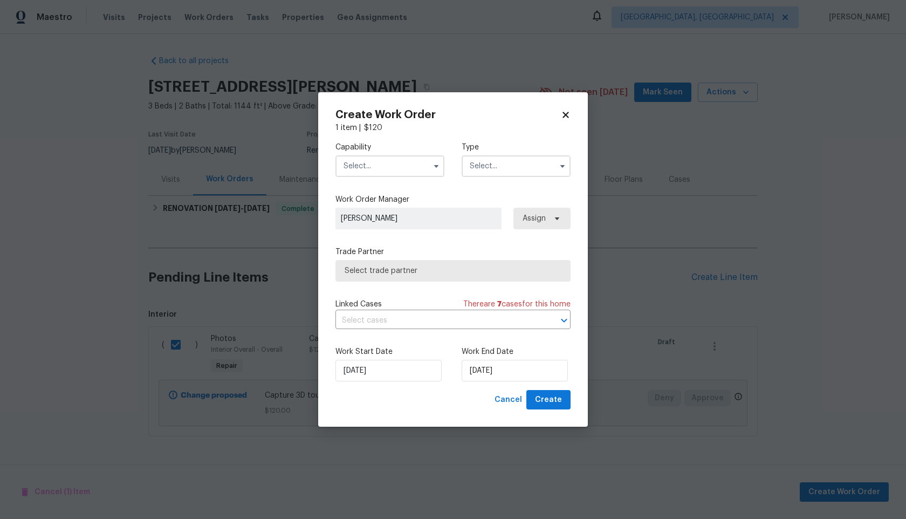
click at [389, 164] on input "text" at bounding box center [389, 166] width 109 height 22
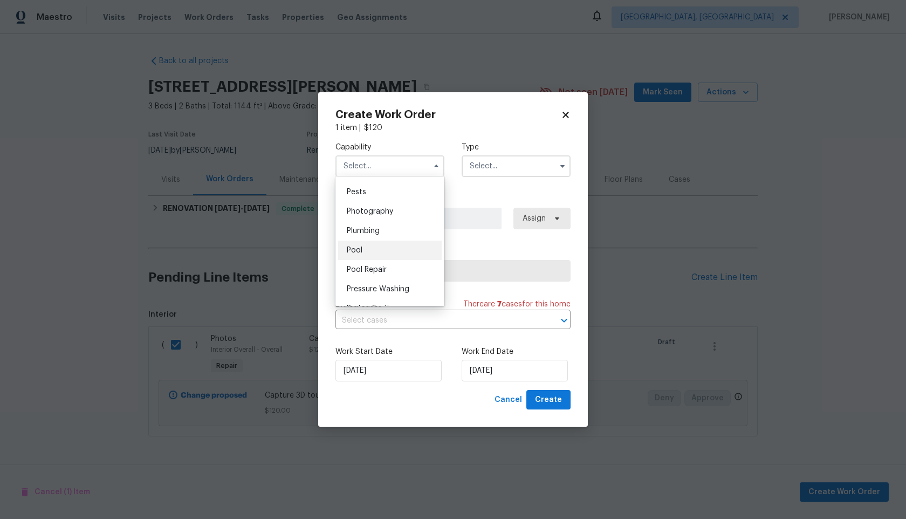
scroll to position [916, 0]
click at [383, 217] on span "Photography" at bounding box center [370, 217] width 46 height 8
type input "Photography"
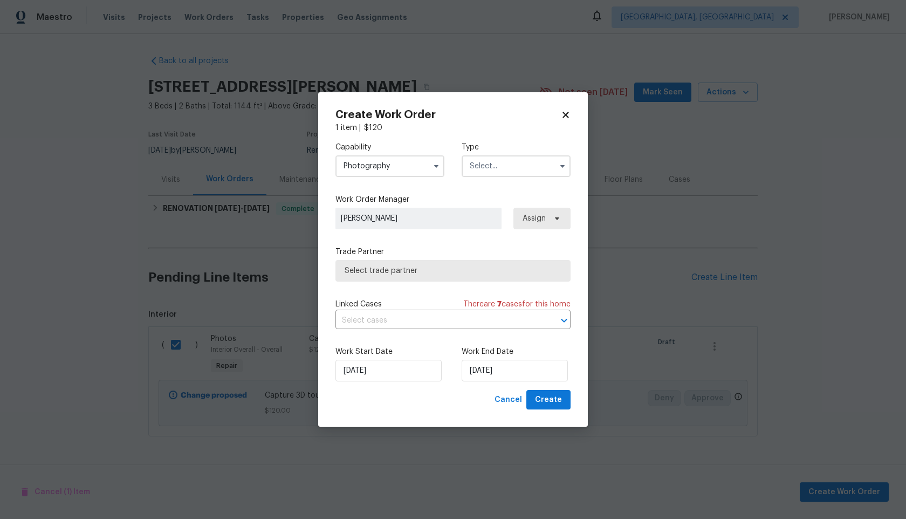
click at [502, 169] on input "text" at bounding box center [515, 166] width 109 height 22
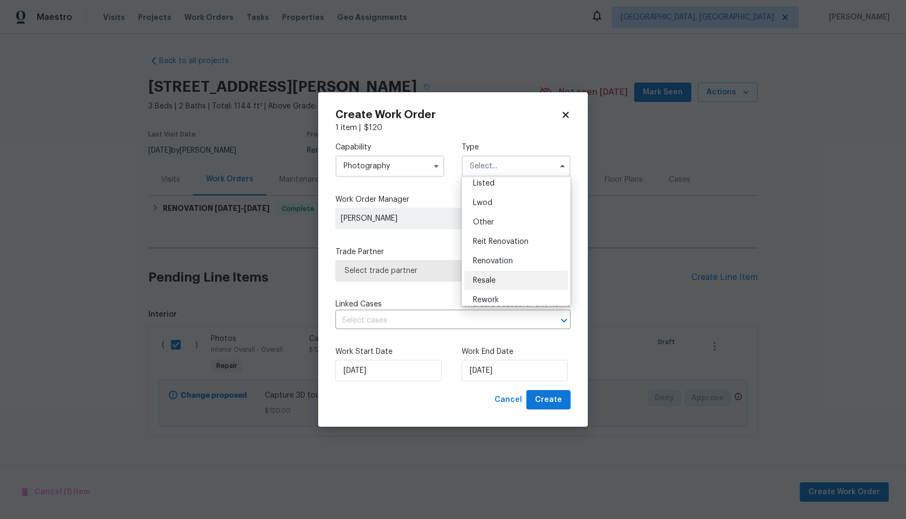
scroll to position [106, 0]
click at [491, 217] on span "Other" at bounding box center [483, 219] width 21 height 8
type input "Other"
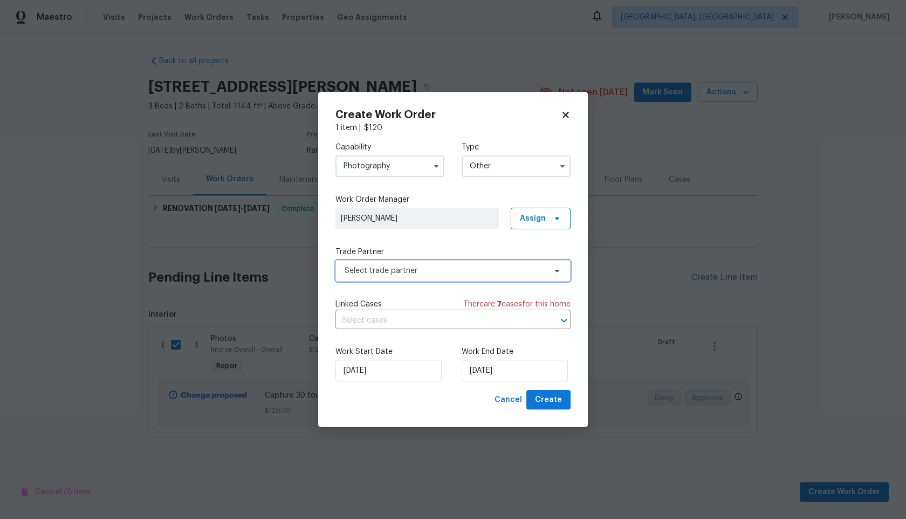
click at [433, 273] on span "Select trade partner" at bounding box center [444, 270] width 201 height 11
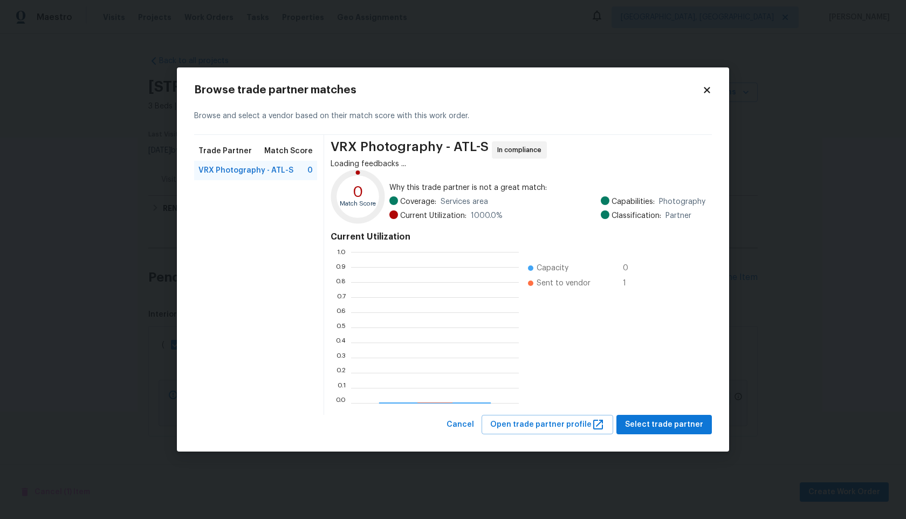
scroll to position [151, 168]
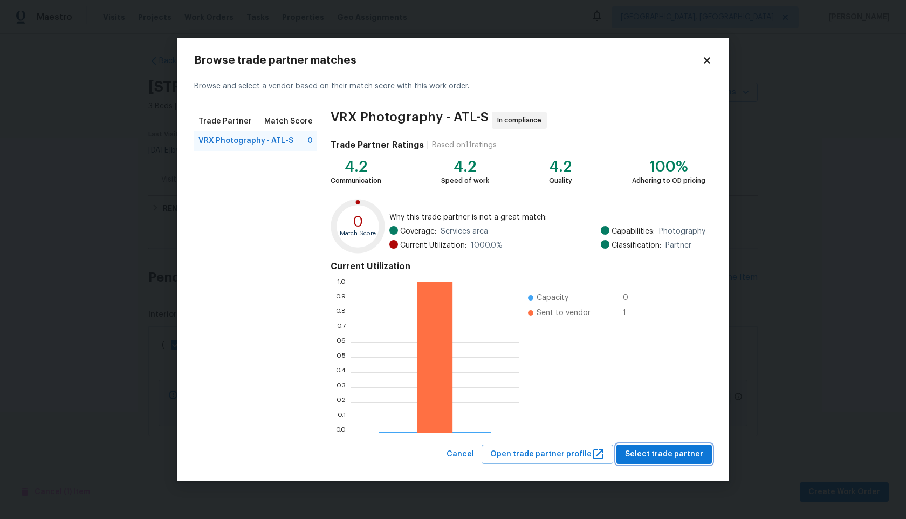
click at [678, 450] on span "Select trade partner" at bounding box center [664, 453] width 78 height 13
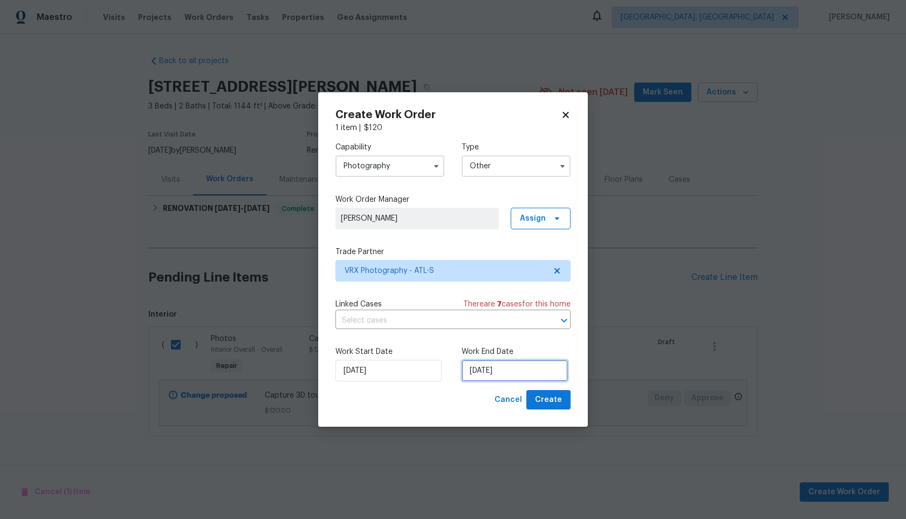
click at [523, 381] on input "[DATE]" at bounding box center [514, 371] width 106 height 22
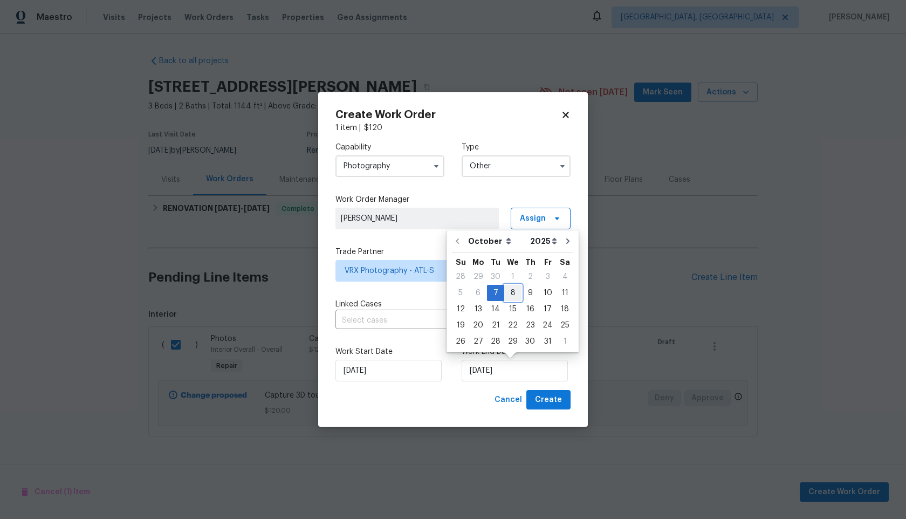
click at [515, 295] on div "8" at bounding box center [512, 292] width 17 height 15
type input "[DATE]"
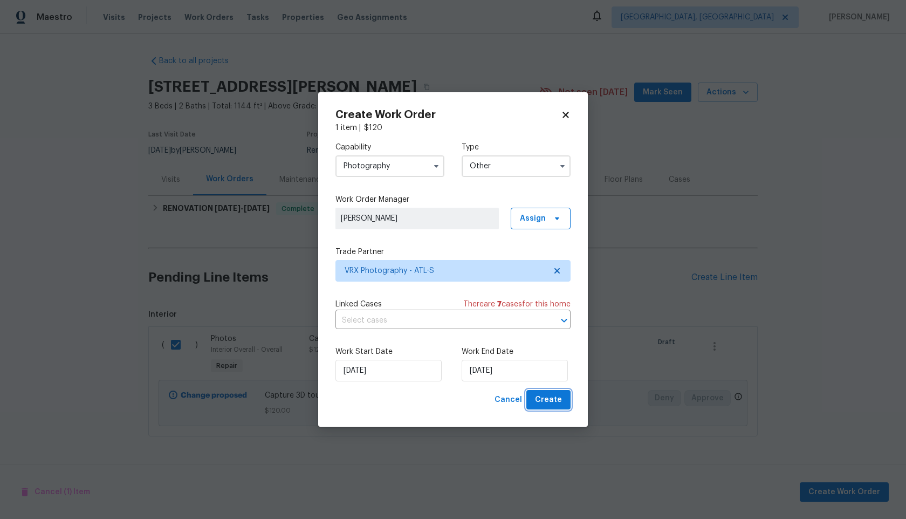
click at [547, 403] on span "Create" at bounding box center [548, 399] width 27 height 13
checkbox input "false"
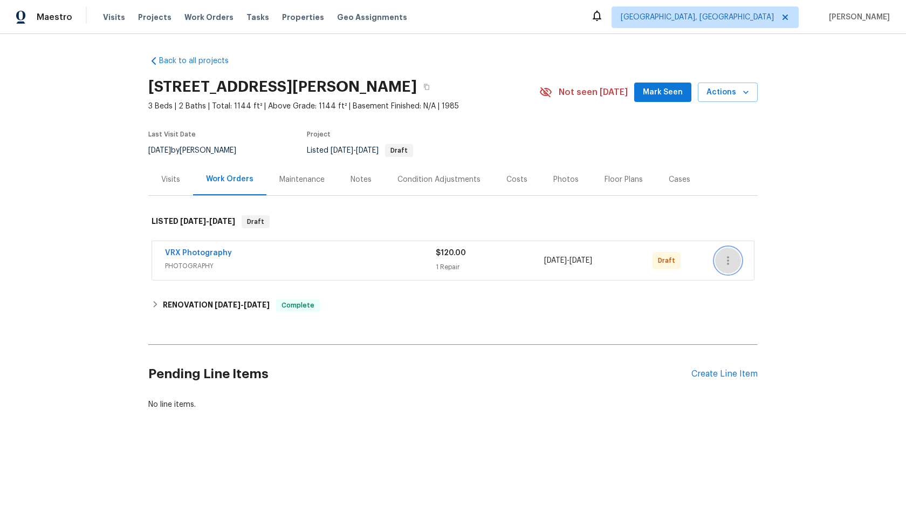
click at [726, 259] on icon "button" at bounding box center [727, 260] width 13 height 13
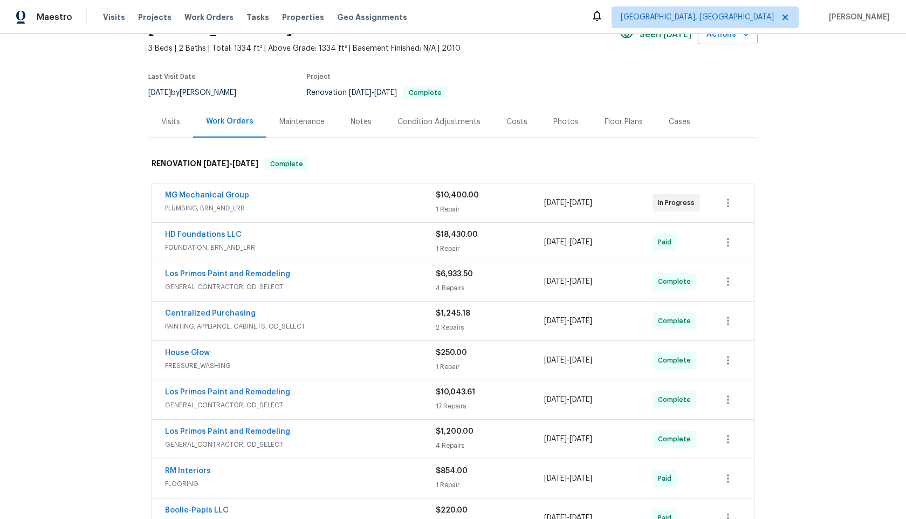
scroll to position [30, 0]
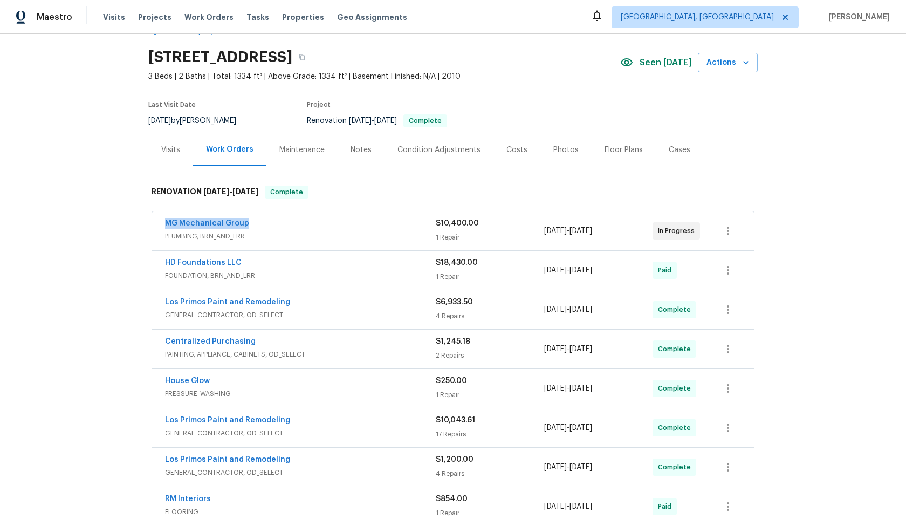
drag, startPoint x: 248, startPoint y: 223, endPoint x: 153, endPoint y: 222, distance: 95.4
click at [153, 224] on div "MG Mechanical Group PLUMBING, BRN_AND_LRR $10,400.00 1 Repair 9/10/2025 - 9/19/…" at bounding box center [453, 230] width 602 height 39
copy link "MG Mechanical Group"
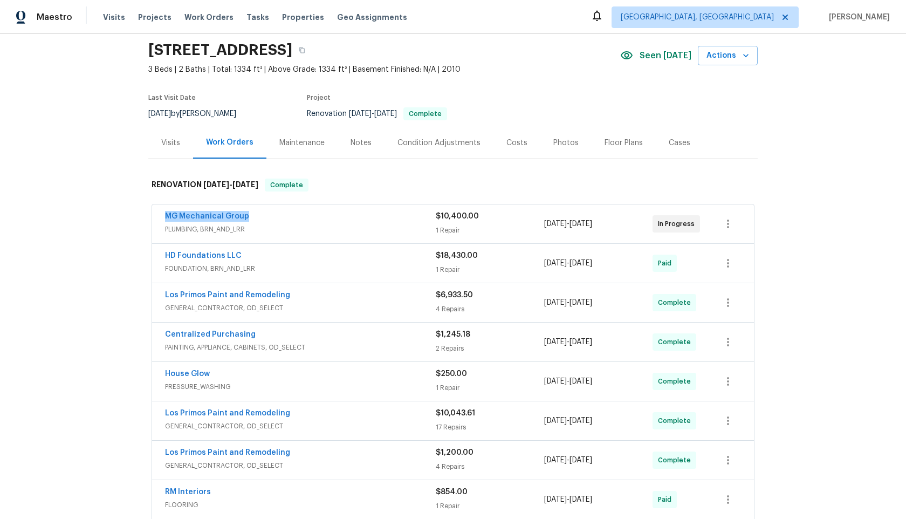
scroll to position [10, 0]
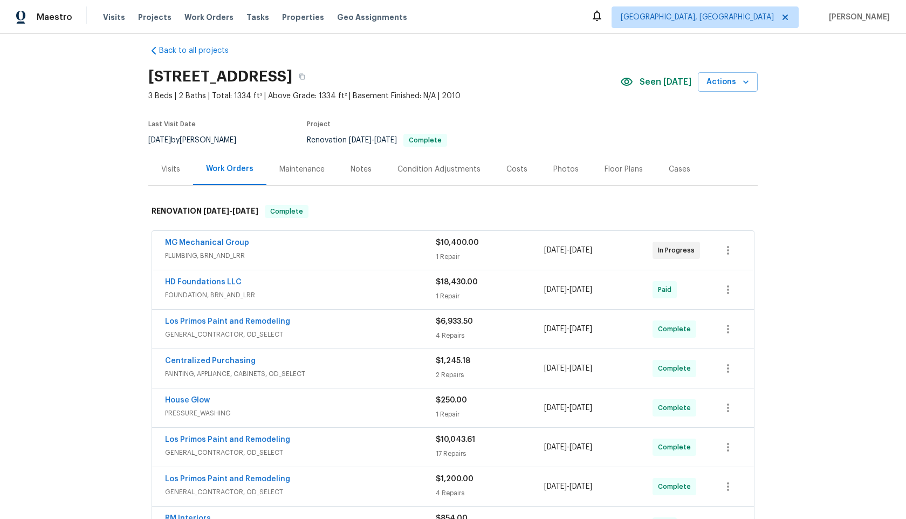
click at [99, 246] on div "Back to all projects 6914 Port Bay, San Antonio, TX 78242 3 Beds | 2 Baths | To…" at bounding box center [453, 276] width 906 height 485
drag, startPoint x: 249, startPoint y: 243, endPoint x: 140, endPoint y: 242, distance: 109.4
click at [140, 242] on div "Back to all projects 6914 Port Bay, San Antonio, TX 78242 3 Beds | 2 Baths | To…" at bounding box center [453, 276] width 906 height 485
copy link "MG Mechanical Group"
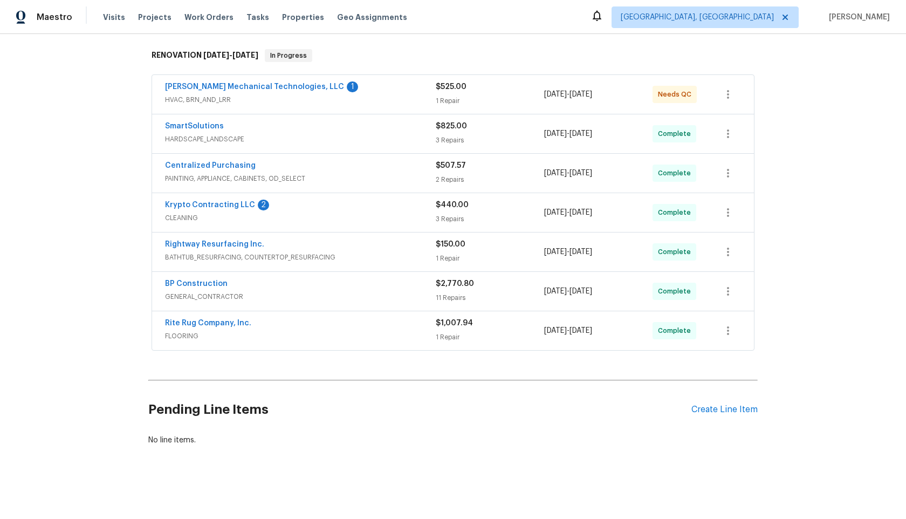
scroll to position [160, 0]
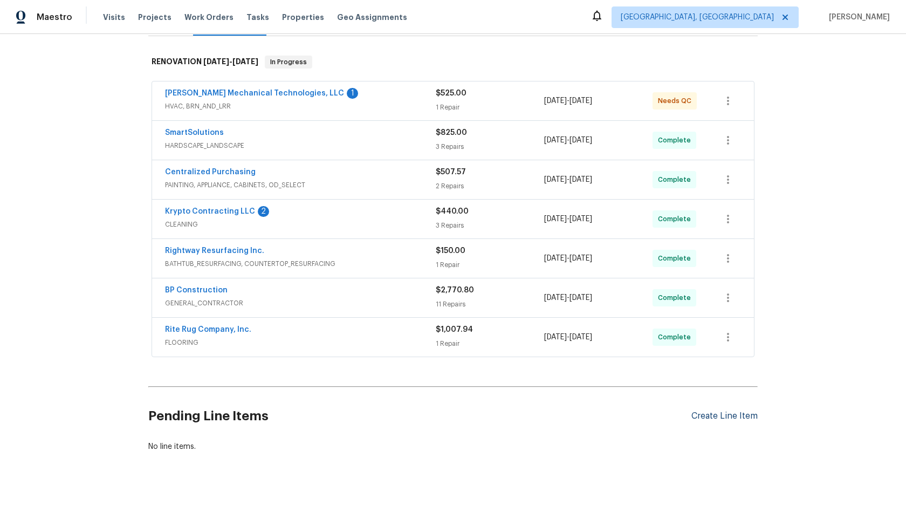
click at [737, 416] on div "Create Line Item" at bounding box center [724, 416] width 66 height 10
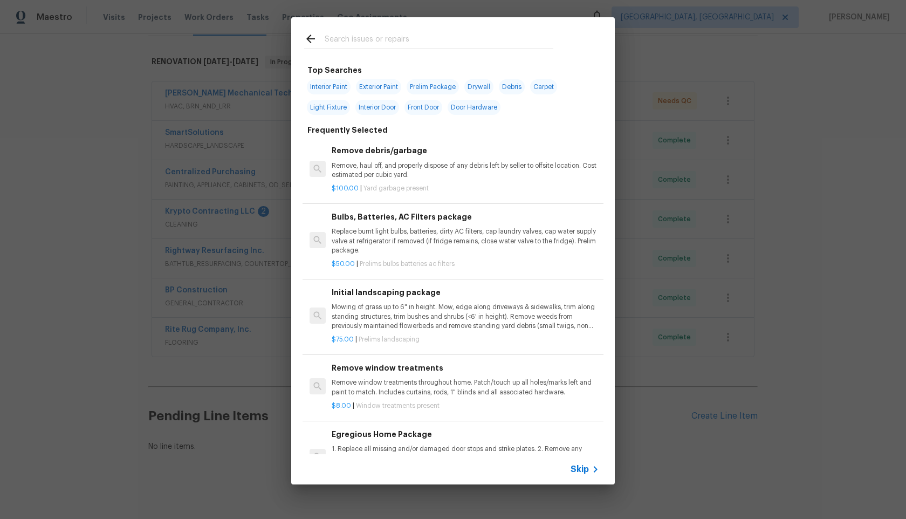
click at [583, 467] on span "Skip" at bounding box center [579, 469] width 18 height 11
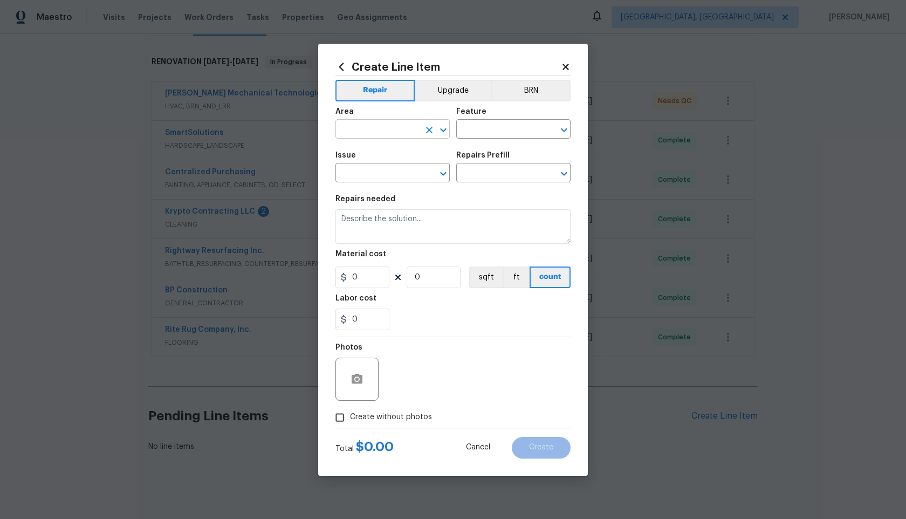
click at [397, 130] on input "text" at bounding box center [377, 130] width 84 height 17
click at [384, 176] on li "Interior Overall" at bounding box center [392, 172] width 114 height 18
type input "Interior Overall"
click at [502, 127] on input "text" at bounding box center [498, 130] width 84 height 17
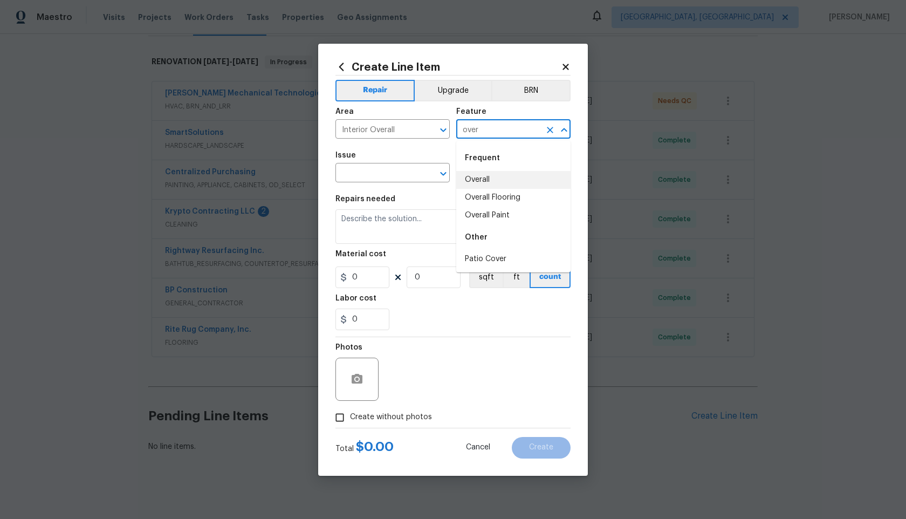
click at [494, 171] on li "Overall" at bounding box center [513, 180] width 114 height 18
type input "Overall"
click at [371, 170] on input "text" at bounding box center [377, 173] width 84 height 17
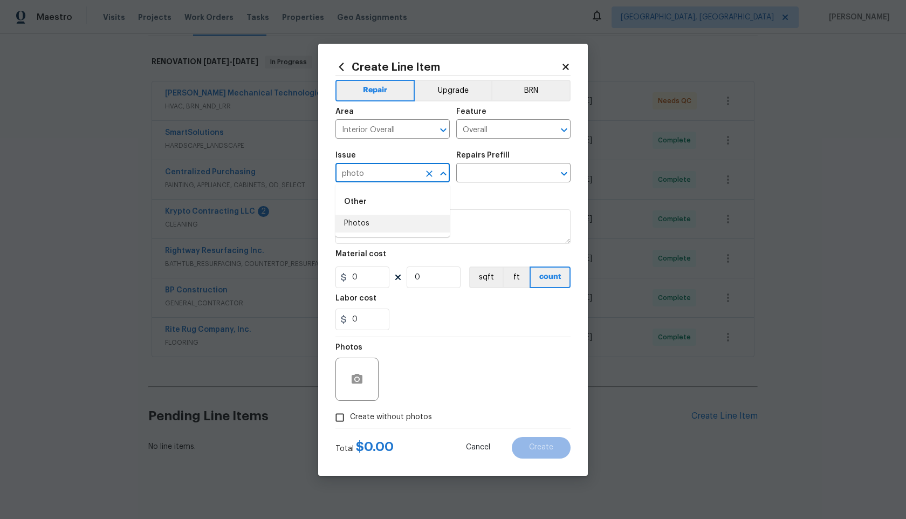
click at [364, 223] on li "Photos" at bounding box center [392, 224] width 114 height 18
type input "Photos"
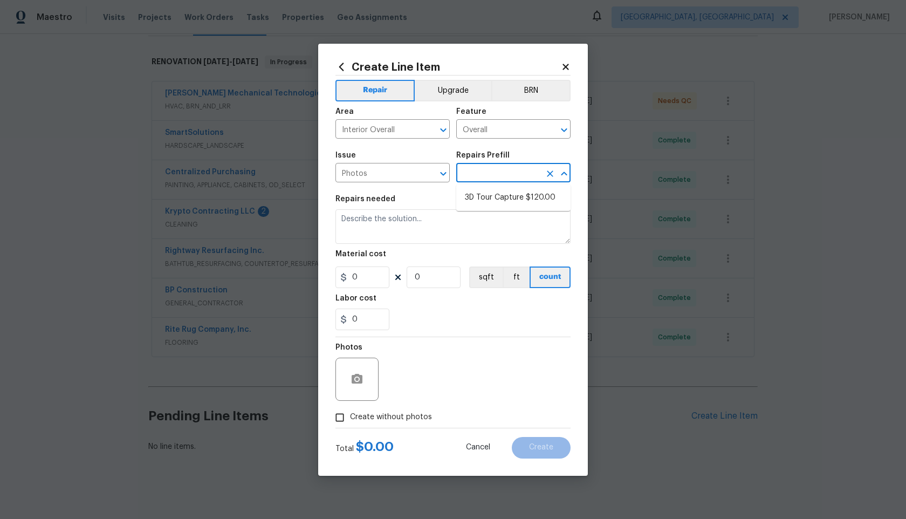
click at [486, 174] on input "text" at bounding box center [498, 173] width 84 height 17
click at [486, 190] on li "3D Tour Capture $120.00" at bounding box center [513, 198] width 114 height 18
type input "3D Tour Capture $120.00"
type textarea "Capture 3D tour of home"
type input "1"
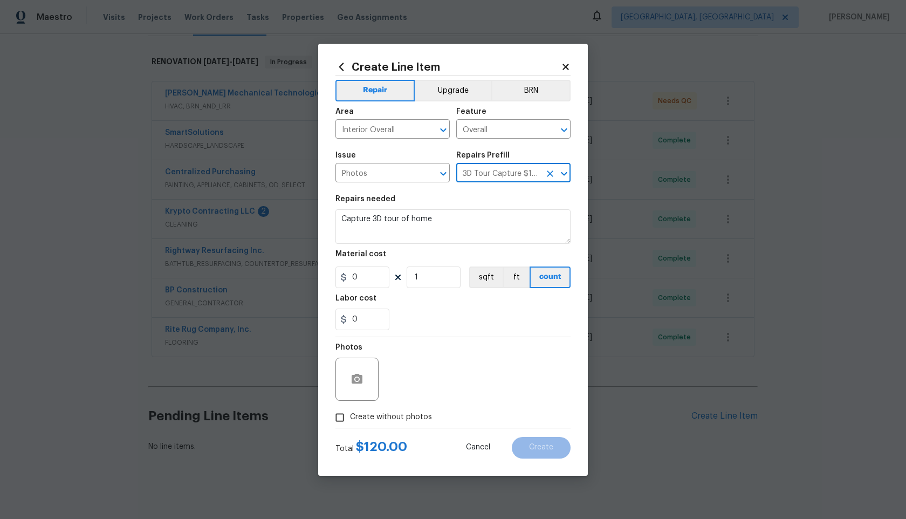
type input "120"
click at [342, 413] on input "Create without photos" at bounding box center [339, 417] width 20 height 20
checkbox input "true"
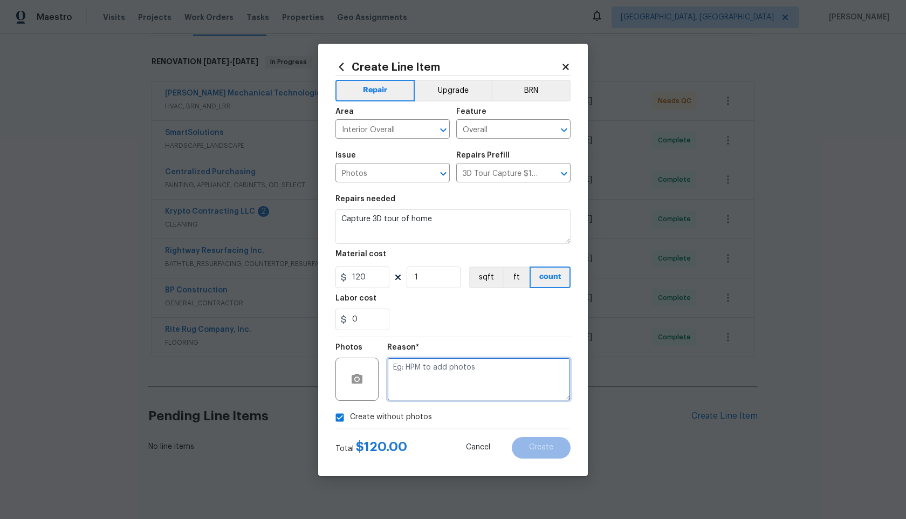
click at [446, 382] on textarea at bounding box center [478, 378] width 183 height 43
type textarea "."
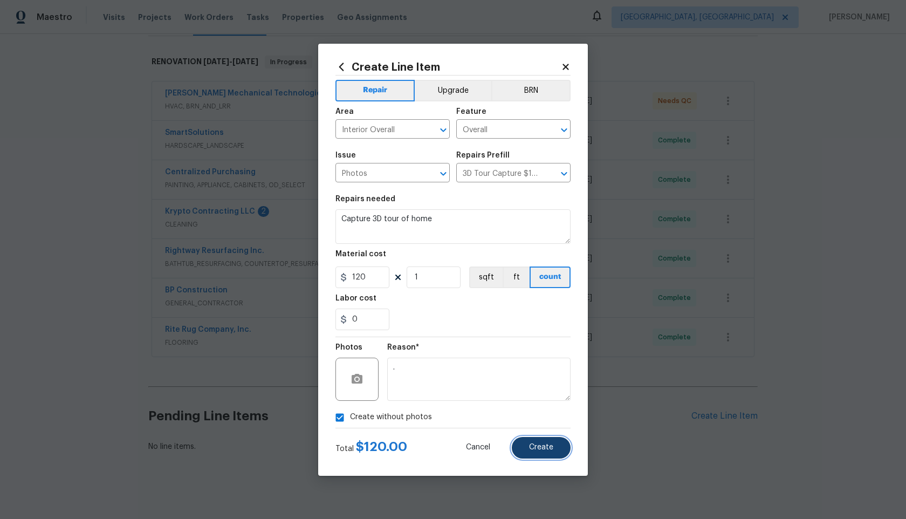
click at [544, 447] on span "Create" at bounding box center [541, 447] width 24 height 8
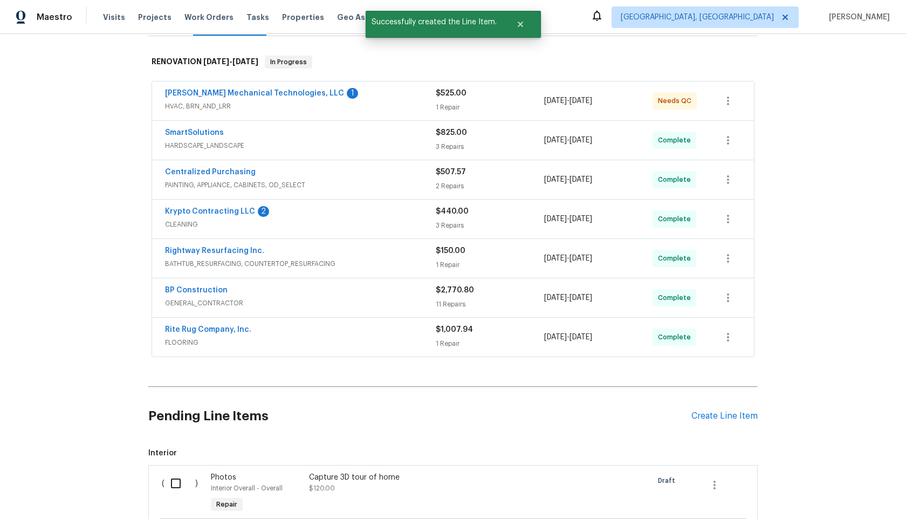
scroll to position [289, 0]
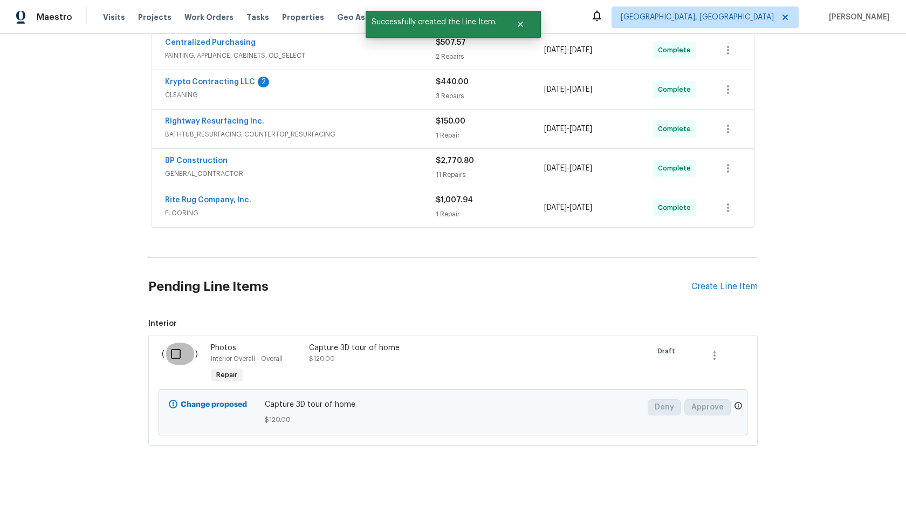
click at [170, 353] on input "checkbox" at bounding box center [179, 353] width 31 height 23
checkbox input "true"
click at [855, 492] on span "Create Work Order" at bounding box center [844, 491] width 72 height 13
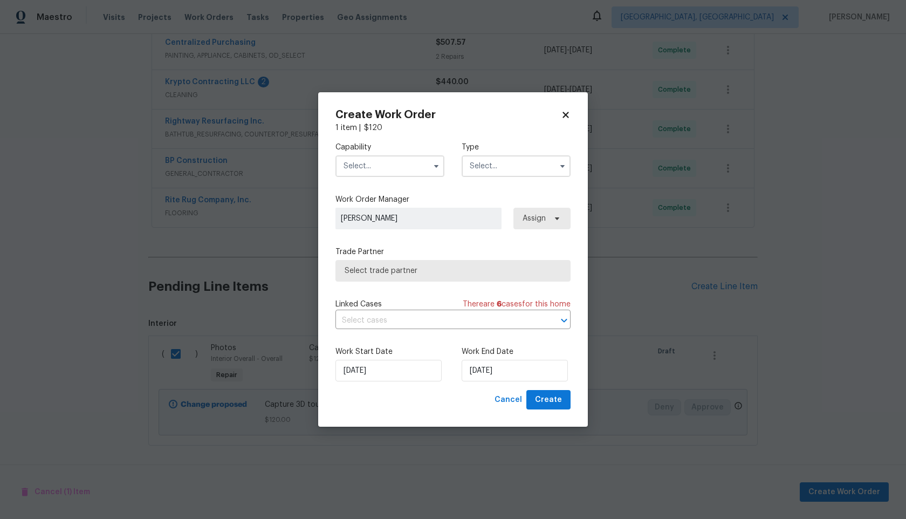
click at [398, 153] on div "Capability" at bounding box center [389, 159] width 109 height 35
click at [392, 177] on div "Capability Type" at bounding box center [452, 159] width 235 height 52
click at [395, 154] on div "Capability" at bounding box center [389, 159] width 109 height 35
click at [395, 160] on input "text" at bounding box center [389, 166] width 109 height 22
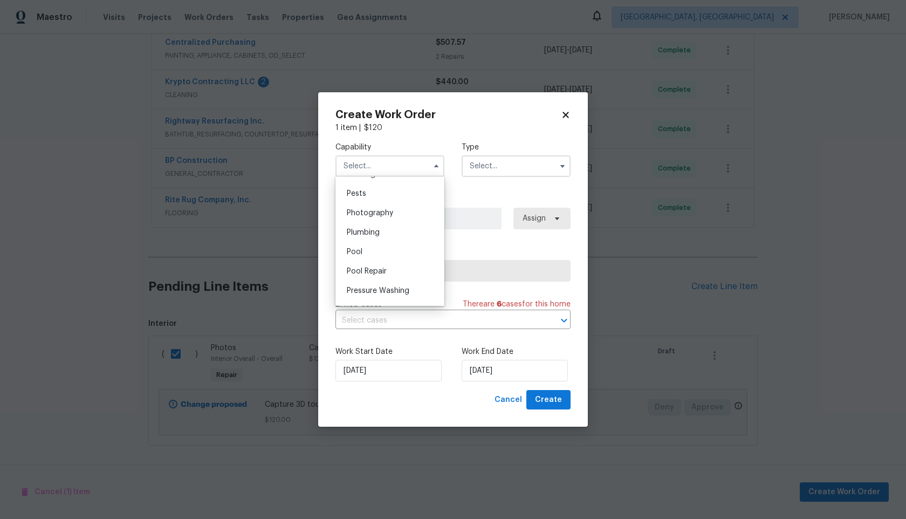
scroll to position [917, 0]
click at [395, 223] on div "Photography" at bounding box center [390, 215] width 104 height 19
type input "Photography"
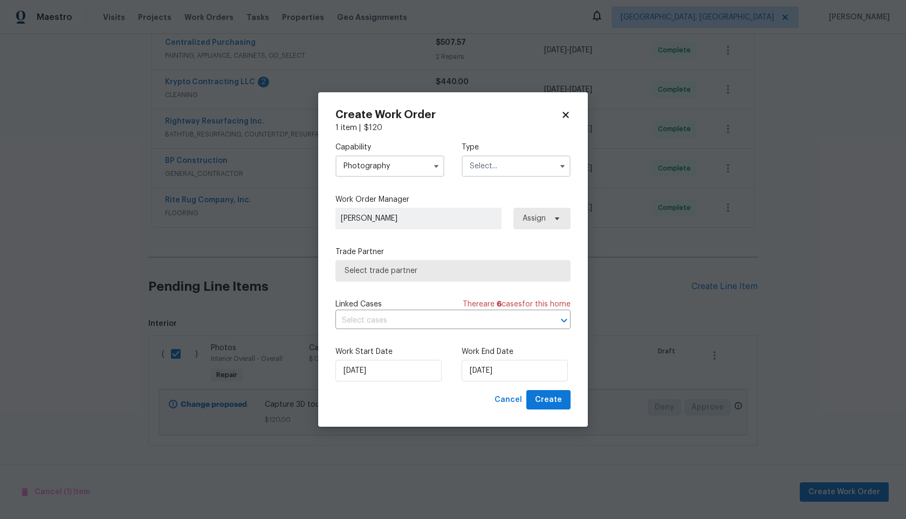
click at [490, 174] on input "text" at bounding box center [515, 166] width 109 height 22
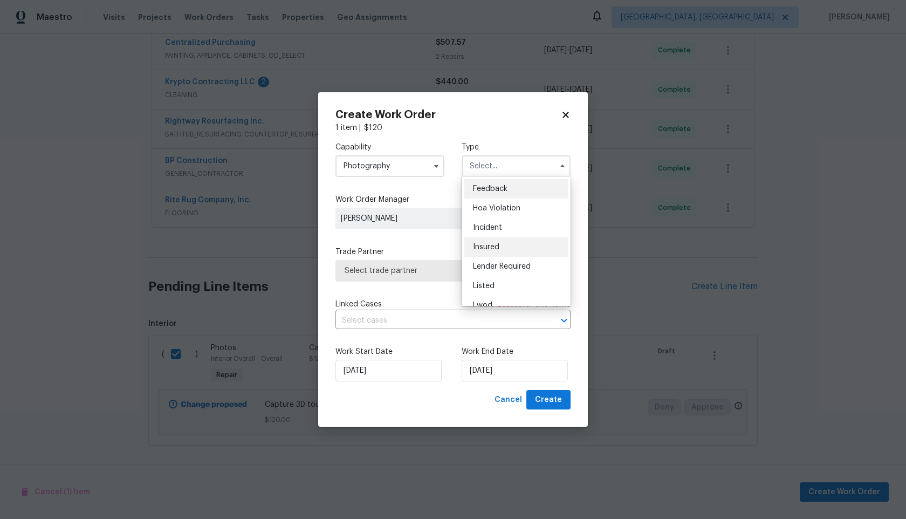
scroll to position [128, 0]
click at [495, 198] on div "Other" at bounding box center [516, 196] width 104 height 19
type input "Other"
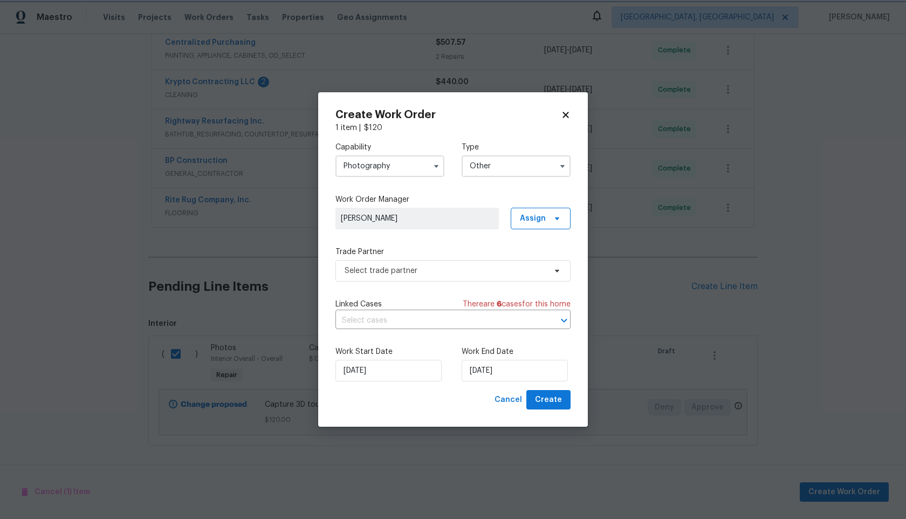
scroll to position [0, 0]
click at [419, 267] on span "Select trade partner" at bounding box center [444, 270] width 201 height 11
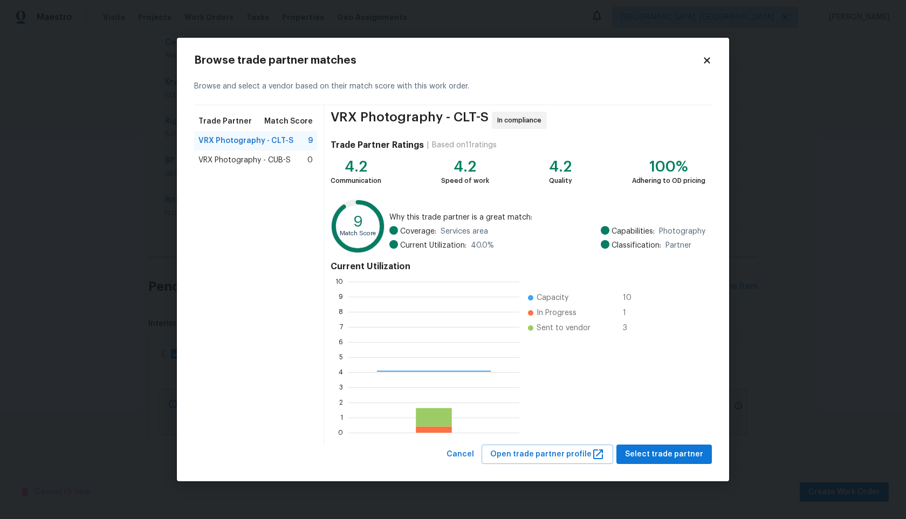
scroll to position [151, 171]
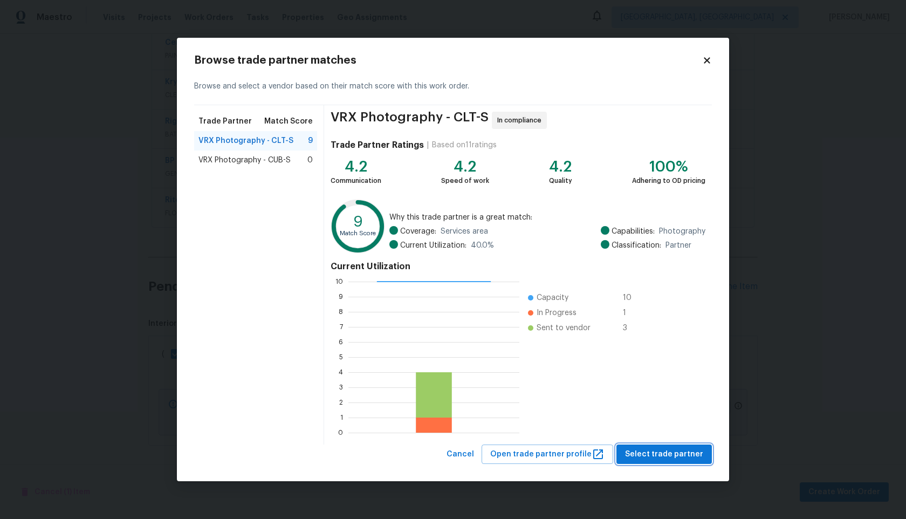
click at [686, 451] on span "Select trade partner" at bounding box center [664, 453] width 78 height 13
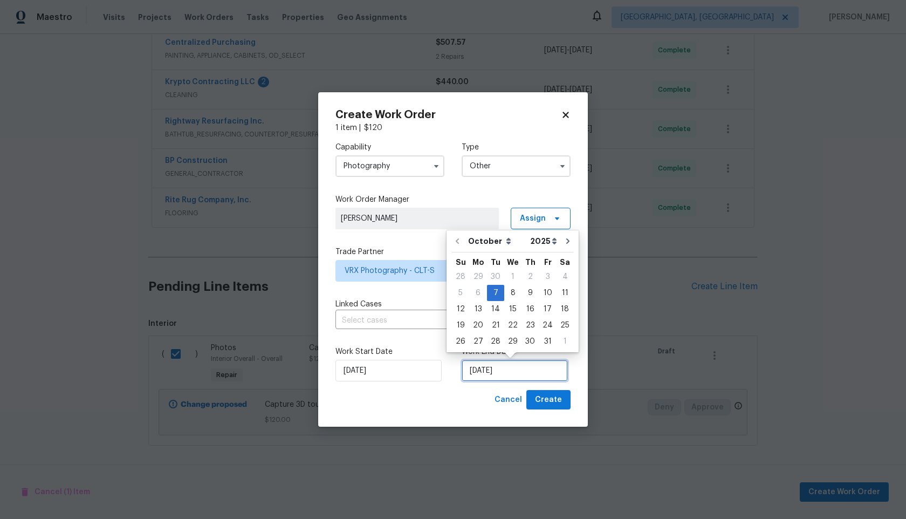
click at [507, 361] on input "07/10/2025" at bounding box center [514, 371] width 106 height 22
click at [511, 294] on div "8" at bounding box center [512, 292] width 17 height 15
type input "08/10/2025"
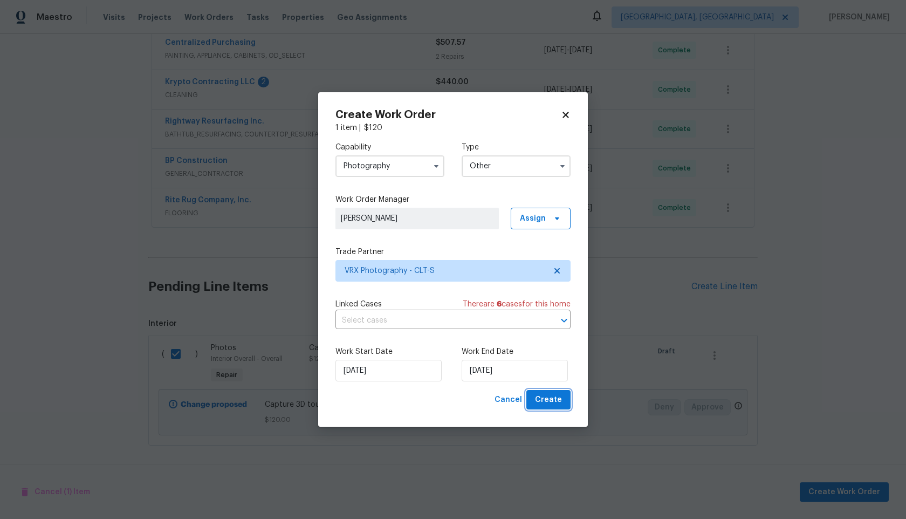
click at [544, 401] on span "Create" at bounding box center [548, 399] width 27 height 13
checkbox input "false"
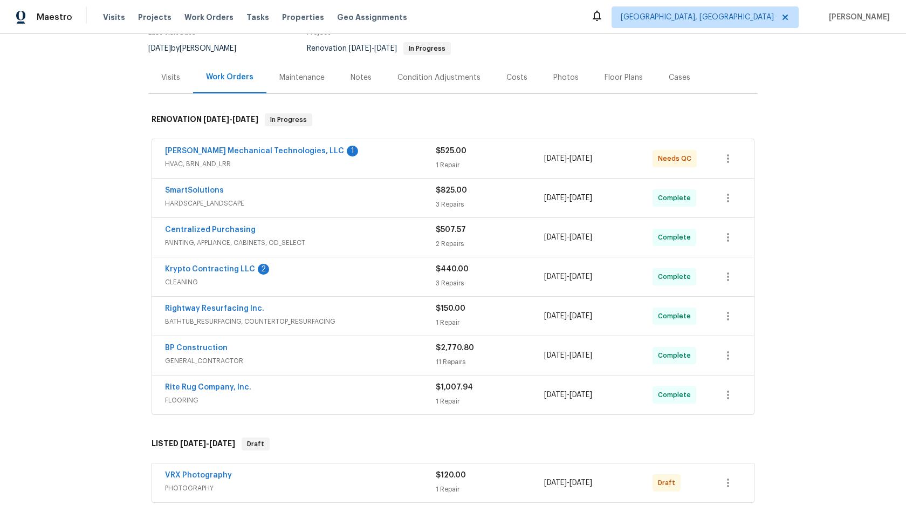
scroll to position [254, 0]
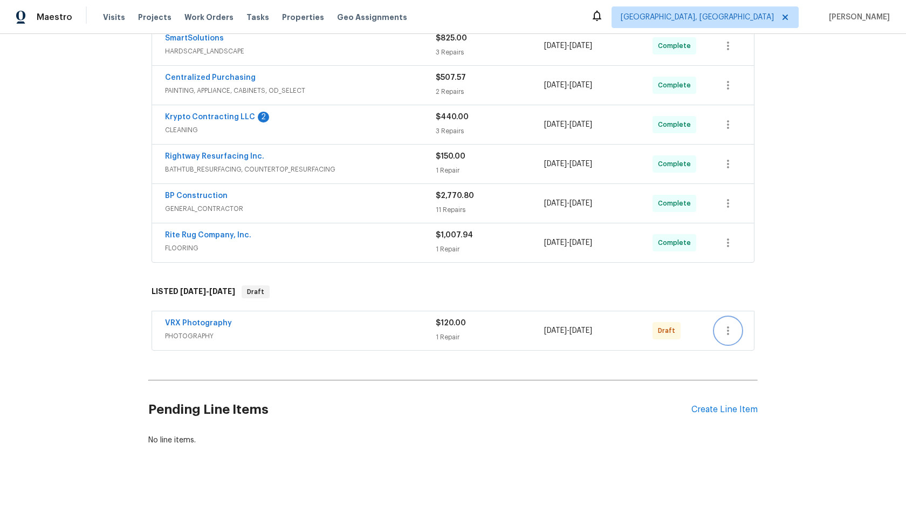
click at [733, 329] on icon "button" at bounding box center [727, 330] width 13 height 13
click at [733, 329] on li "Send to Vendor" at bounding box center [773, 331] width 116 height 18
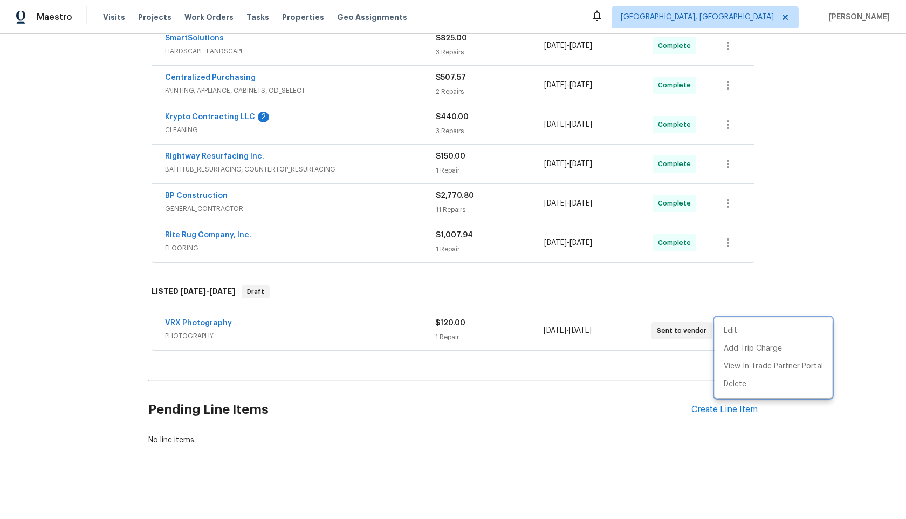
click at [111, 114] on div at bounding box center [453, 259] width 906 height 519
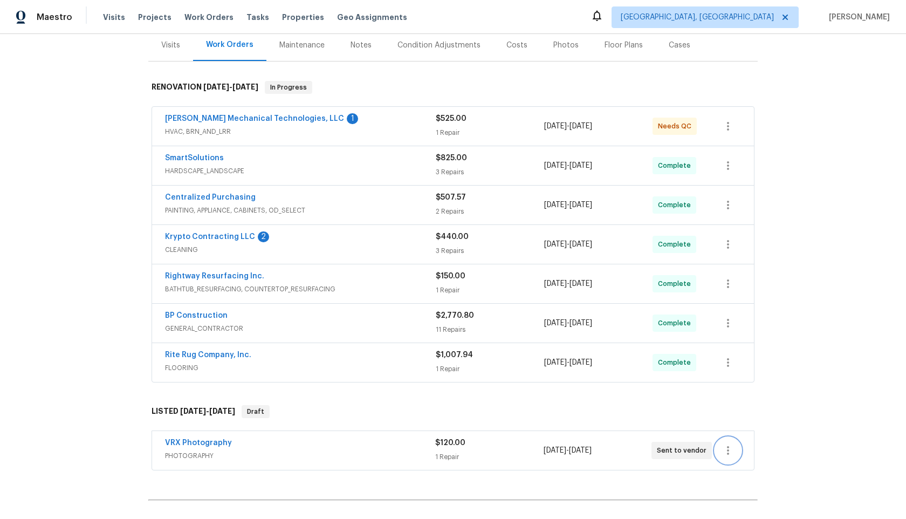
scroll to position [231, 0]
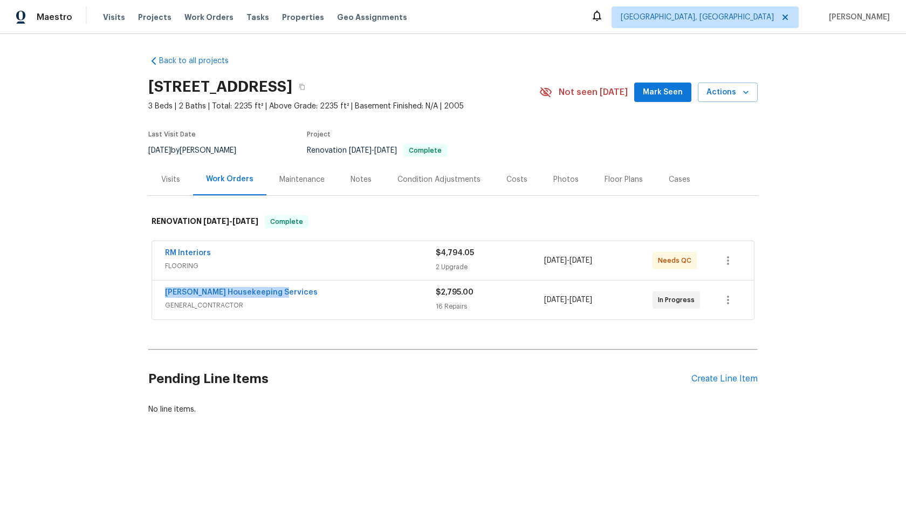
drag, startPoint x: 273, startPoint y: 294, endPoint x: 120, endPoint y: 294, distance: 152.6
click at [120, 294] on div "Back to all projects [STREET_ADDRESS] 3 Beds | 2 Baths | Total: 2235 ft² | Abov…" at bounding box center [453, 261] width 906 height 454
copy link "[PERSON_NAME] Housekeeping Services"
click at [305, 84] on icon "button" at bounding box center [302, 87] width 6 height 6
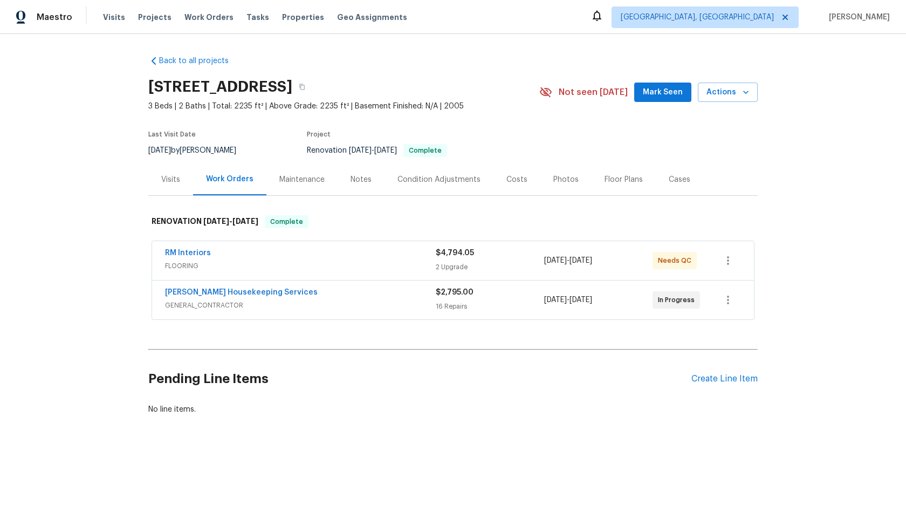
click at [304, 298] on div "[PERSON_NAME] Housekeeping Services" at bounding box center [300, 293] width 271 height 13
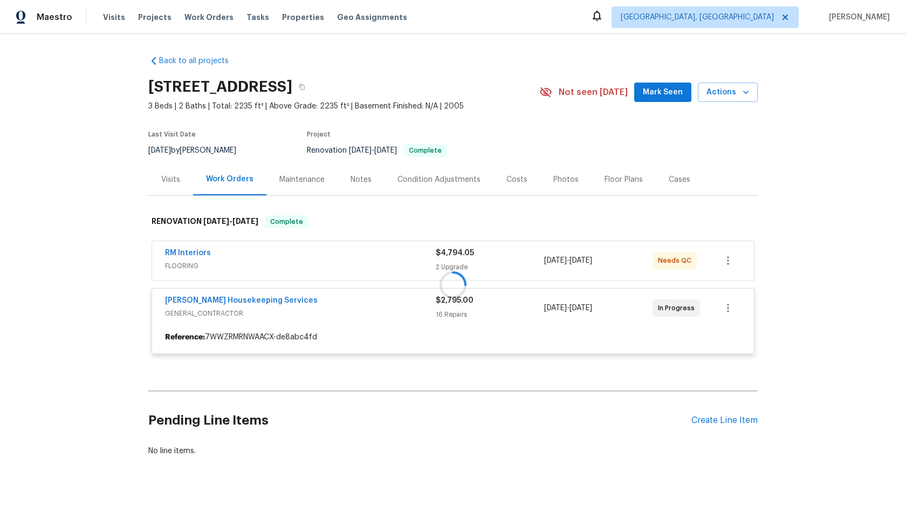
drag, startPoint x: 274, startPoint y: 298, endPoint x: 162, endPoint y: 296, distance: 112.7
click at [162, 296] on div at bounding box center [452, 284] width 609 height 160
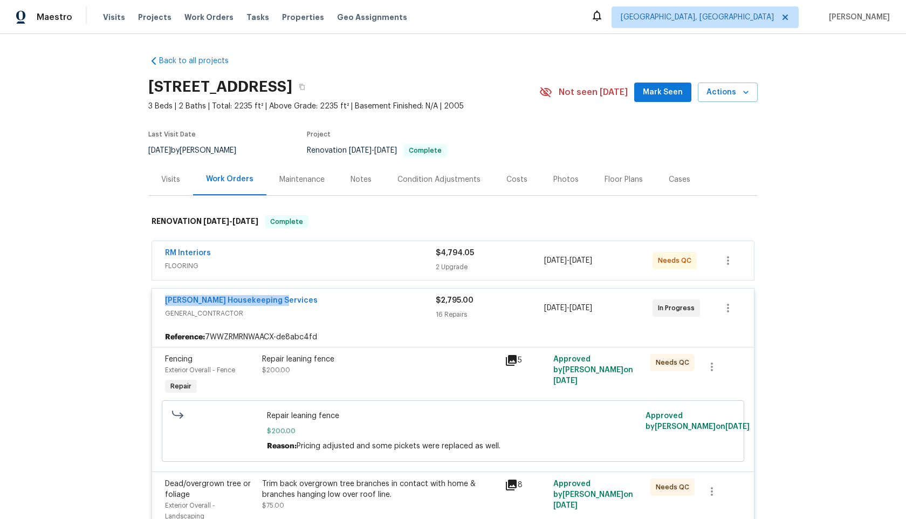
drag, startPoint x: 275, startPoint y: 301, endPoint x: 155, endPoint y: 301, distance: 119.7
click at [155, 301] on div "[PERSON_NAME] Housekeeping Services GENERAL_CONTRACTOR $2,795.00 16 Repairs [DA…" at bounding box center [453, 307] width 602 height 39
copy link "[PERSON_NAME] Housekeeping Services"
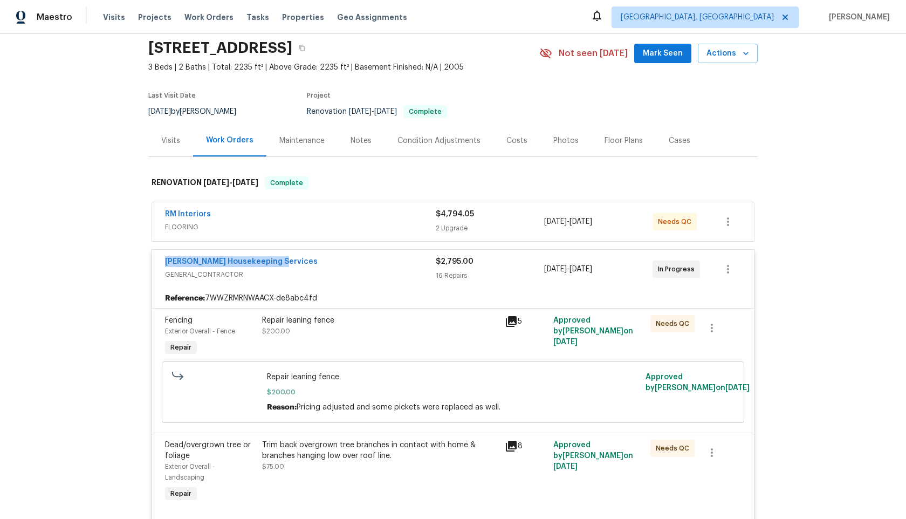
scroll to position [66, 0]
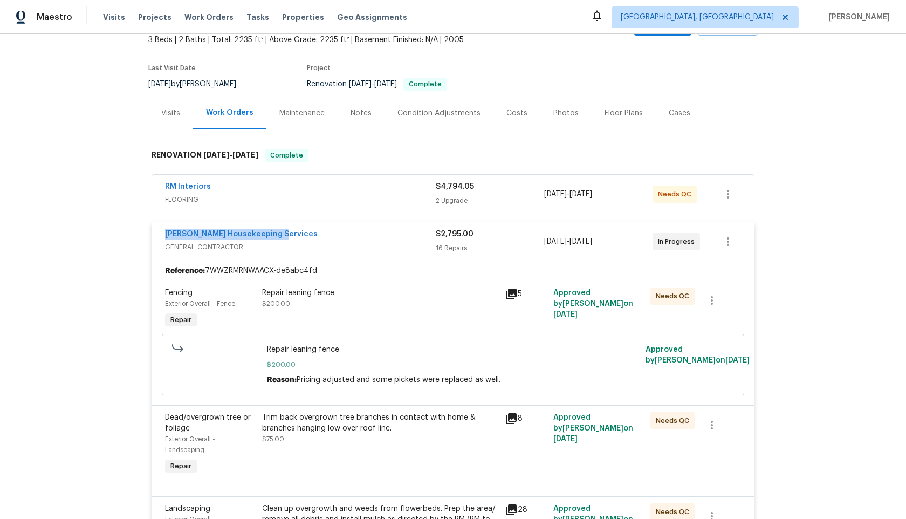
copy link "[PERSON_NAME] Housekeeping Services"
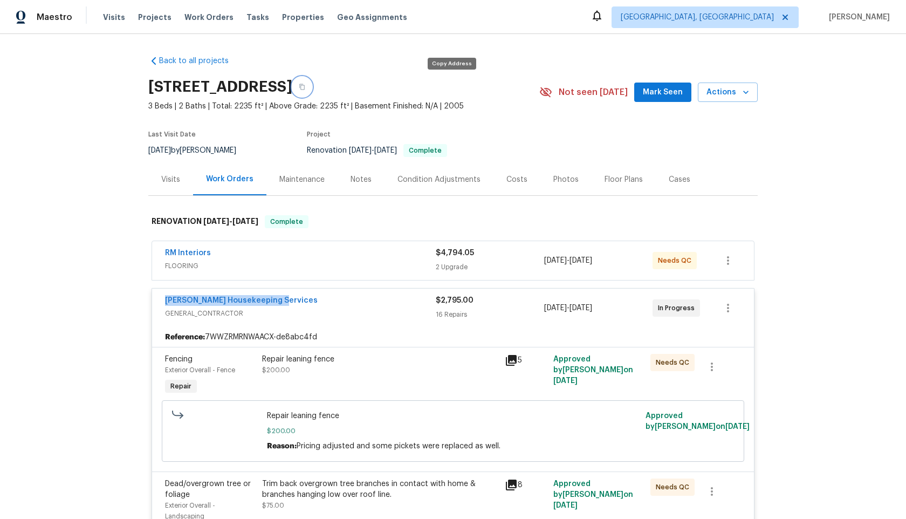
click at [312, 90] on button "button" at bounding box center [301, 86] width 19 height 19
copy link "[PERSON_NAME] Housekeeping Services"
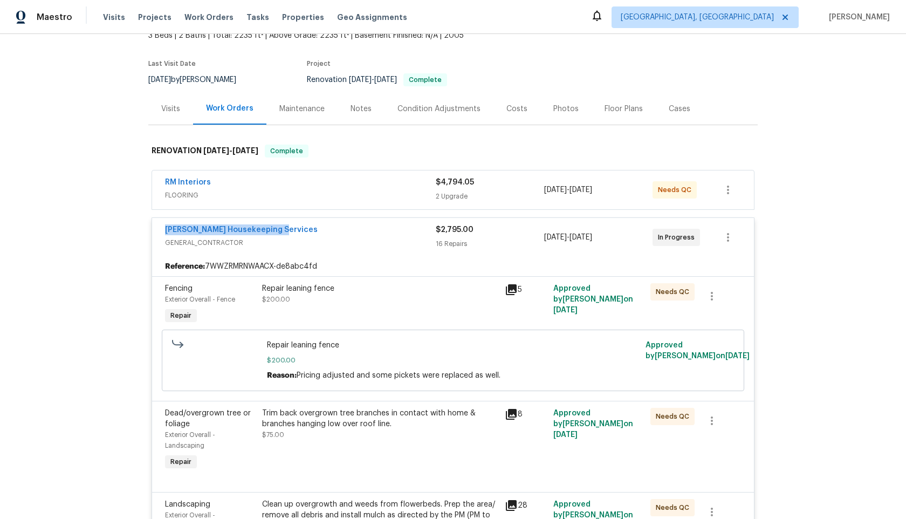
scroll to position [69, 0]
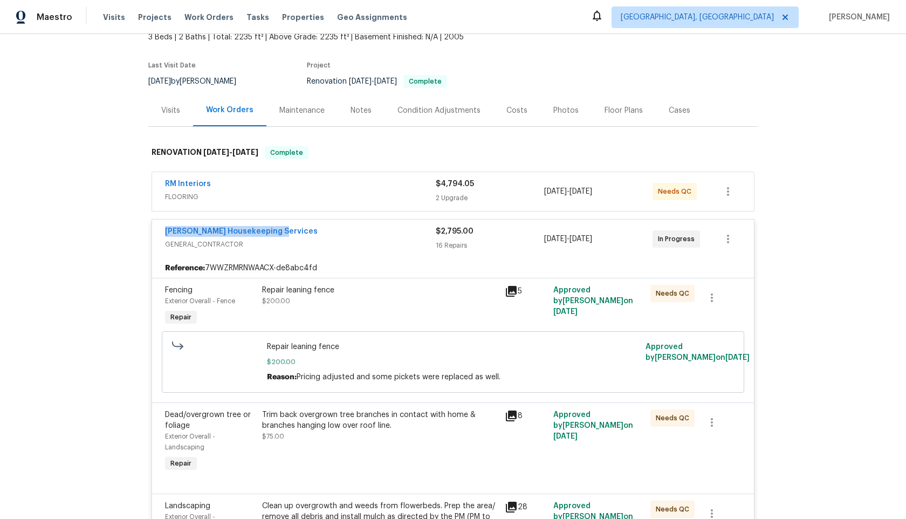
copy link "[PERSON_NAME] Housekeeping Services"
